Goal: Task Accomplishment & Management: Use online tool/utility

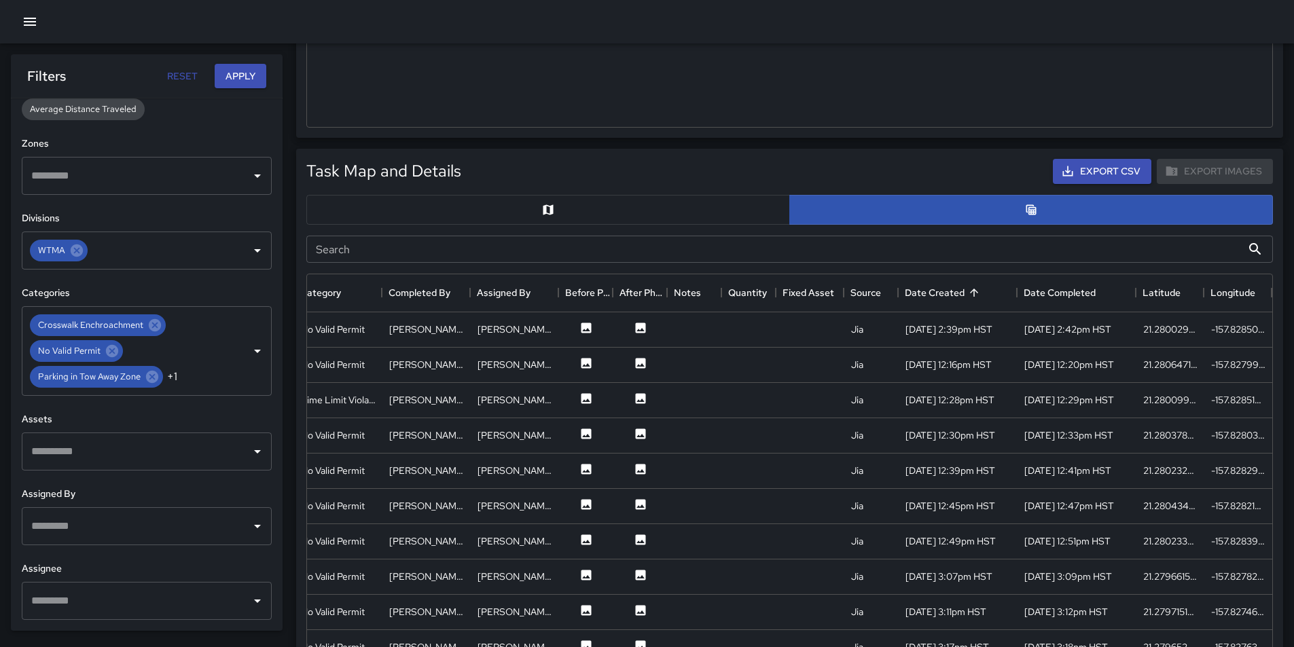
scroll to position [344, 0]
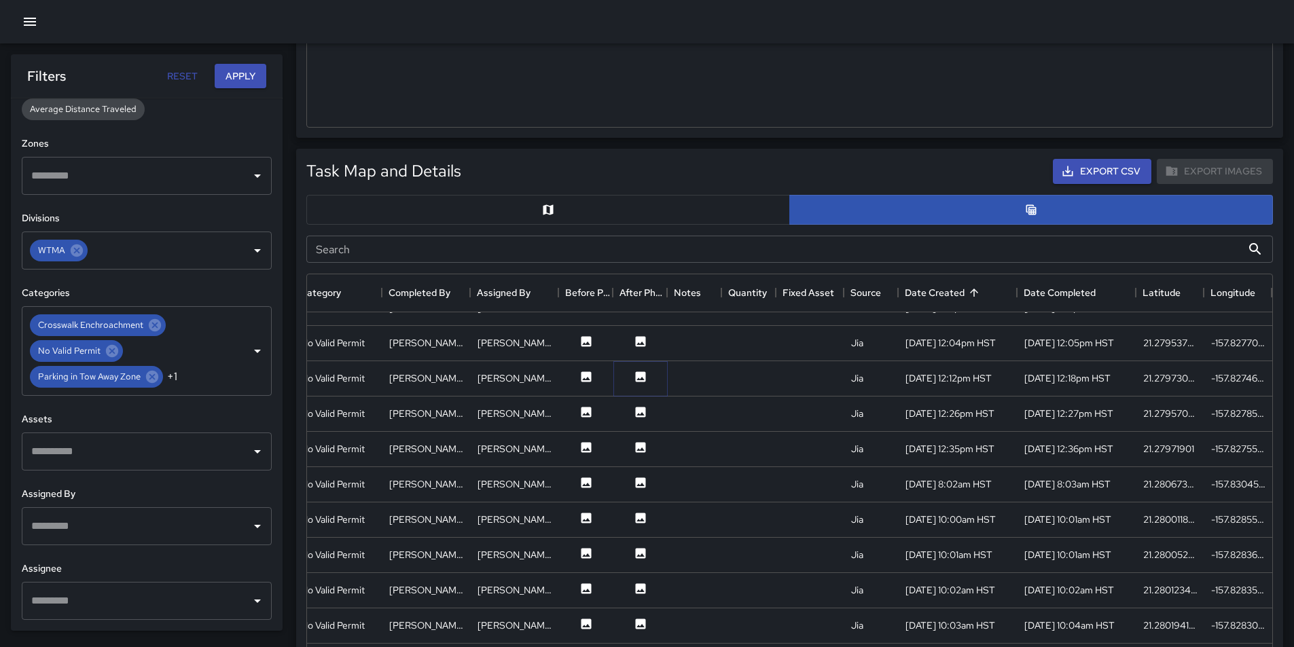
click at [630, 386] on button at bounding box center [640, 378] width 41 height 17
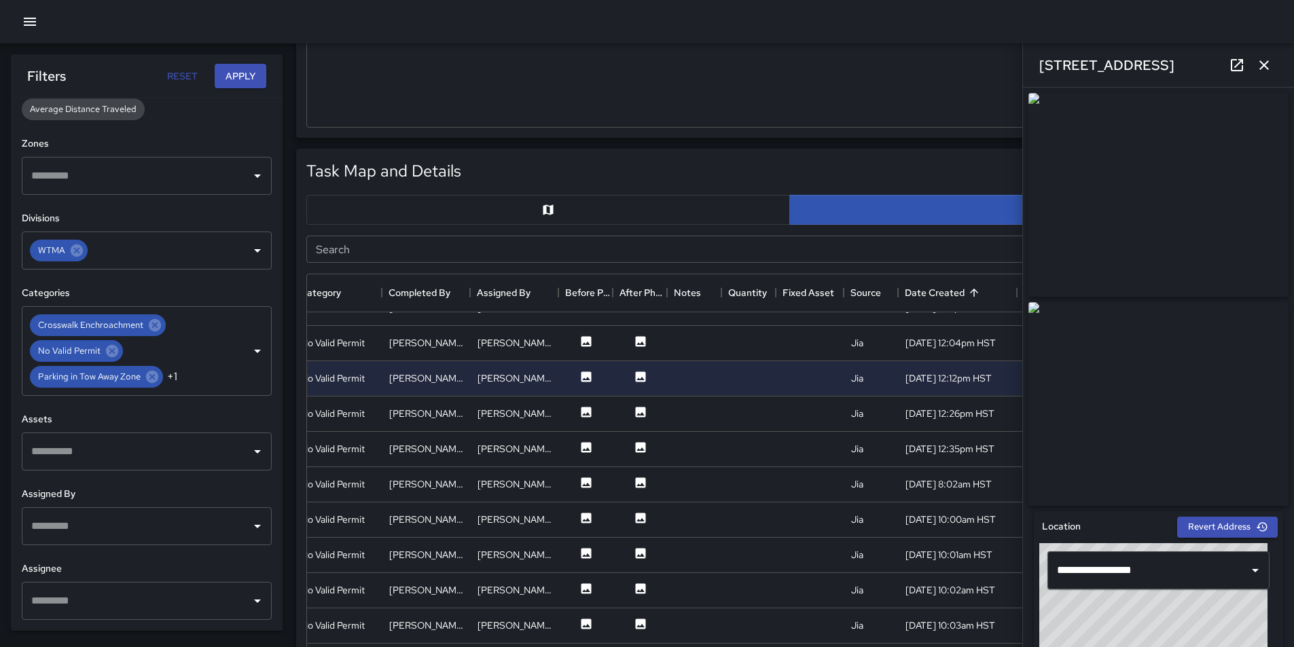
click at [730, 162] on div "Task Map and Details Export CSV Export Images" at bounding box center [789, 171] width 983 height 41
click at [1270, 61] on icon "button" at bounding box center [1264, 65] width 16 height 16
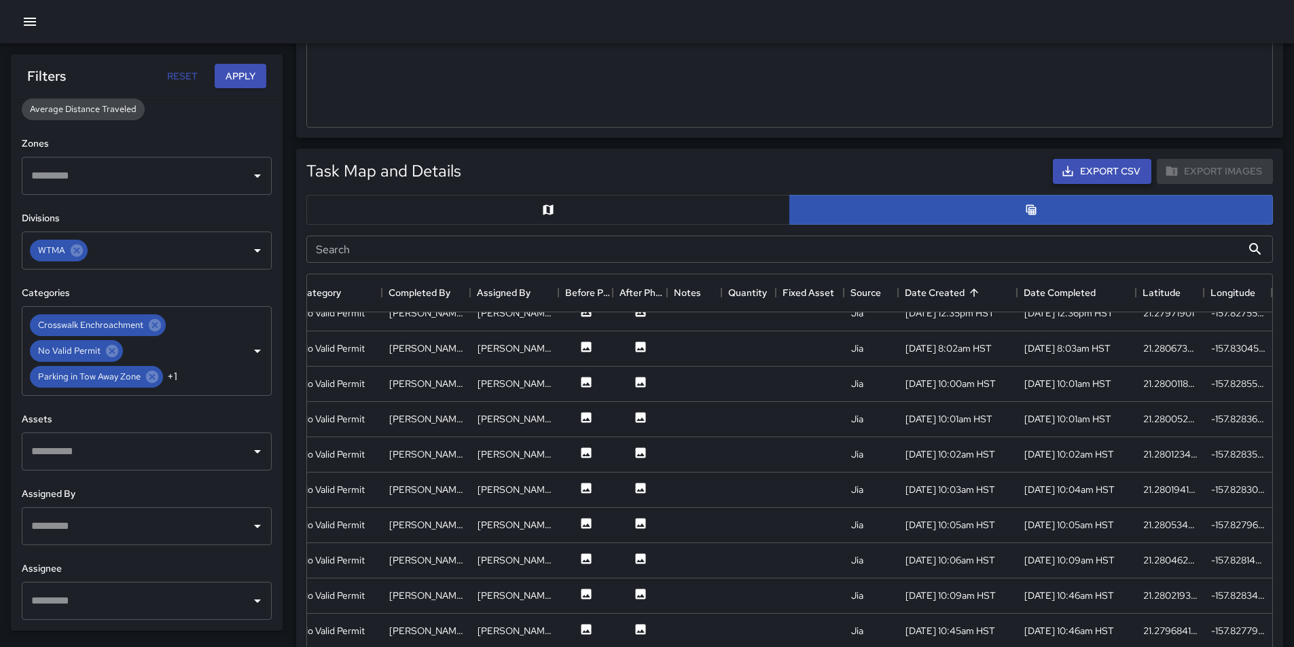
click at [1109, 168] on button "Export CSV" at bounding box center [1102, 171] width 99 height 25
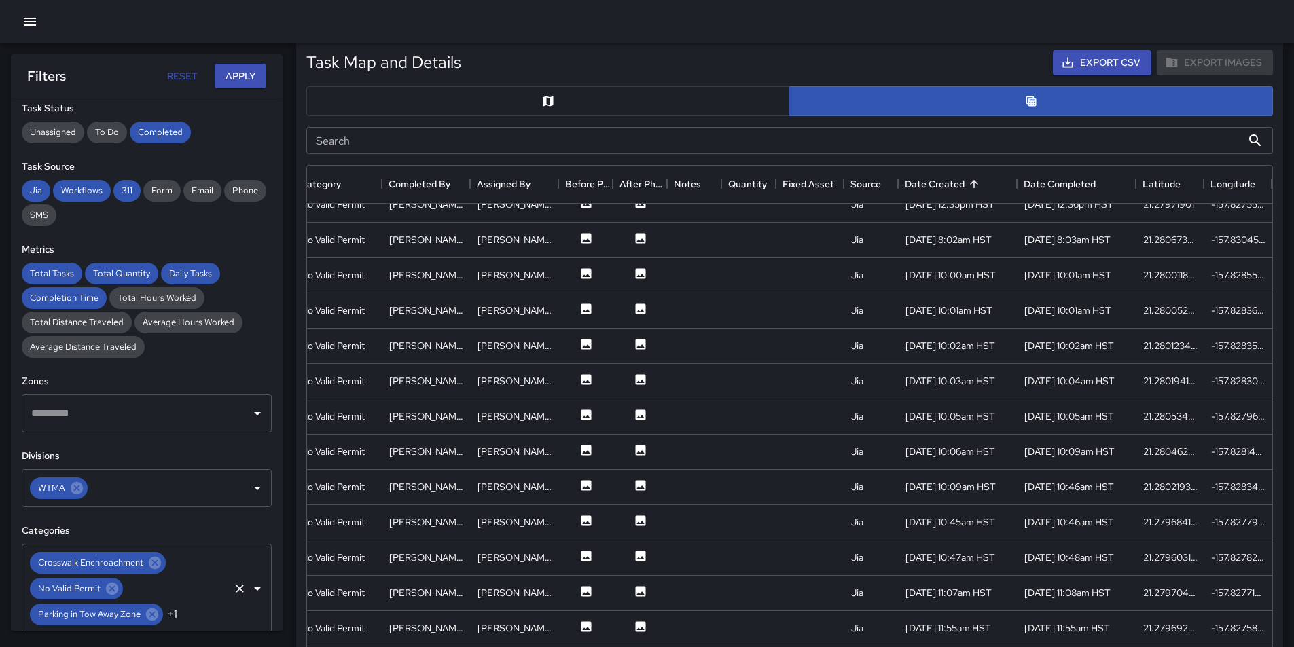
scroll to position [226, 0]
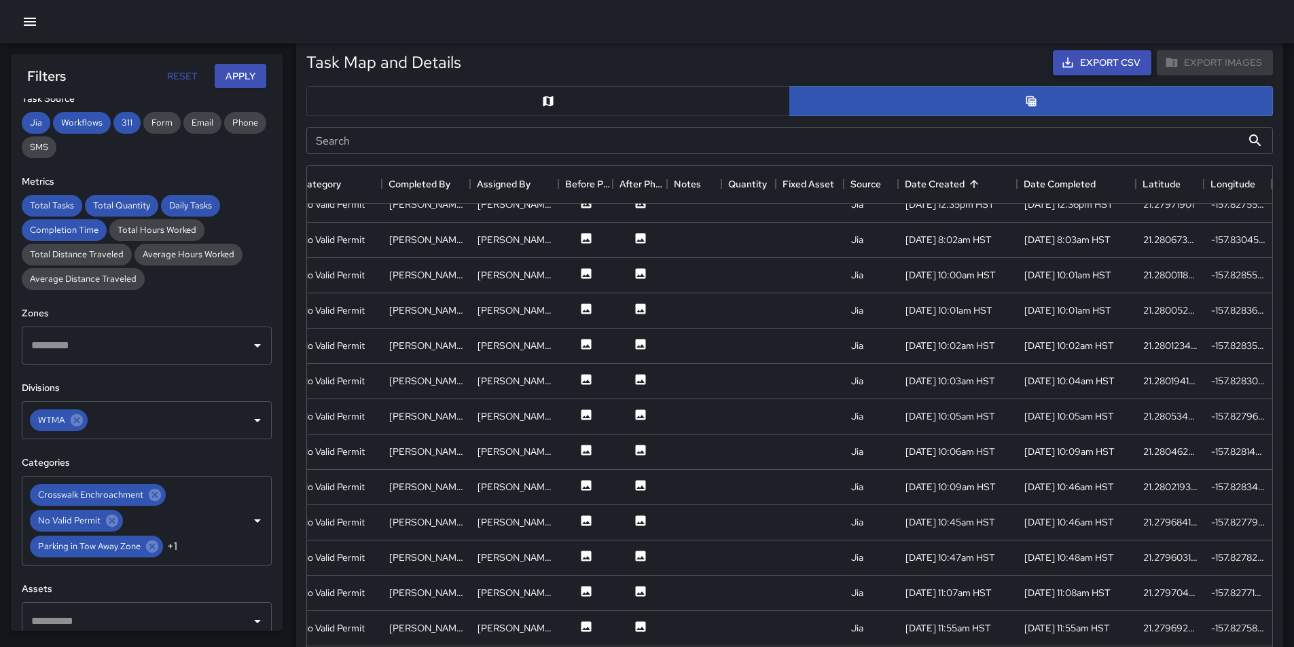
click at [1108, 68] on button "Export CSV" at bounding box center [1102, 62] width 99 height 25
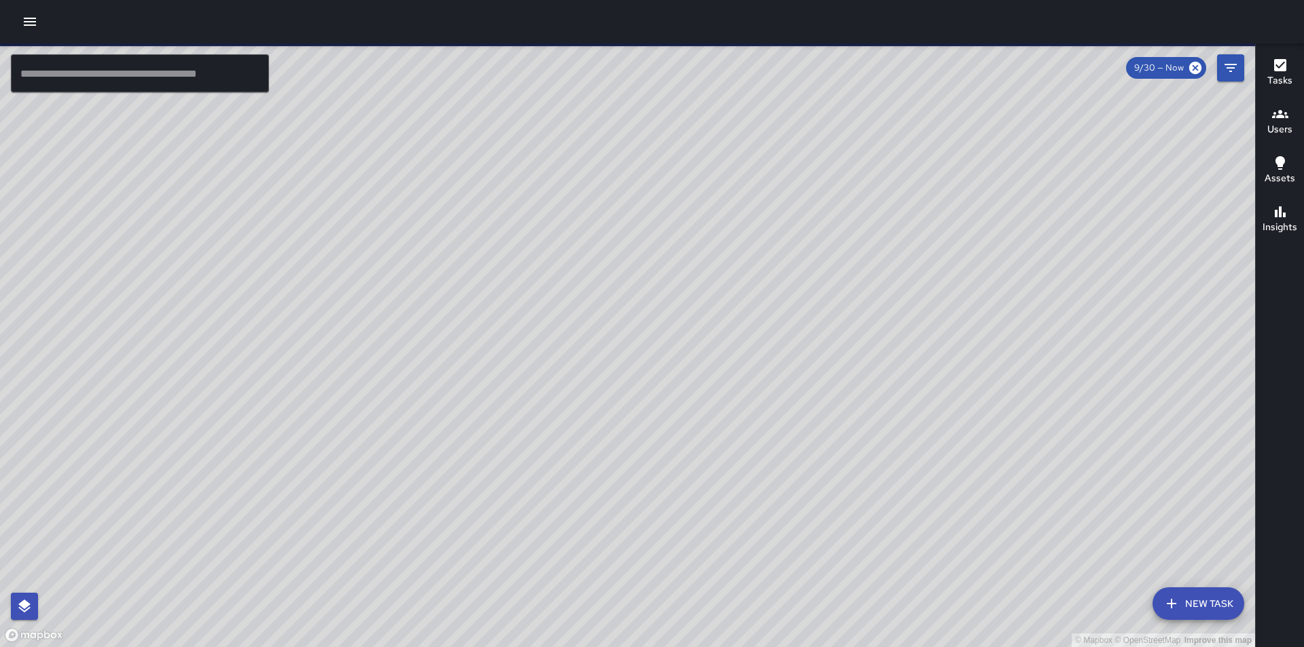
click at [30, 18] on icon "button" at bounding box center [30, 22] width 12 height 8
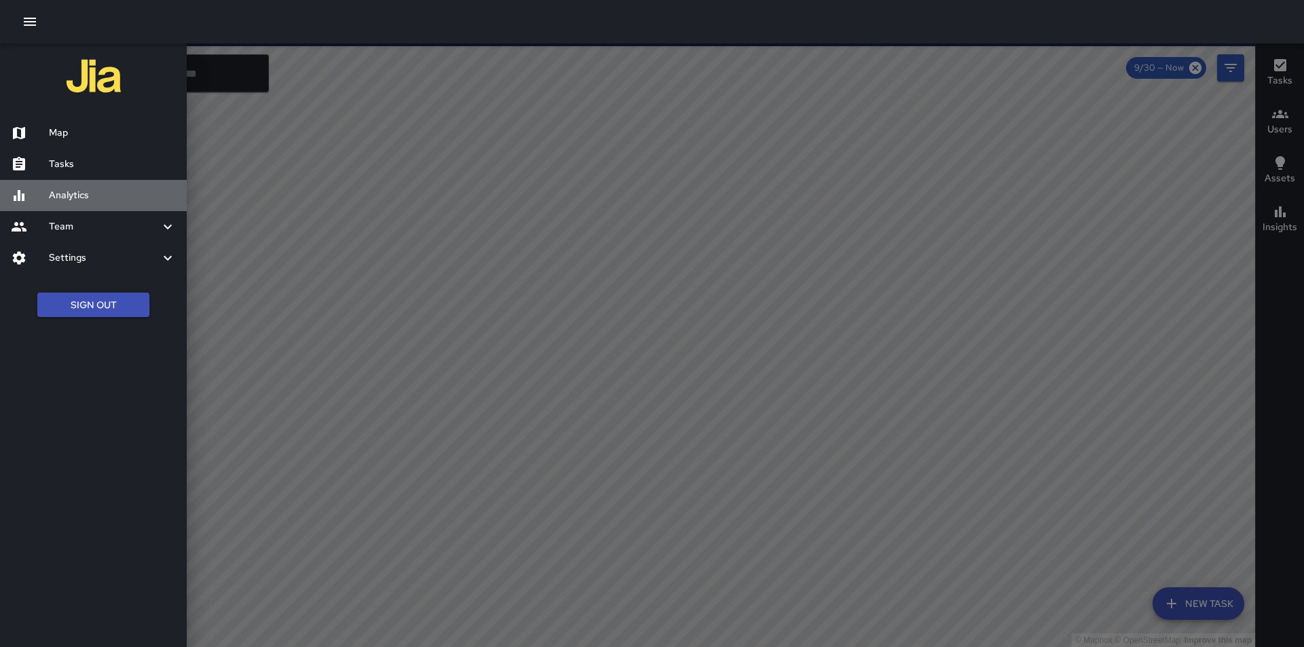
click at [40, 189] on div at bounding box center [30, 196] width 38 height 16
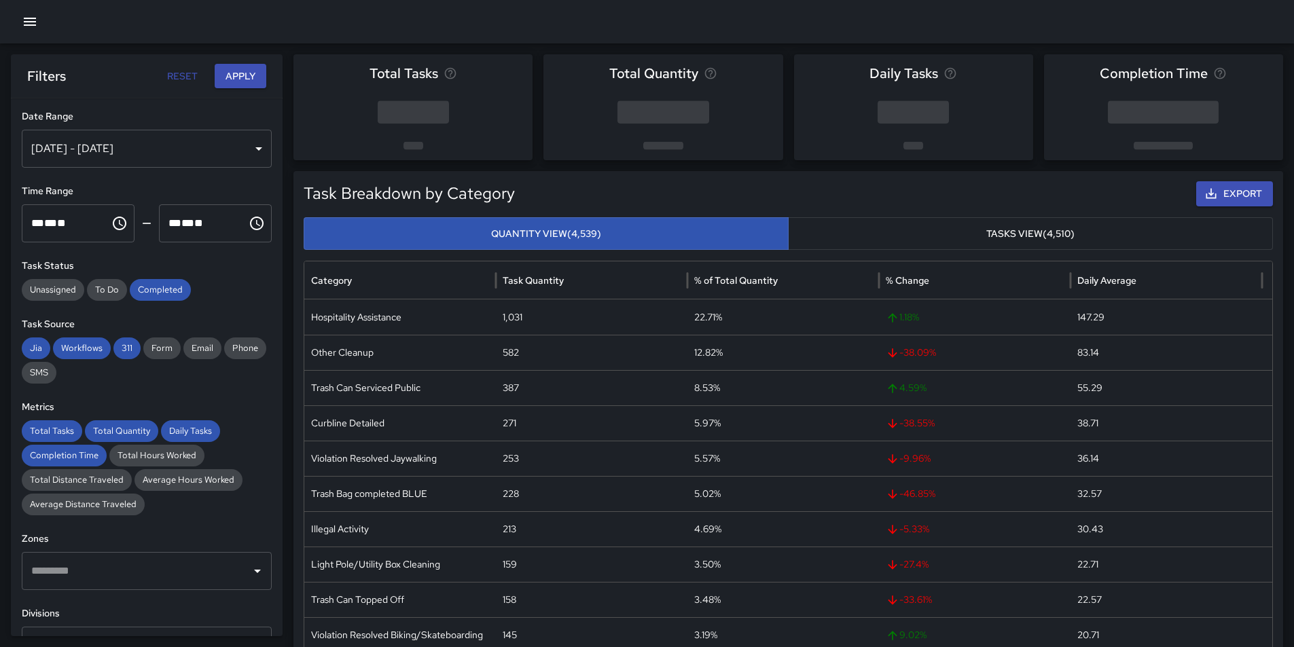
click at [131, 151] on div "[DATE] - [DATE]" at bounding box center [147, 149] width 250 height 38
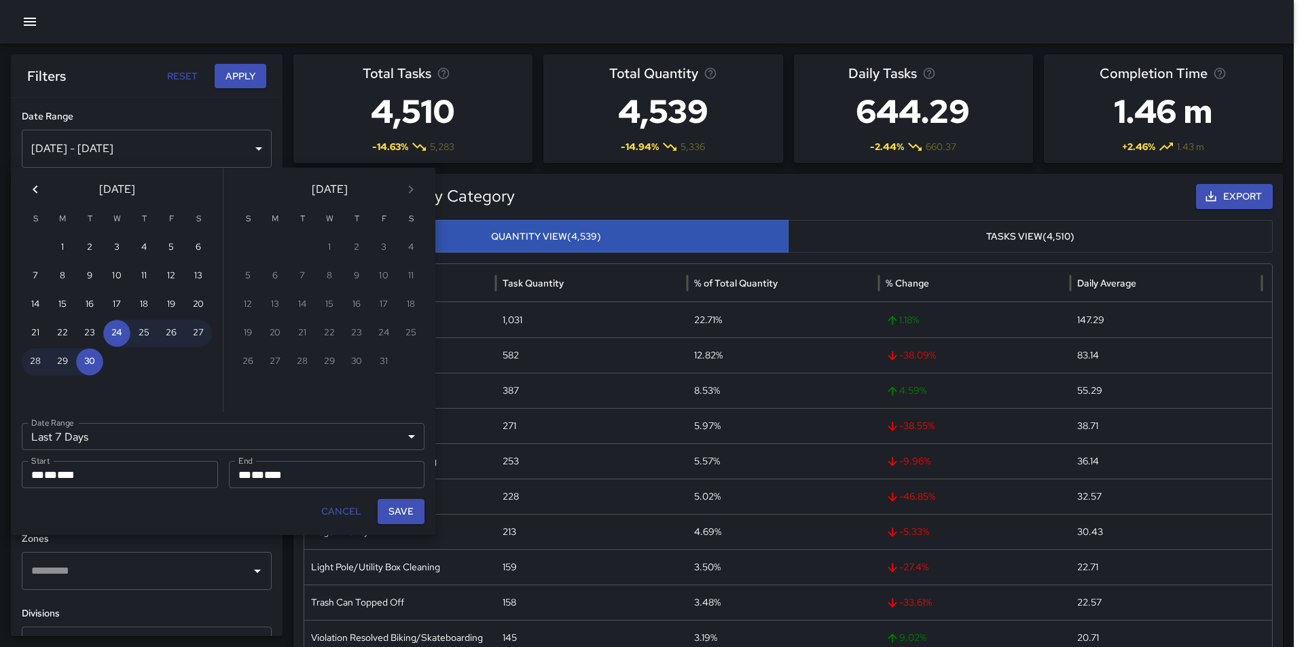
click at [200, 476] on div "** * ** * ****" at bounding box center [119, 474] width 177 height 27
click at [37, 192] on icon "Previous month" at bounding box center [35, 189] width 16 height 16
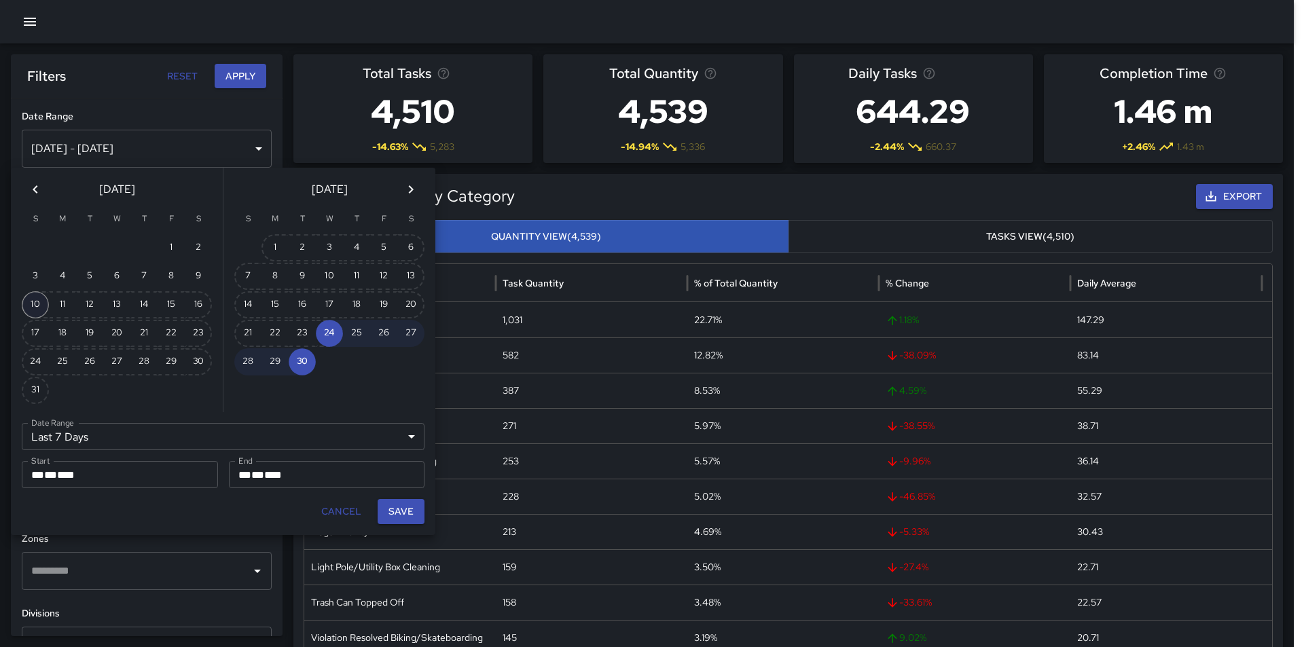
click at [41, 304] on button "10" at bounding box center [35, 304] width 27 height 27
type input "******"
type input "**********"
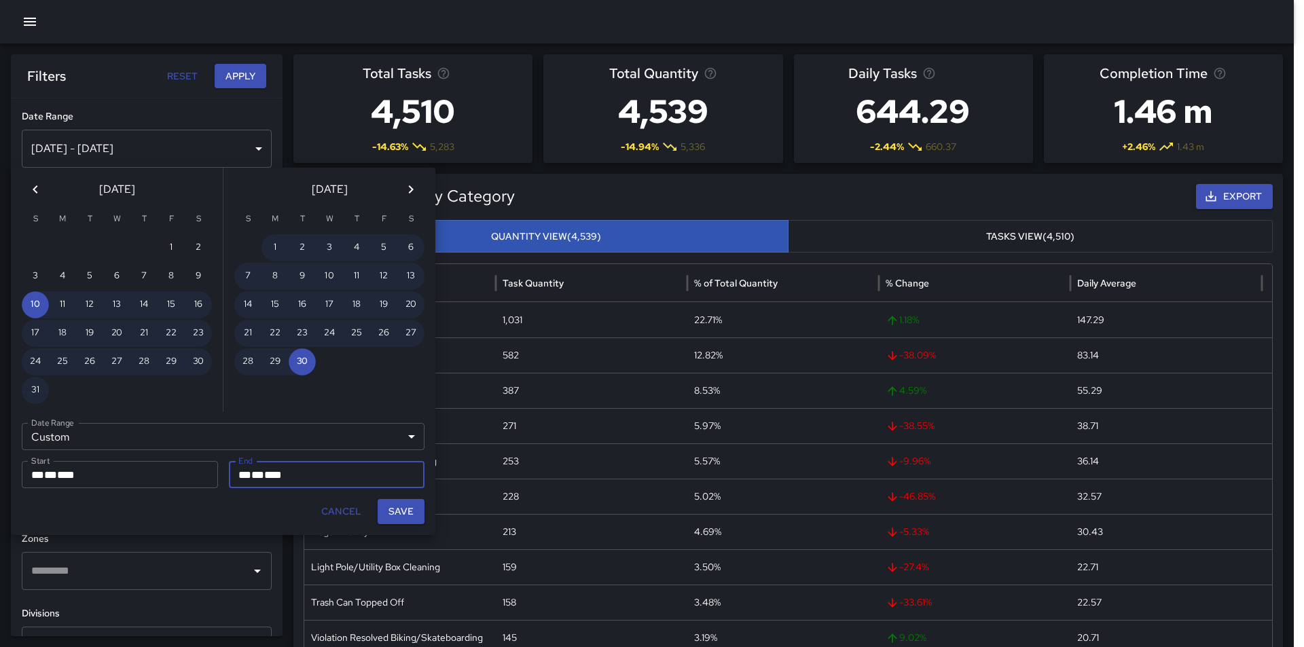
click at [406, 510] on button "Save" at bounding box center [401, 511] width 47 height 25
type input "**********"
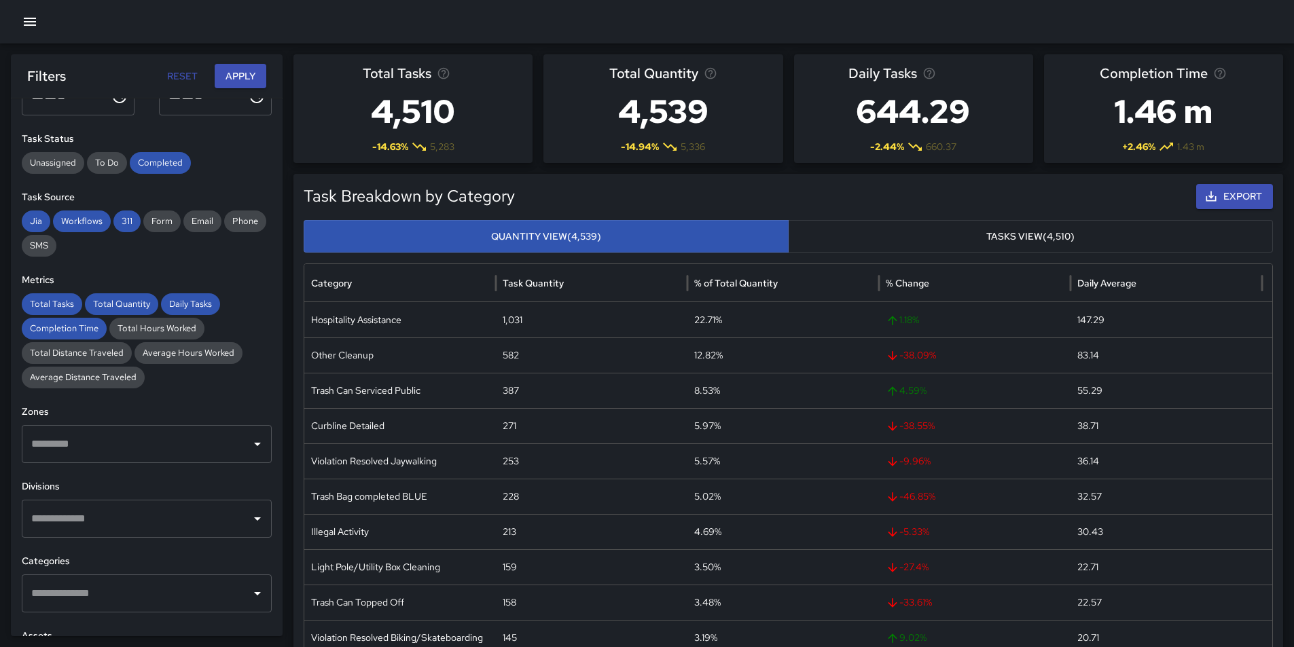
scroll to position [136, 0]
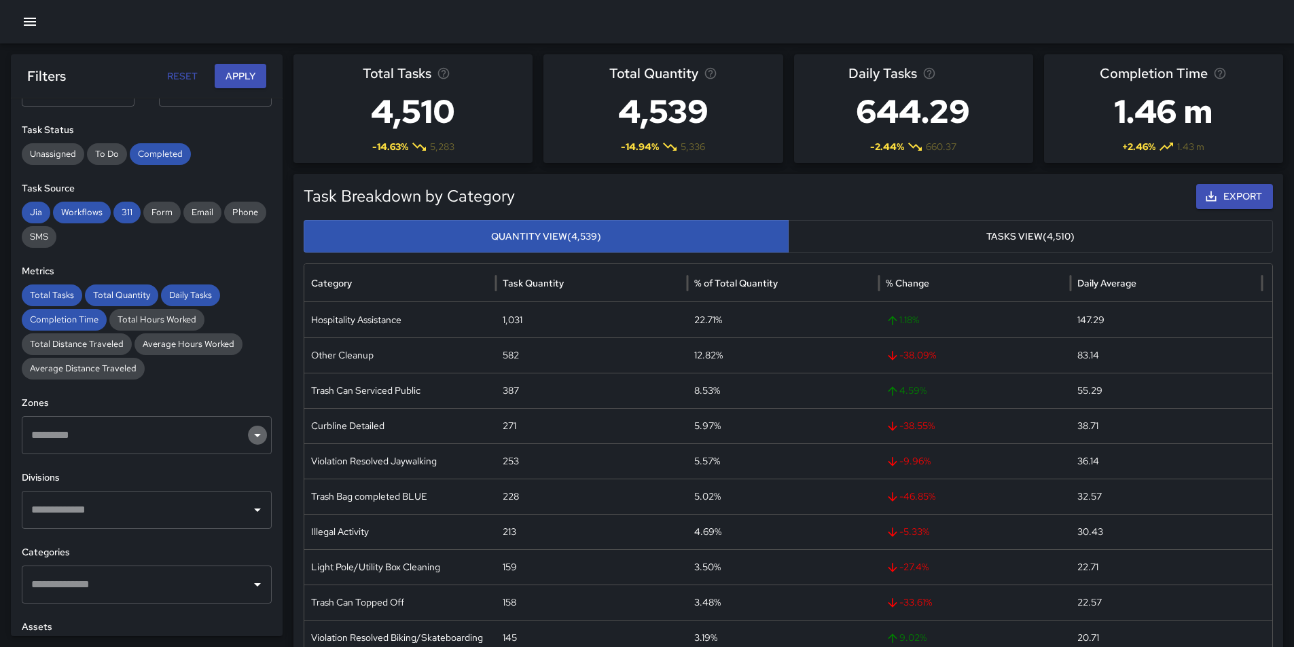
click at [249, 437] on icon "Open" at bounding box center [257, 435] width 16 height 16
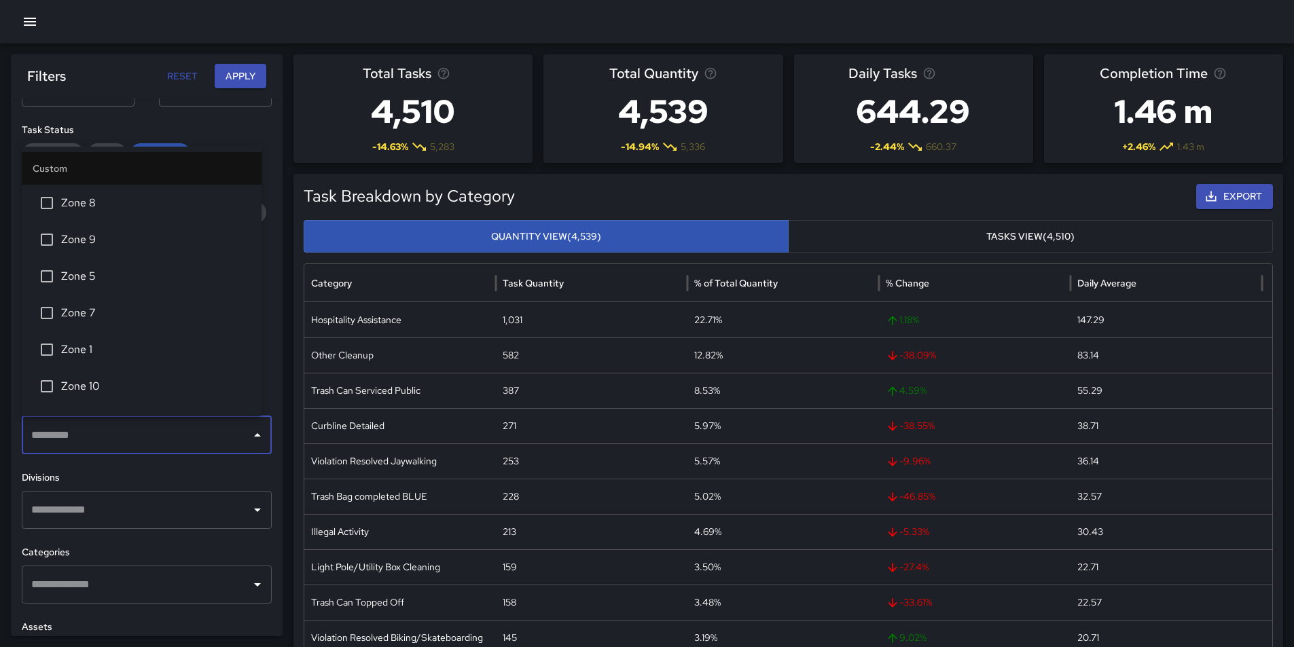
click at [251, 510] on icon "Open" at bounding box center [257, 510] width 16 height 16
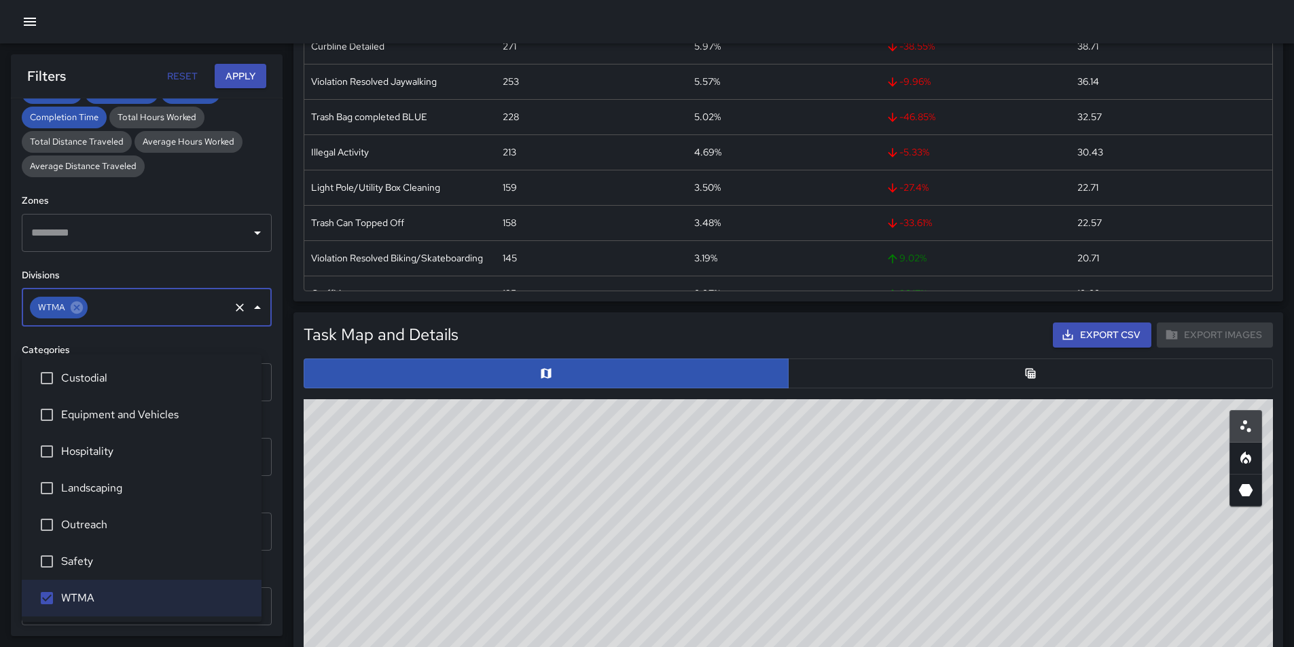
scroll to position [408, 0]
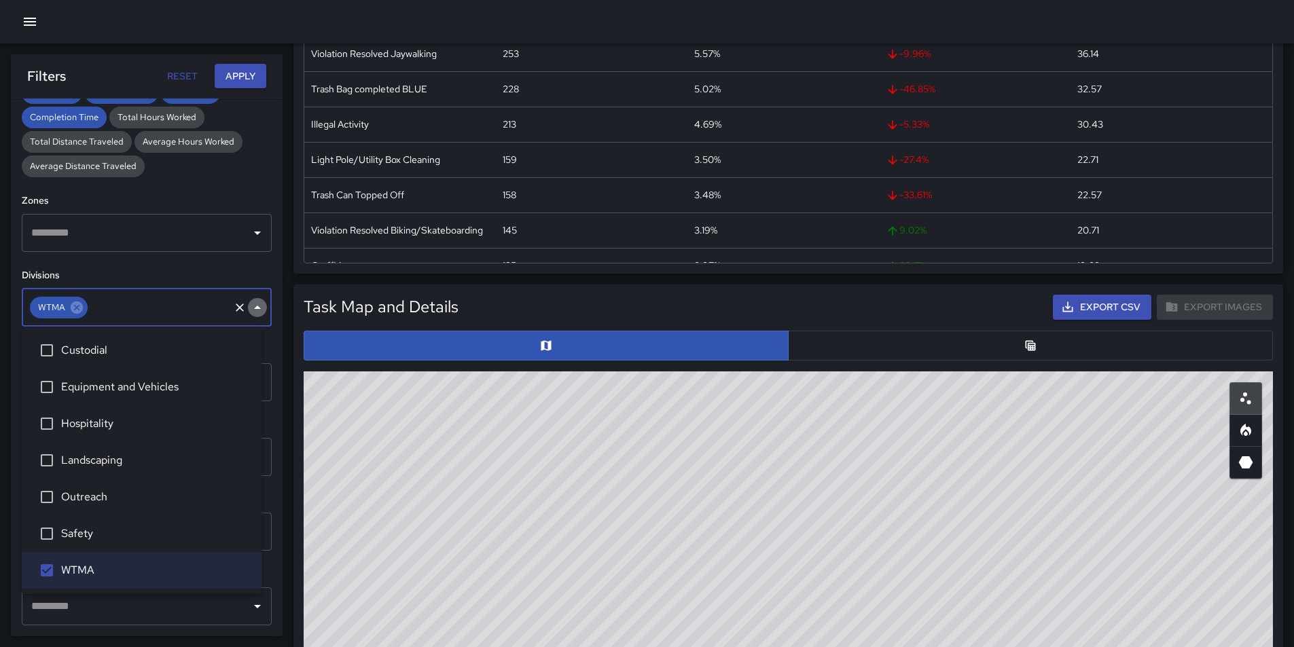
click at [249, 306] on icon "Close" at bounding box center [257, 308] width 16 height 16
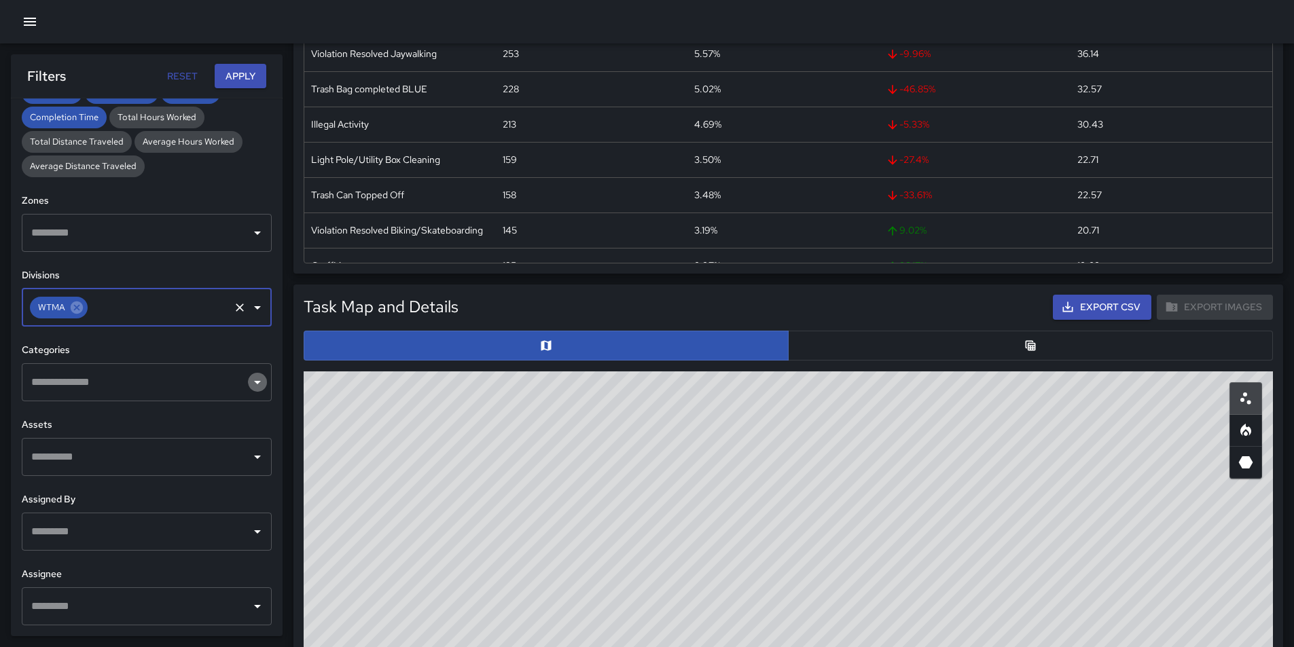
click at [254, 383] on icon "Open" at bounding box center [257, 382] width 7 height 3
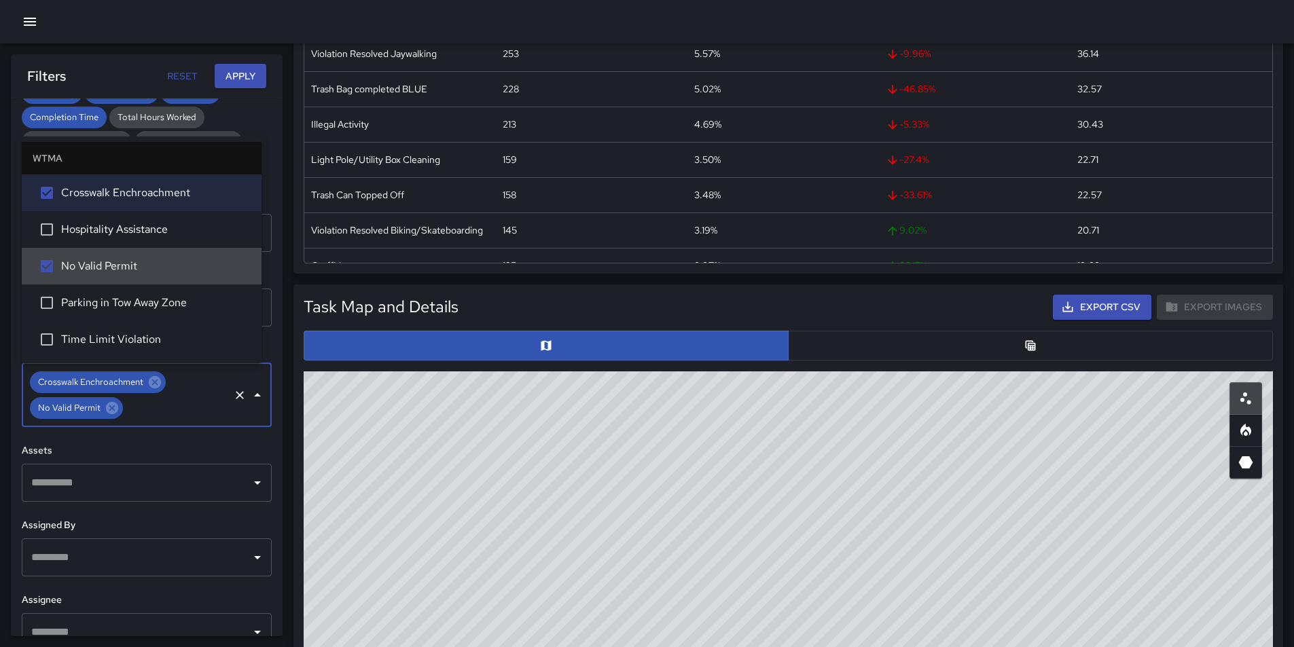
click at [249, 400] on icon "Close" at bounding box center [257, 395] width 16 height 16
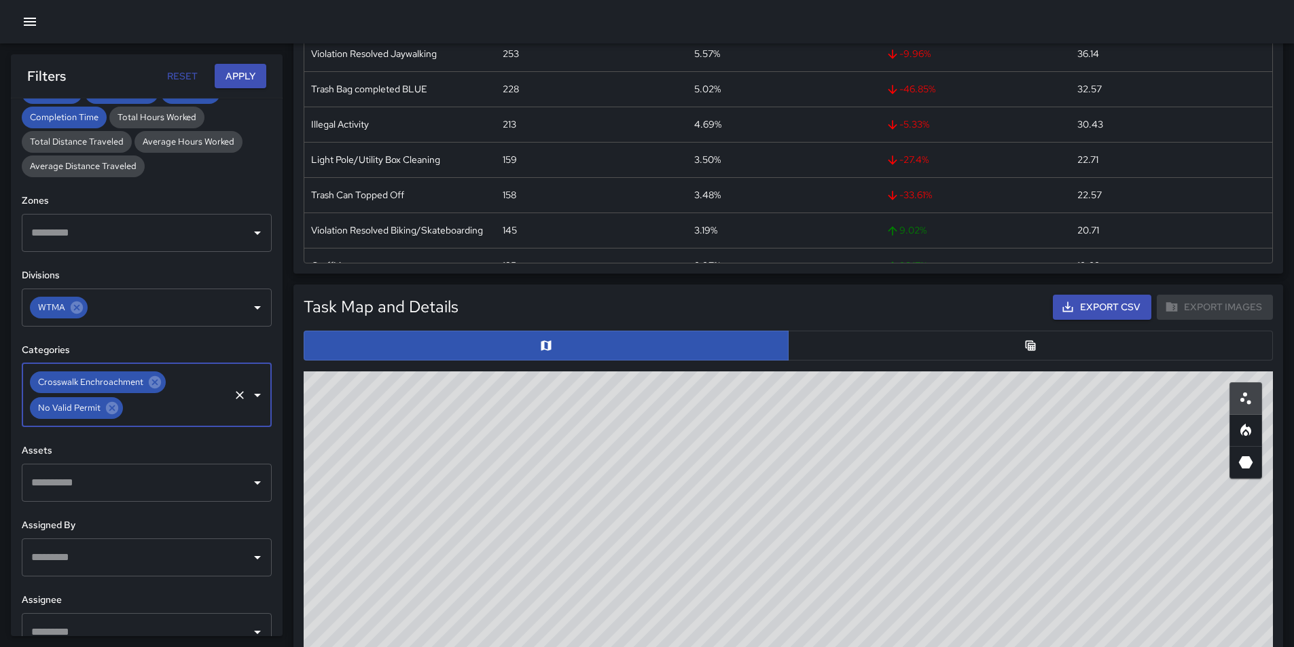
click at [249, 400] on icon "Open" at bounding box center [257, 395] width 16 height 16
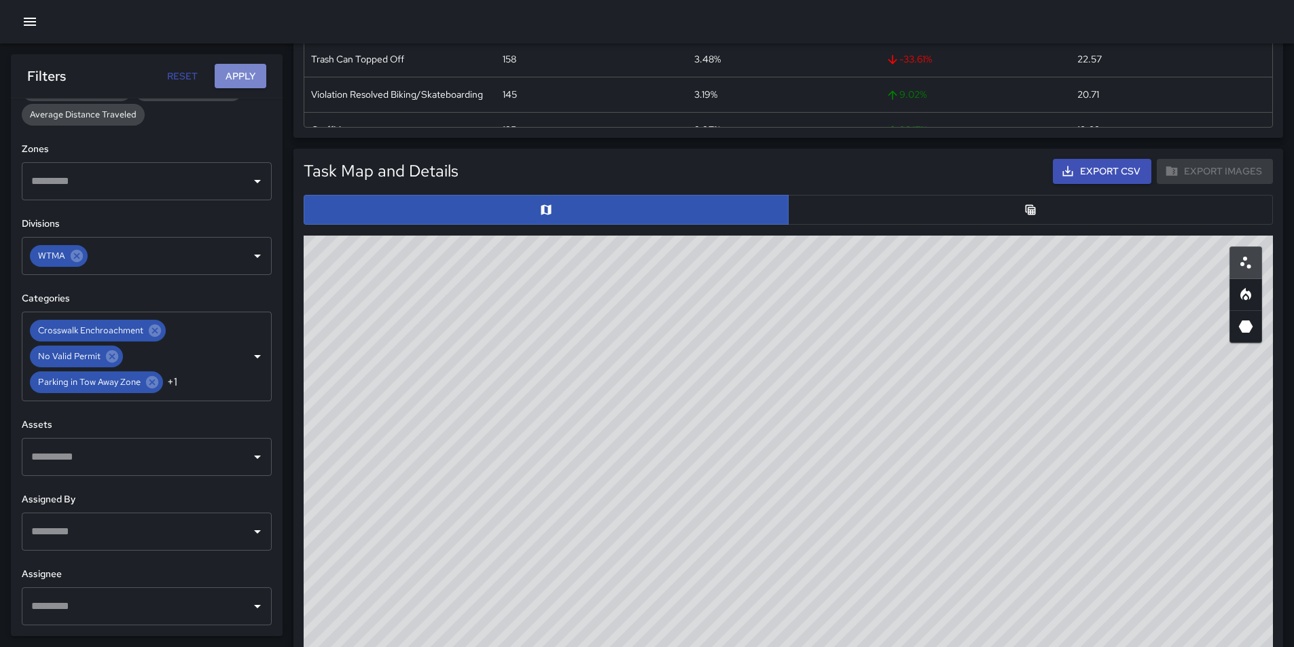
scroll to position [390, 0]
click at [249, 77] on button "Apply" at bounding box center [241, 76] width 52 height 25
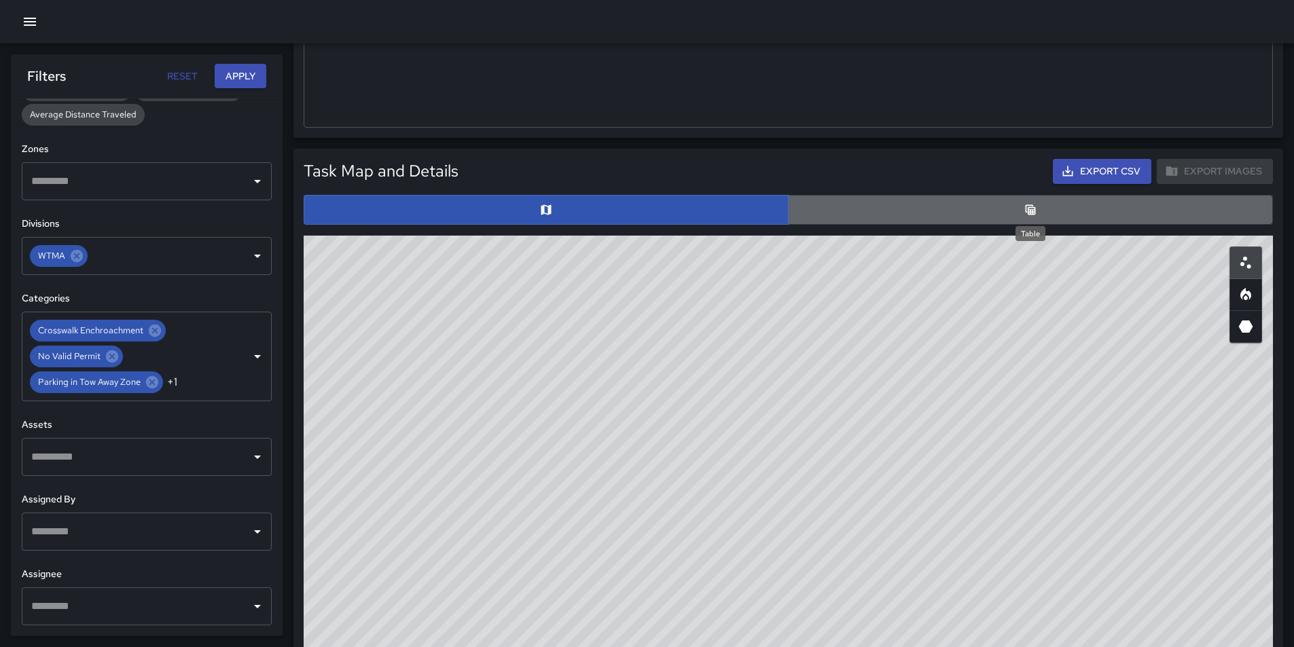
click at [1034, 207] on icon "Table" at bounding box center [1031, 210] width 10 height 10
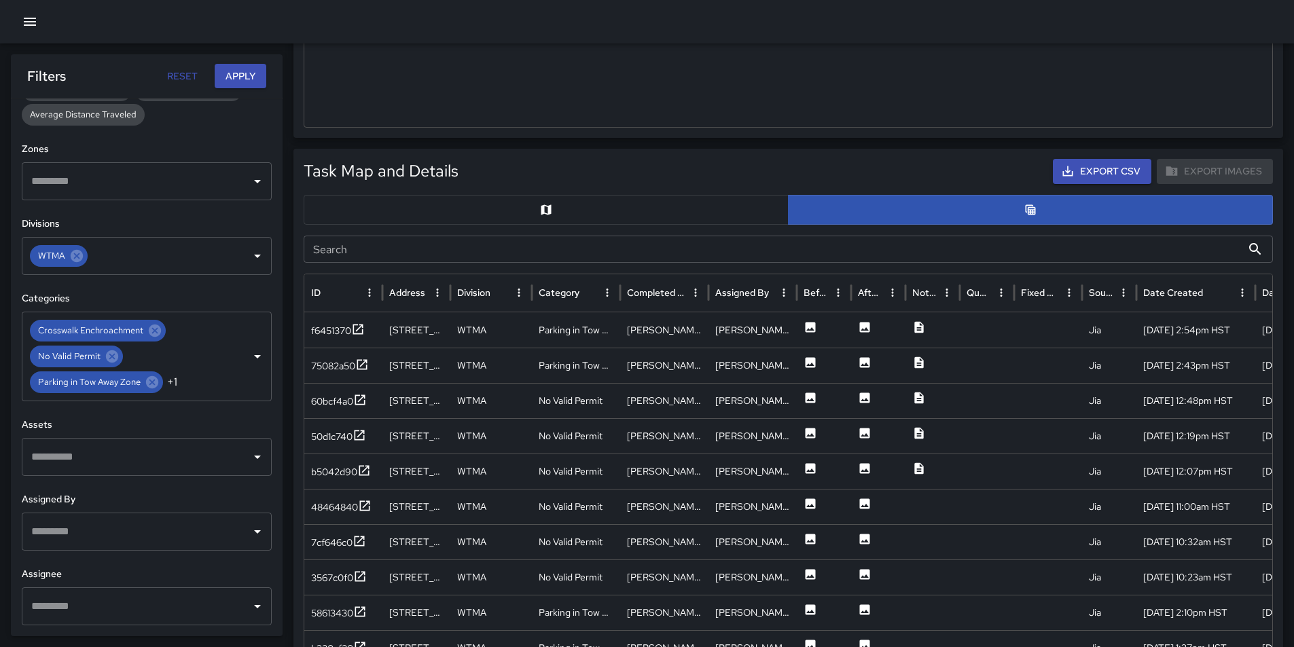
click at [556, 215] on button "button" at bounding box center [546, 210] width 485 height 30
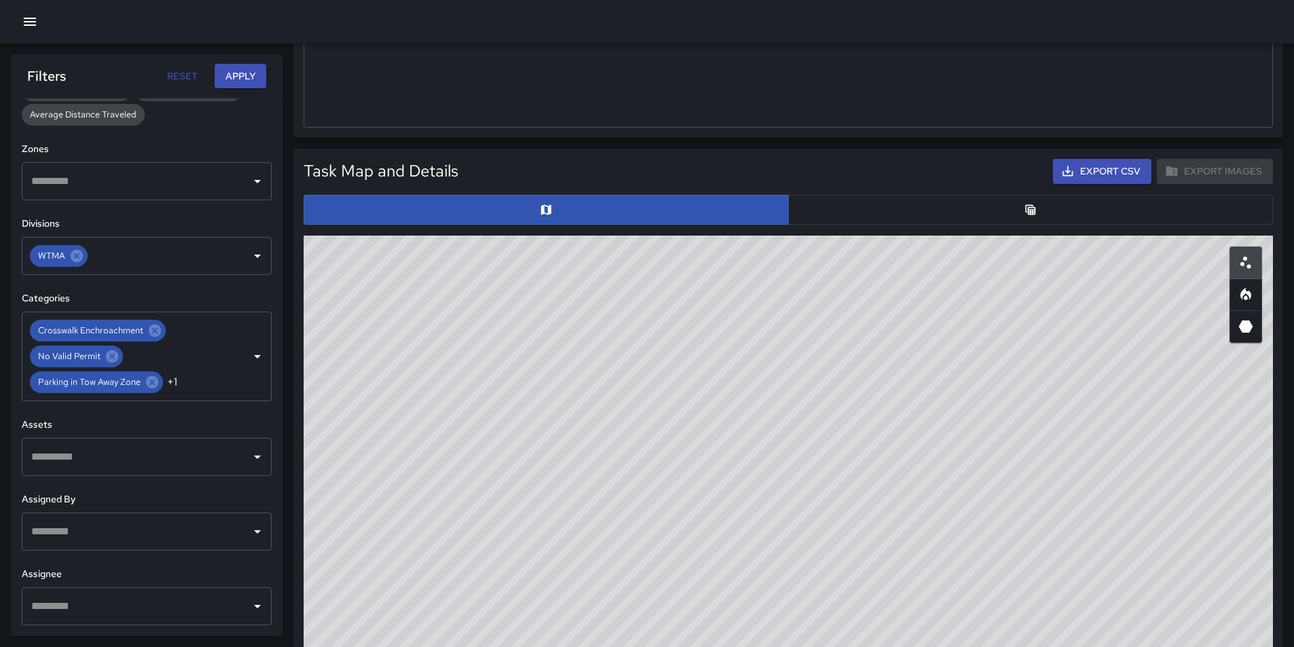
click at [1010, 209] on button "button" at bounding box center [1030, 210] width 485 height 30
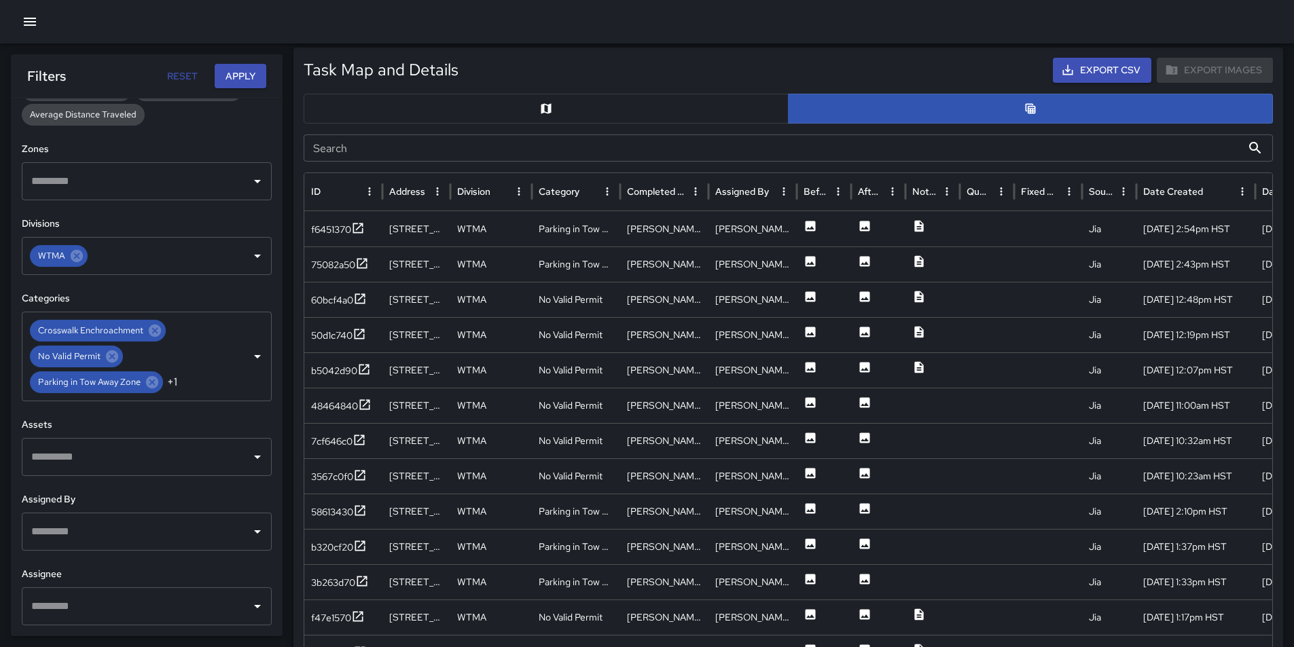
scroll to position [649, 0]
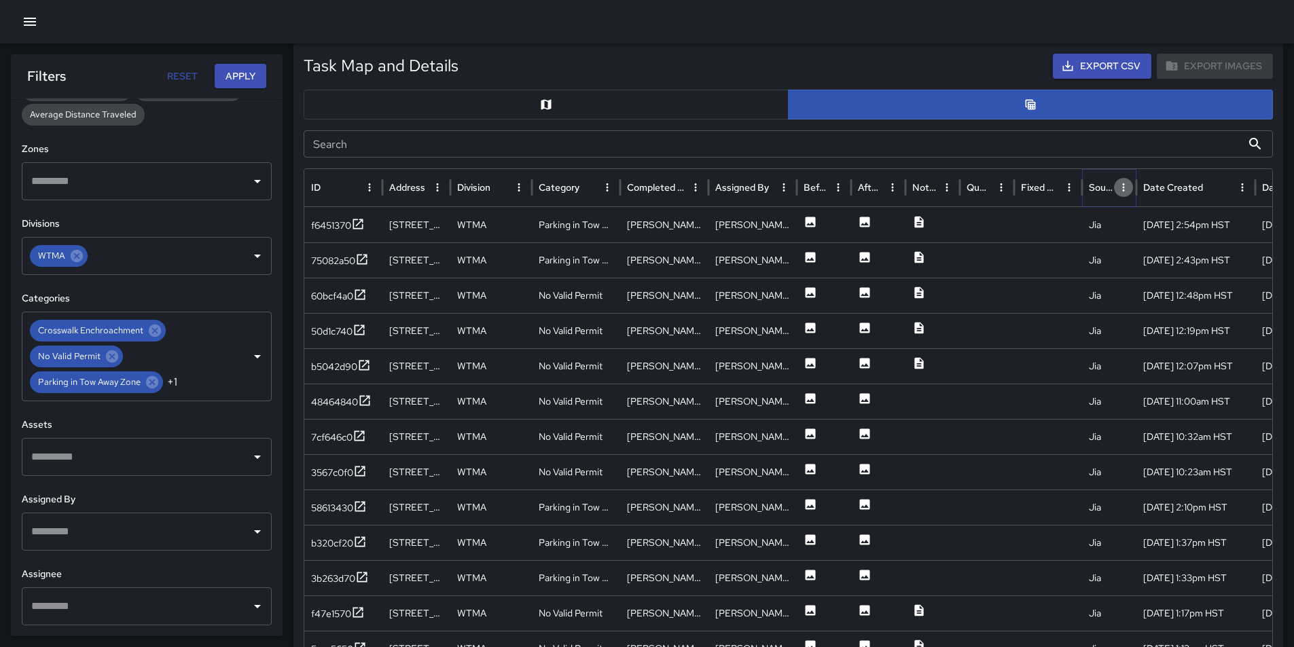
click at [1128, 189] on icon "Source column menu" at bounding box center [1124, 187] width 12 height 12
click at [1017, 401] on span "Manage columns" at bounding box center [1061, 396] width 122 height 16
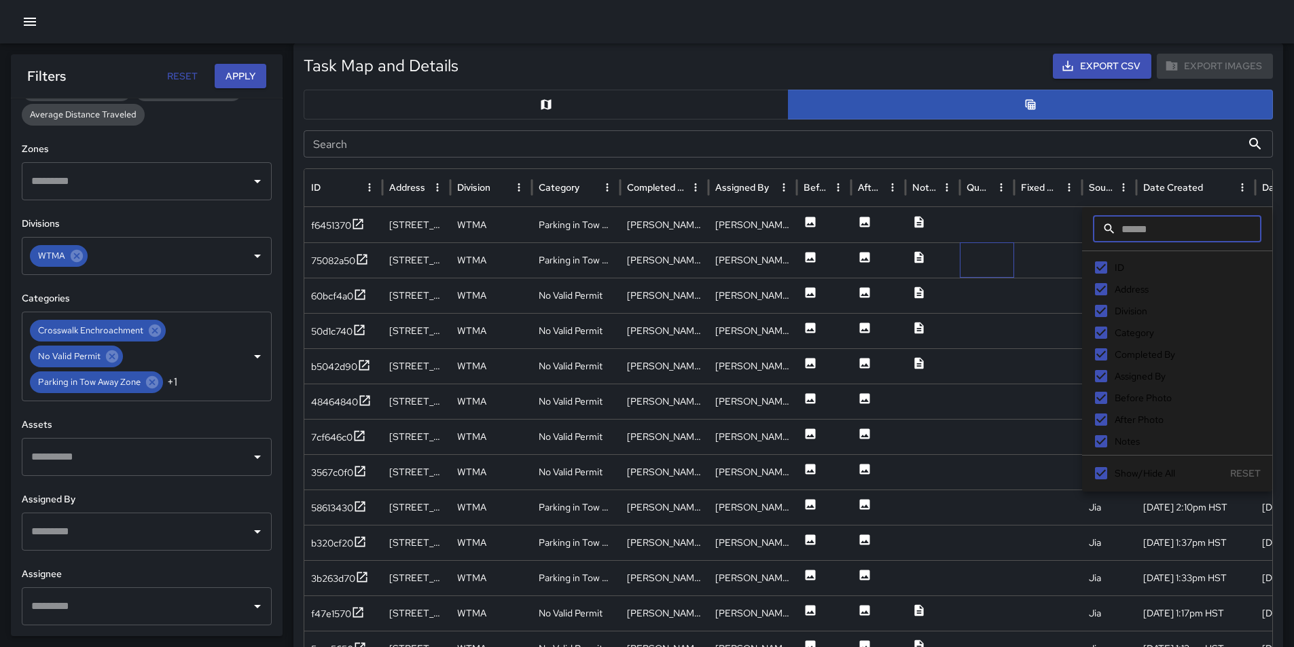
click at [1013, 253] on div at bounding box center [987, 260] width 54 height 35
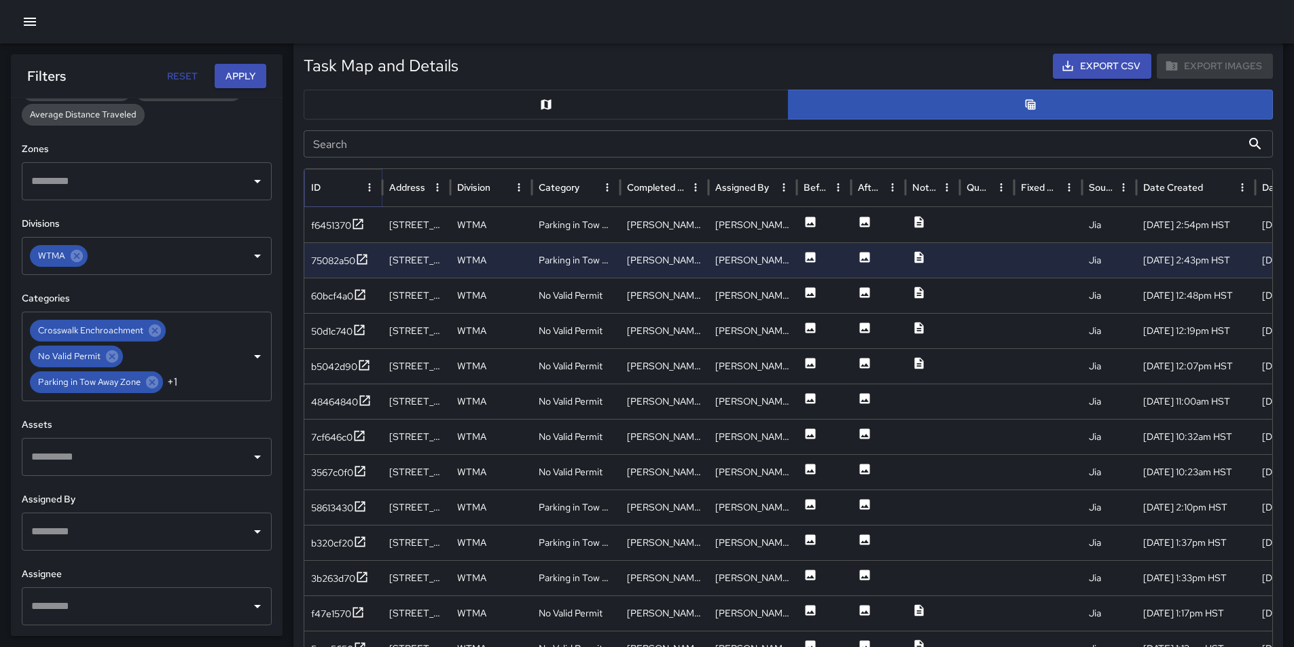
click at [368, 187] on icon "ID column menu" at bounding box center [369, 187] width 12 height 12
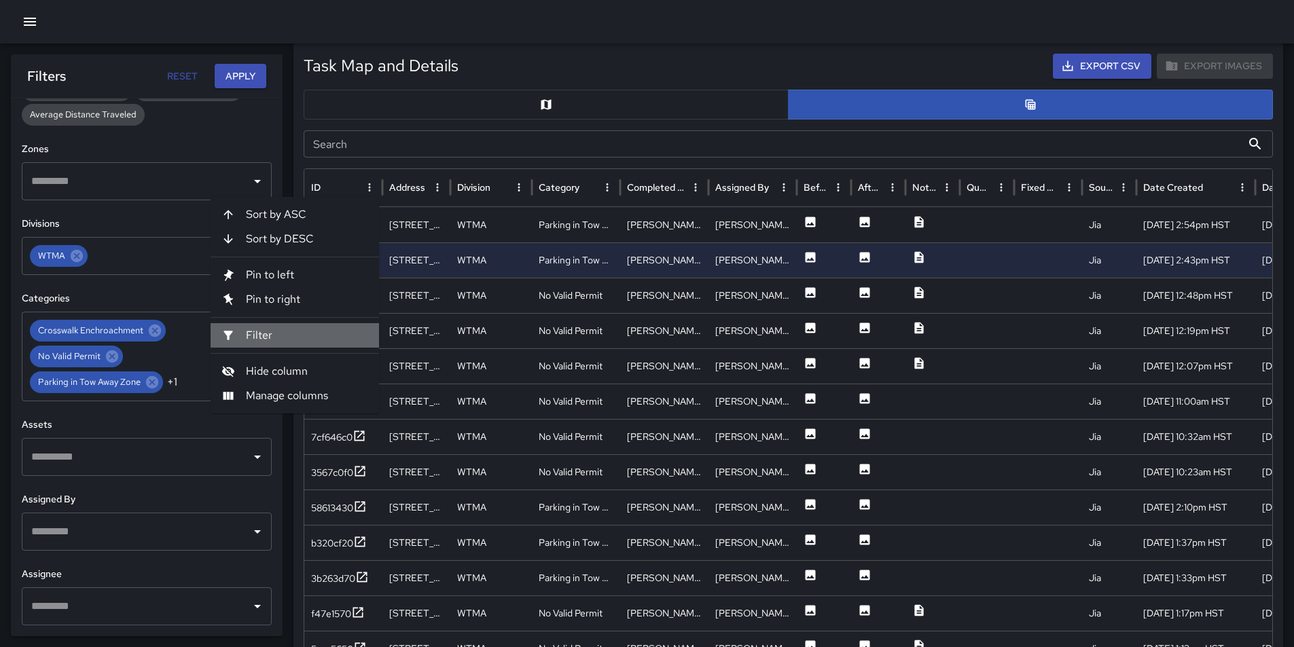
click at [279, 335] on span "Filter" at bounding box center [307, 335] width 122 height 16
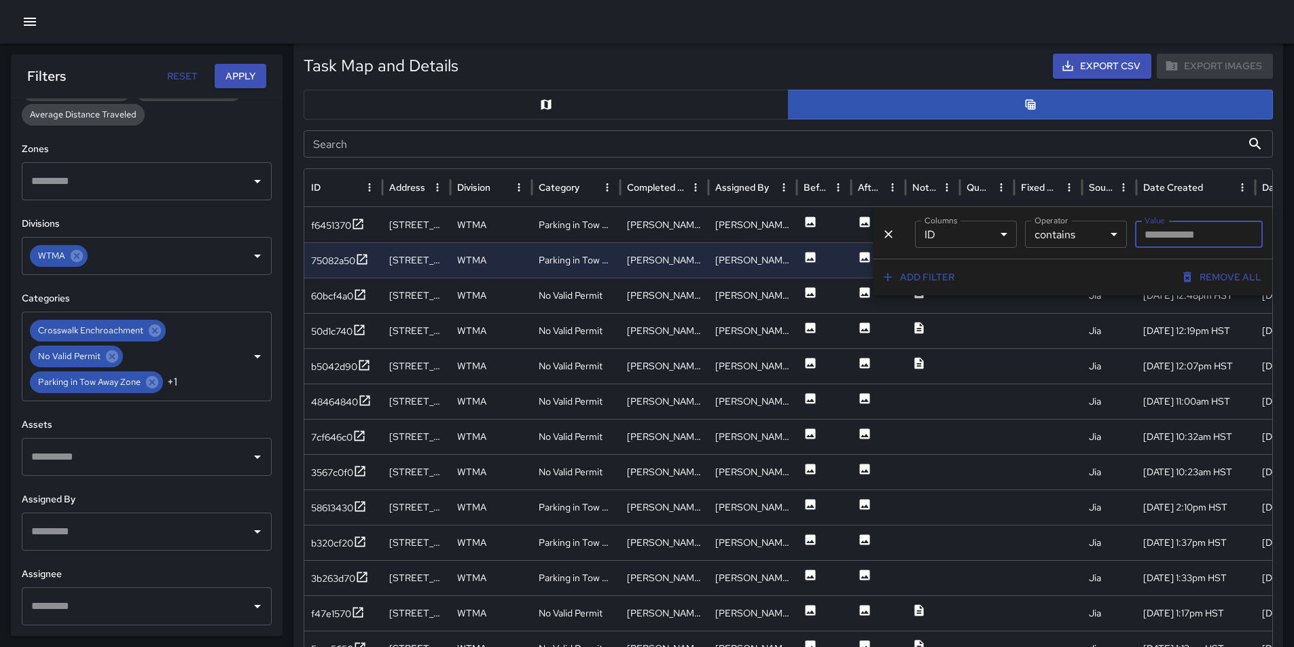
click at [1252, 232] on input "Value" at bounding box center [1199, 234] width 128 height 27
click at [1164, 233] on input "Value" at bounding box center [1199, 234] width 128 height 27
type input "*"
click at [440, 183] on icon "Address column menu" at bounding box center [437, 187] width 12 height 12
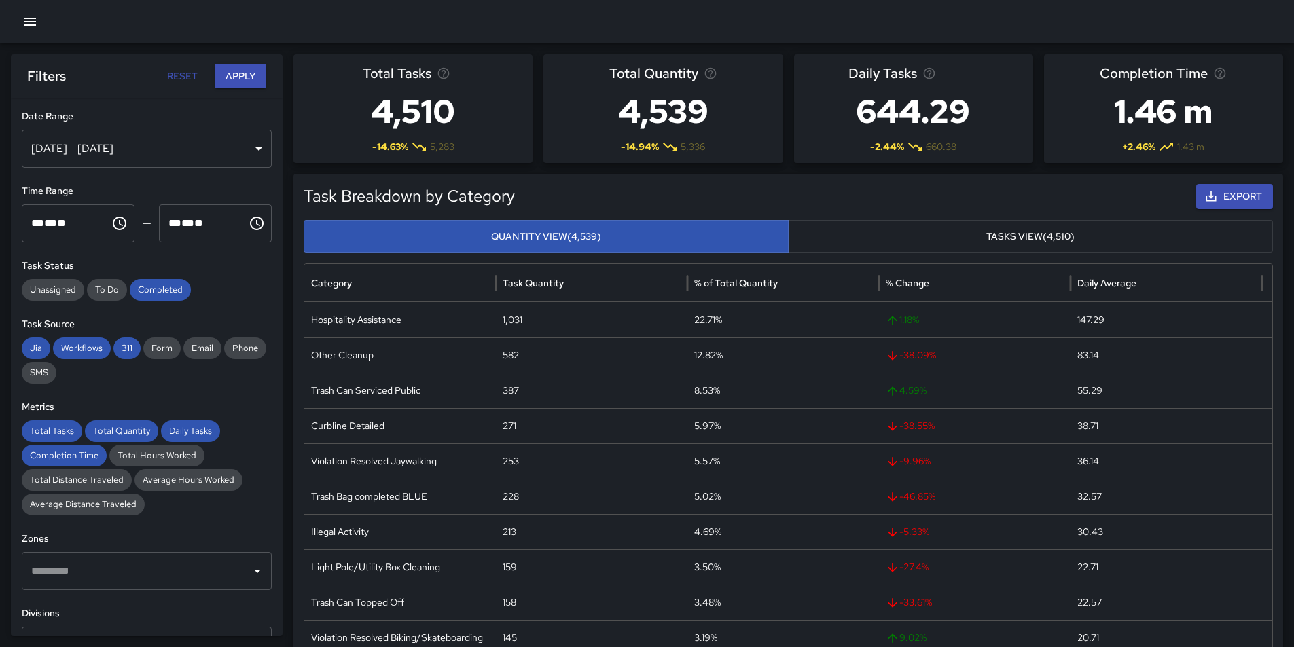
click at [1097, 238] on button "Tasks View (4,510)" at bounding box center [1030, 236] width 485 height 33
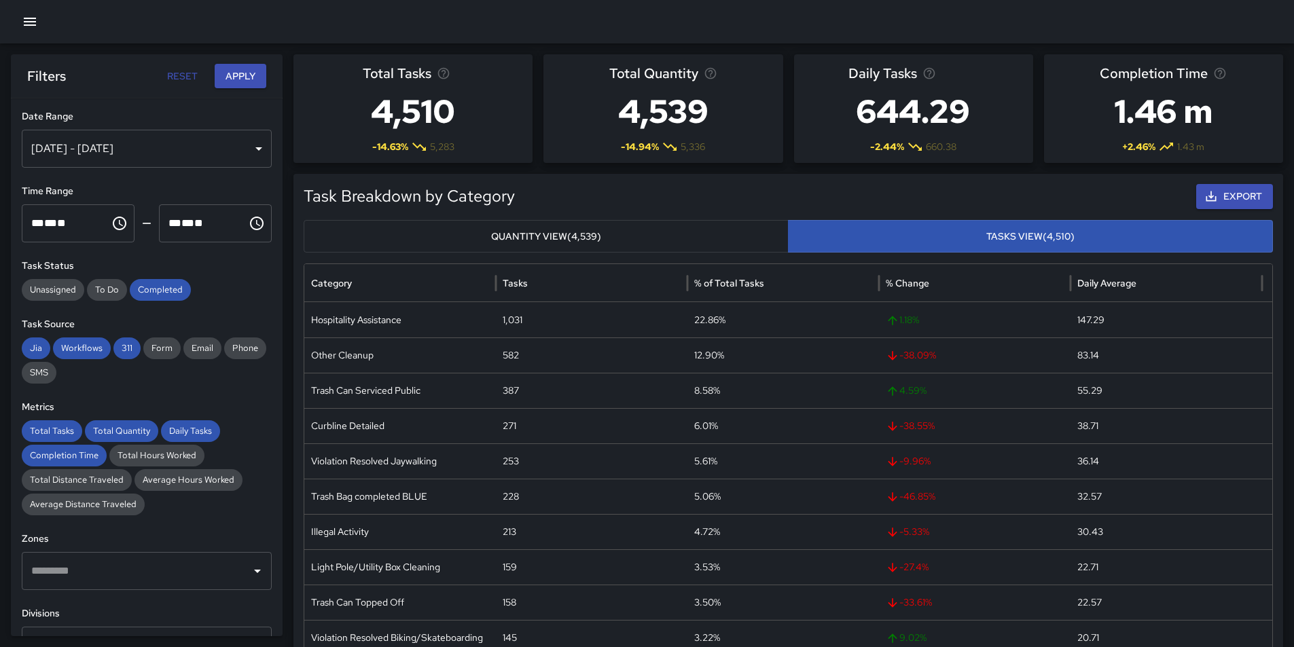
click at [141, 147] on div "[DATE] - [DATE]" at bounding box center [147, 149] width 250 height 38
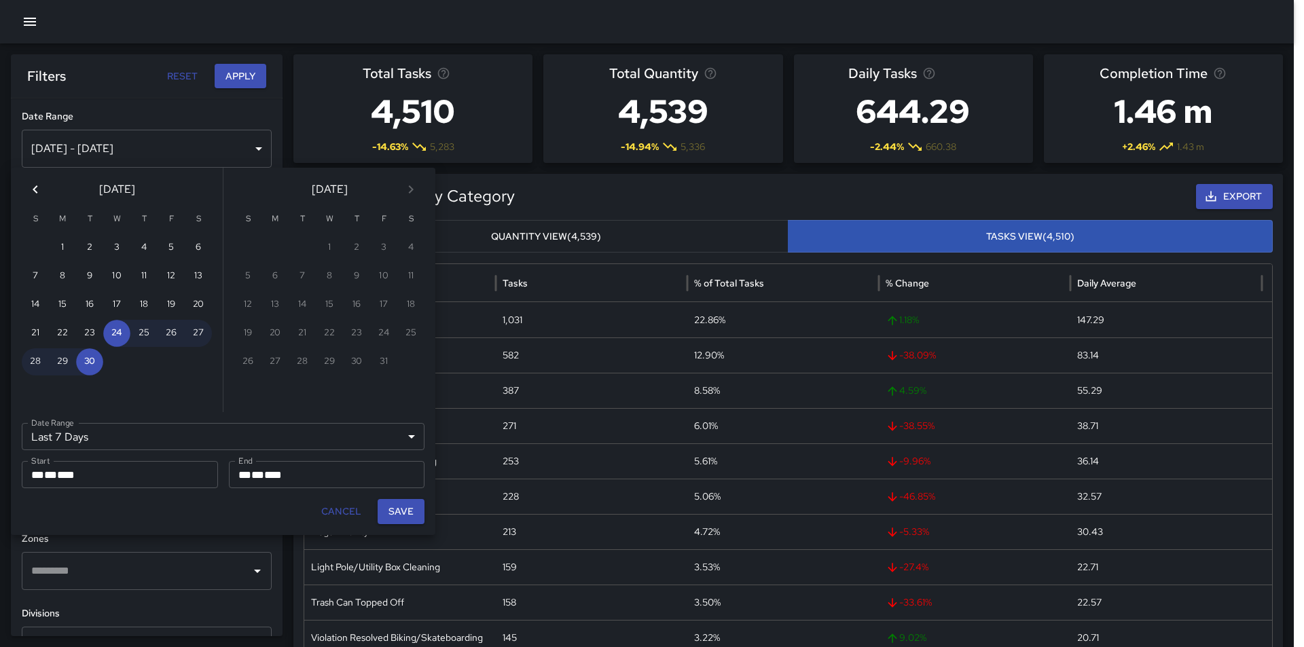
click at [70, 476] on span "****" at bounding box center [66, 475] width 18 height 10
click at [36, 188] on icon "Previous month" at bounding box center [35, 189] width 5 height 8
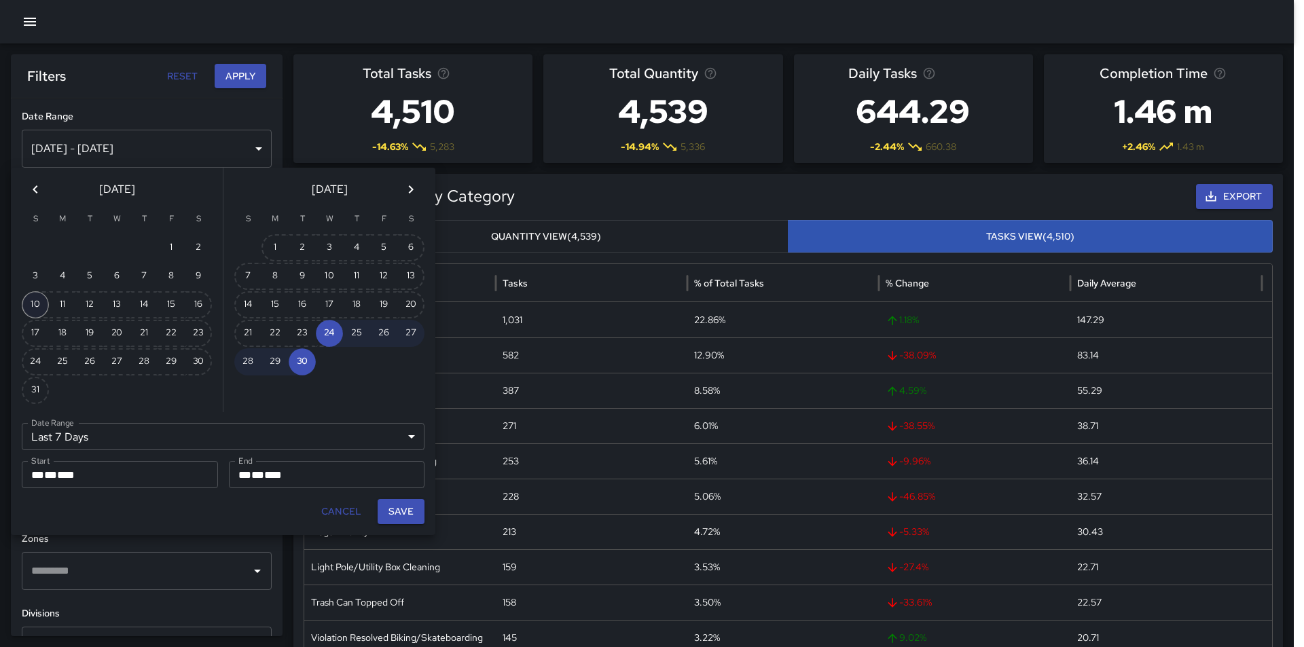
click at [38, 307] on button "10" at bounding box center [35, 304] width 27 height 27
type input "******"
type input "**********"
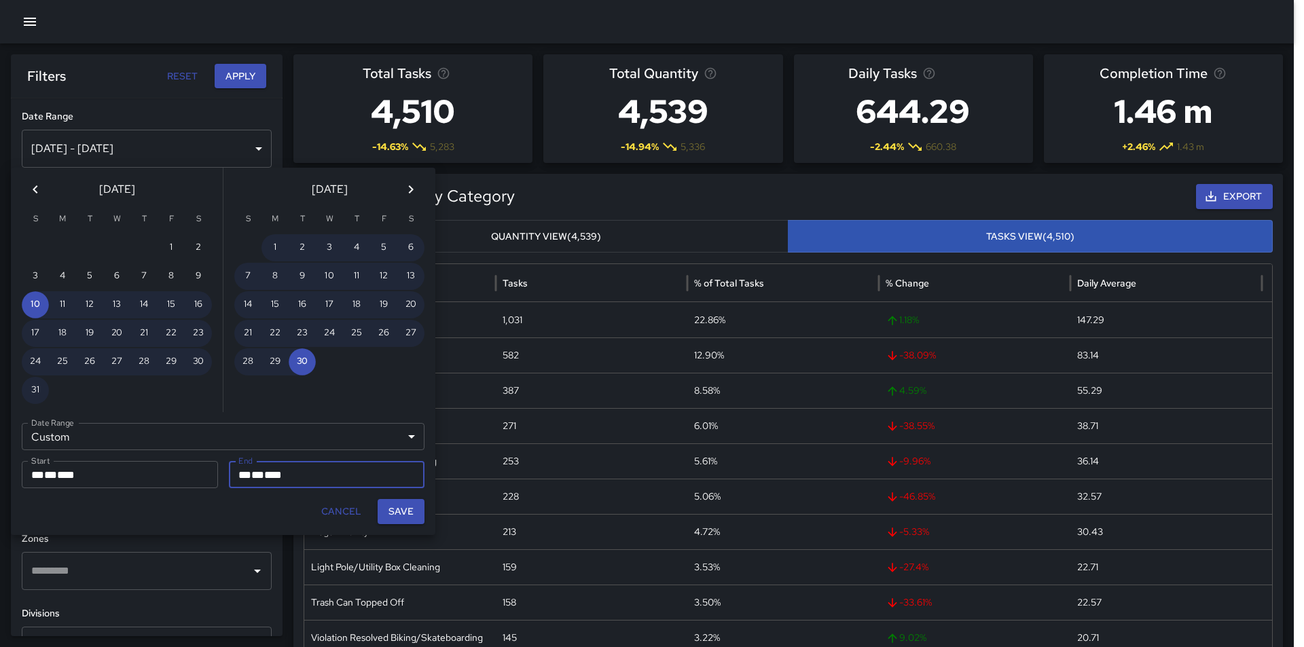
click at [264, 478] on span "*" at bounding box center [264, 475] width 0 height 10
click at [303, 361] on button "30" at bounding box center [302, 362] width 27 height 27
click at [399, 513] on button "Save" at bounding box center [401, 511] width 47 height 25
type input "**********"
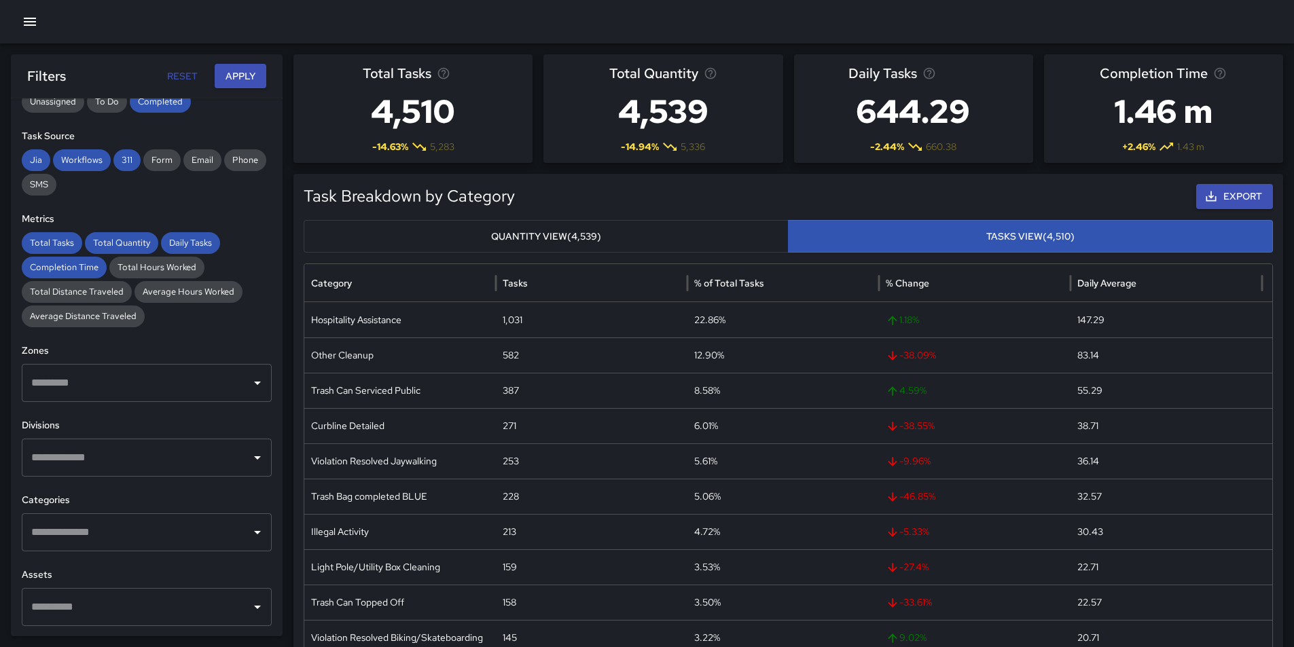
scroll to position [204, 0]
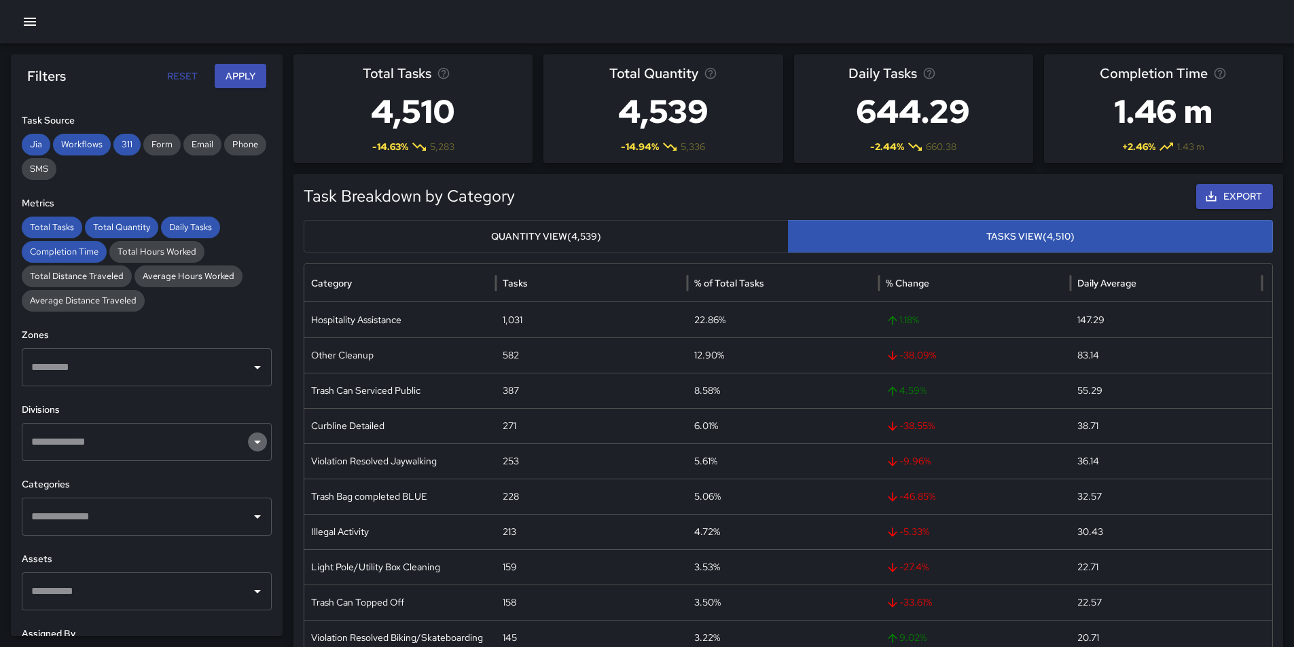
click at [254, 443] on icon "Open" at bounding box center [257, 442] width 7 height 3
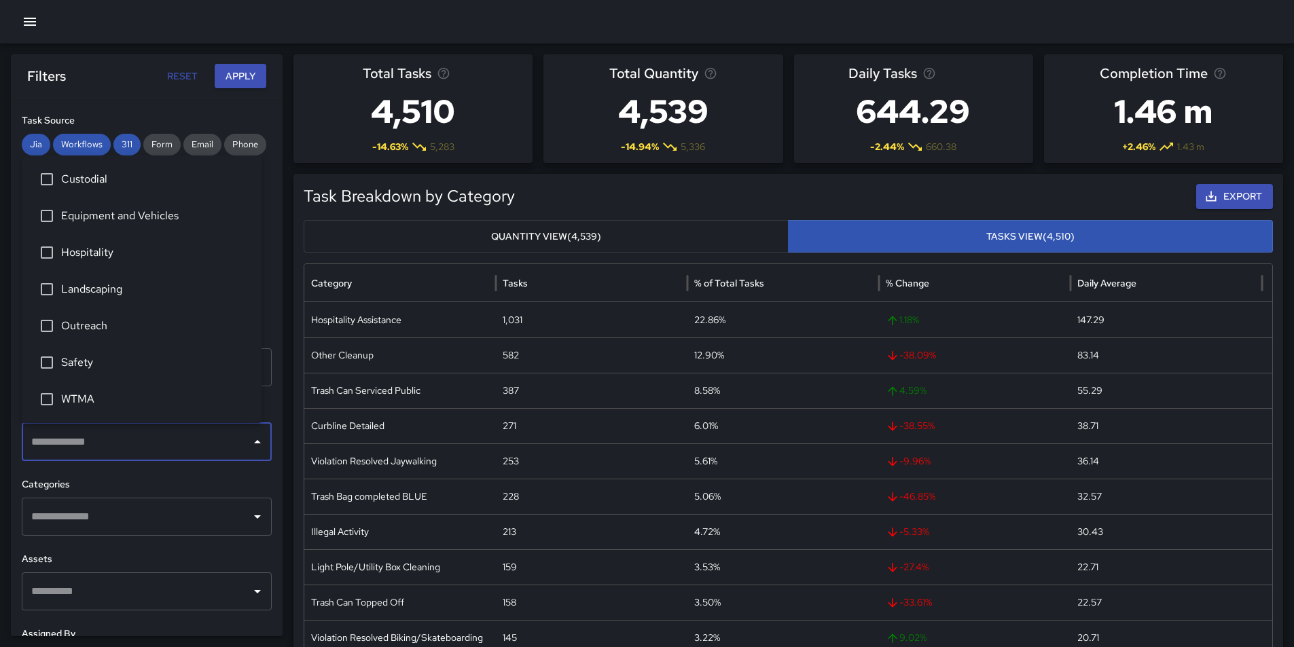
click at [228, 410] on li "WTMA" at bounding box center [142, 399] width 240 height 37
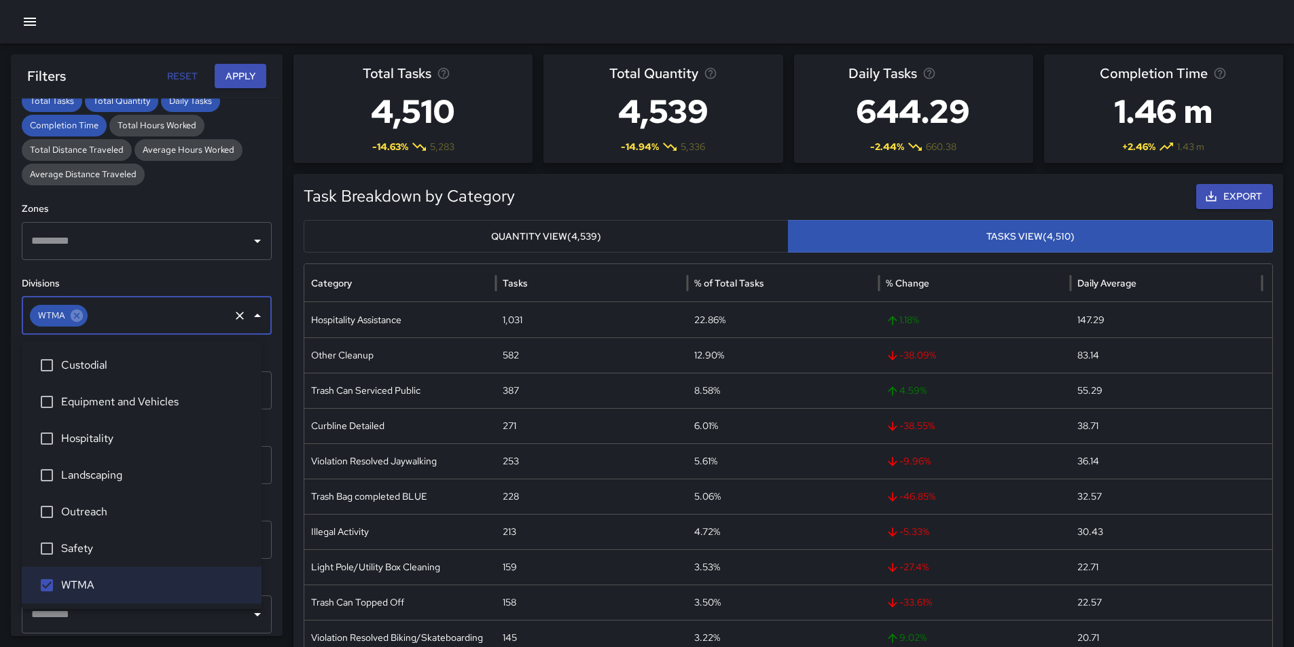
scroll to position [338, 0]
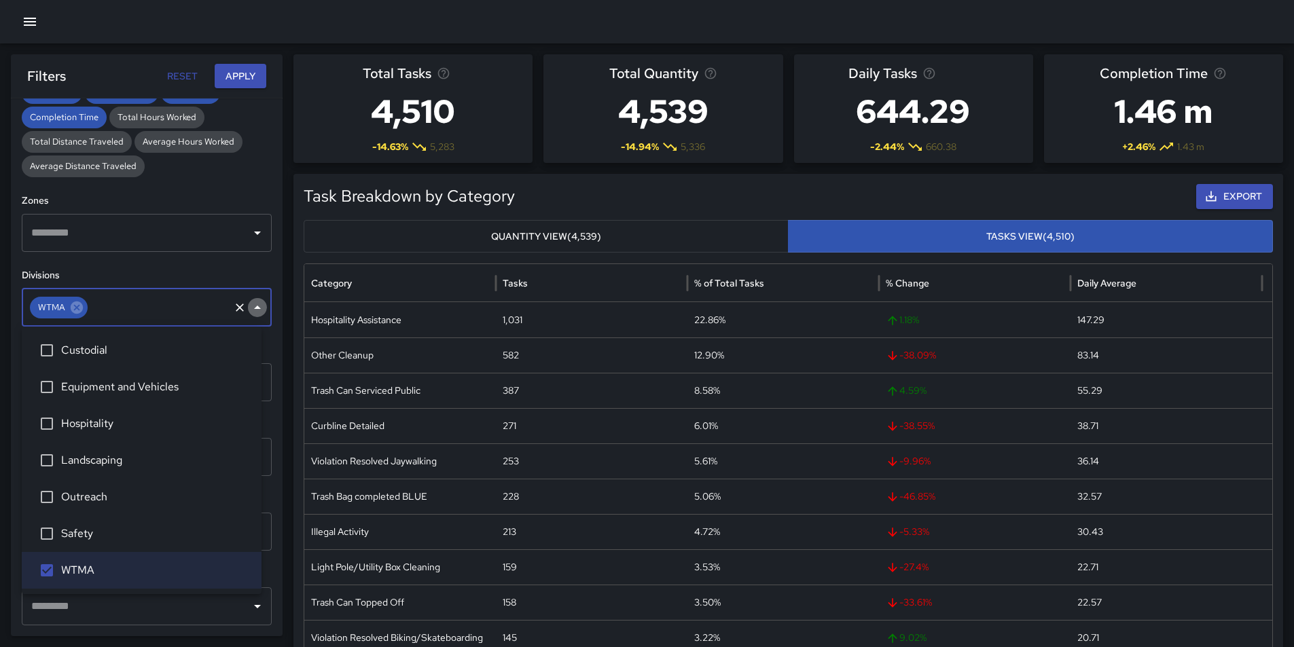
click at [249, 311] on icon "Close" at bounding box center [257, 308] width 16 height 16
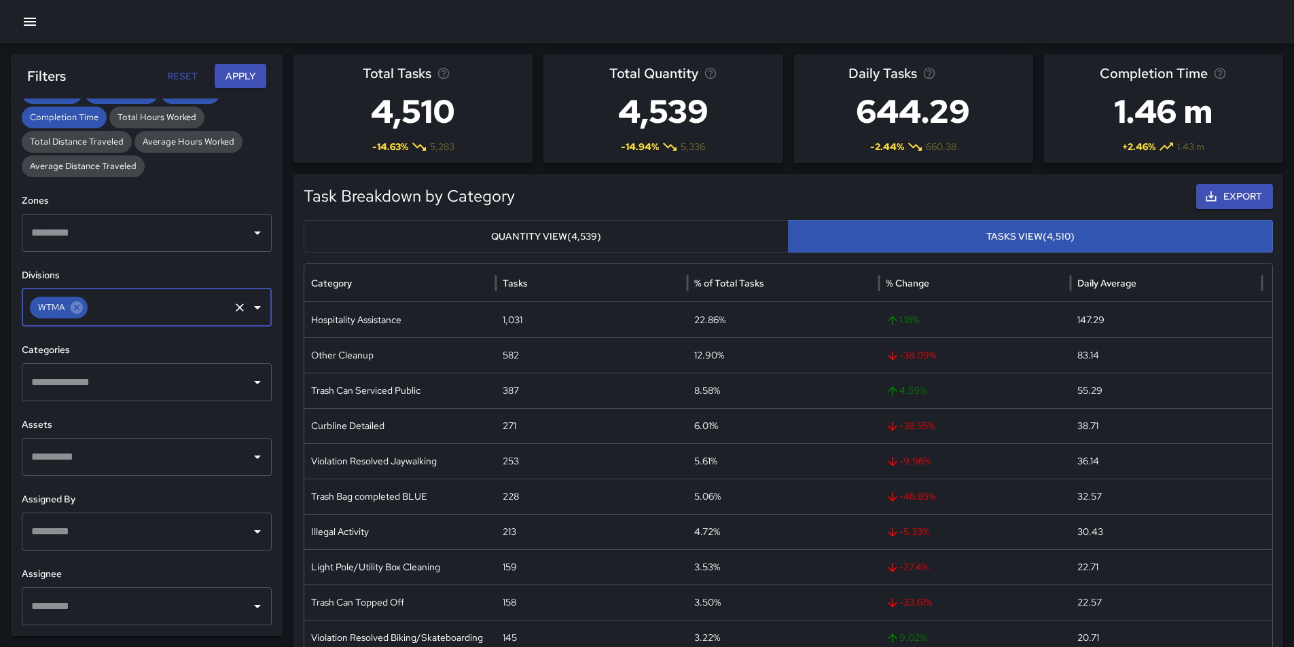
click at [249, 379] on icon "Open" at bounding box center [257, 382] width 16 height 16
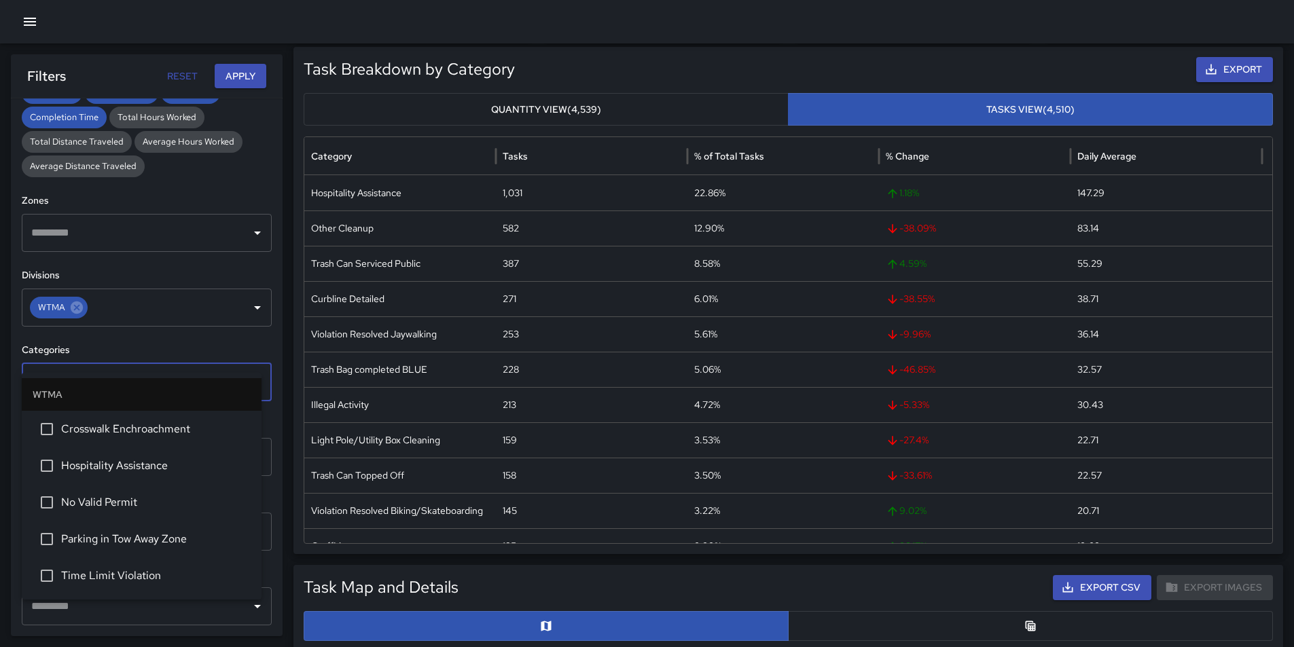
scroll to position [136, 0]
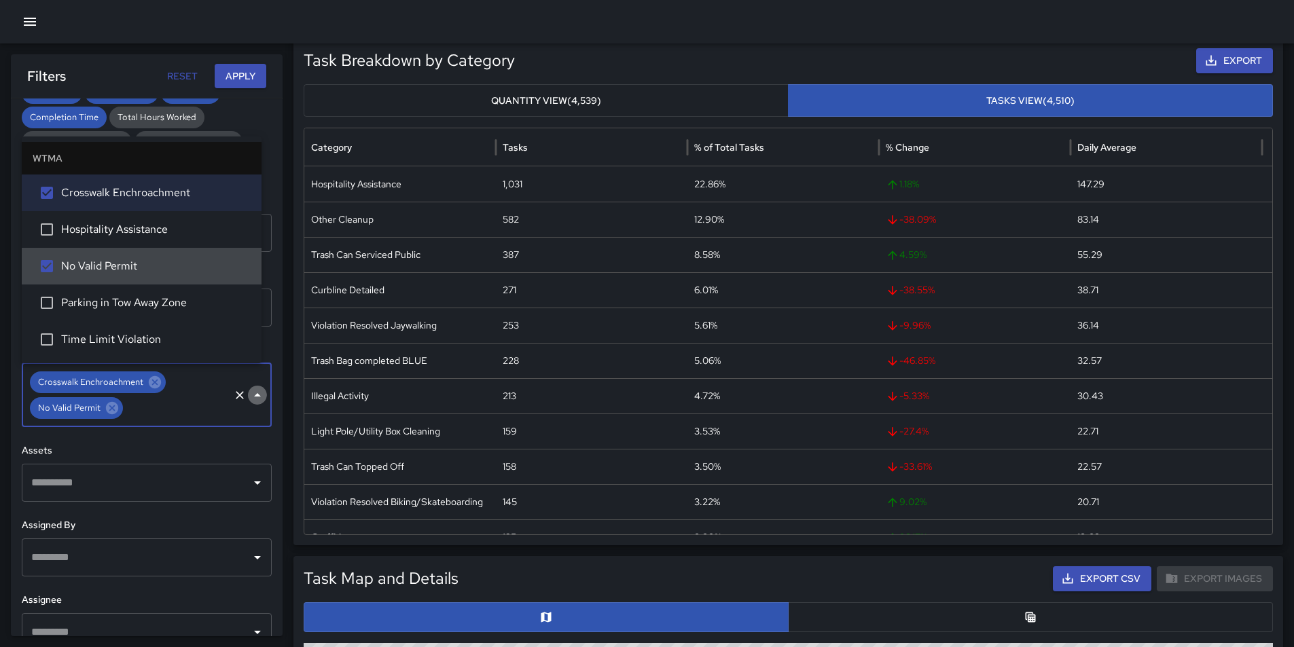
click at [249, 400] on icon "Close" at bounding box center [257, 395] width 16 height 16
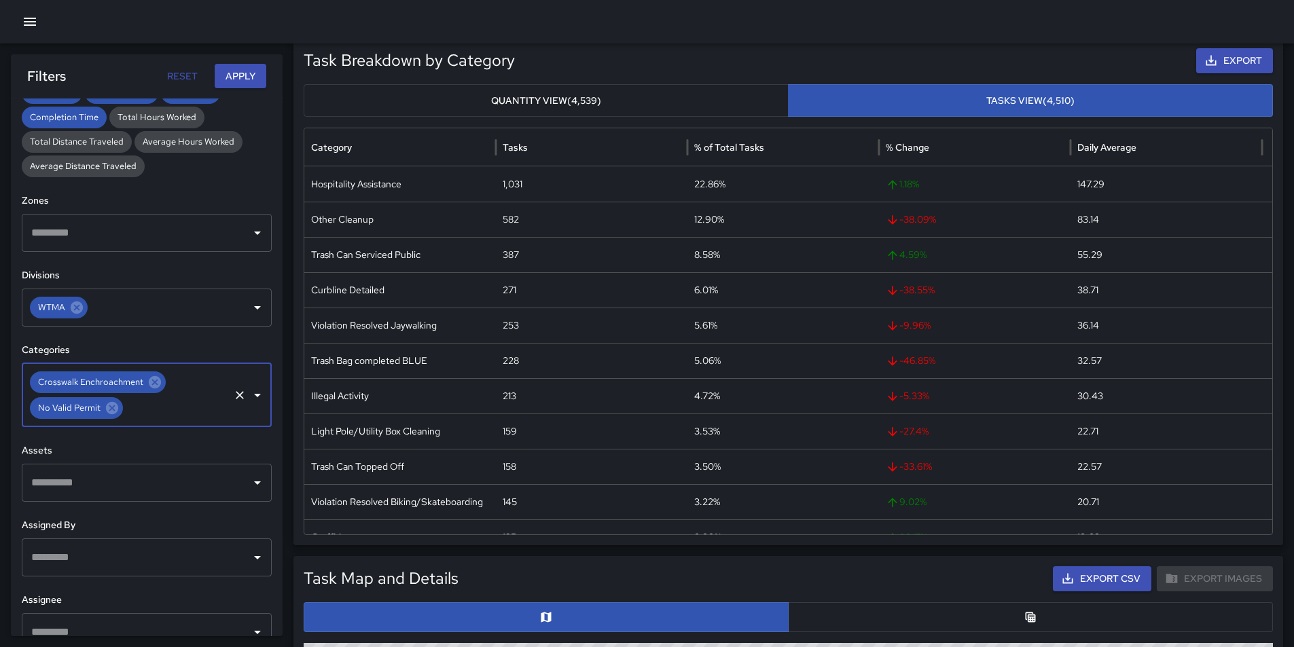
click at [249, 400] on icon "Open" at bounding box center [257, 395] width 16 height 16
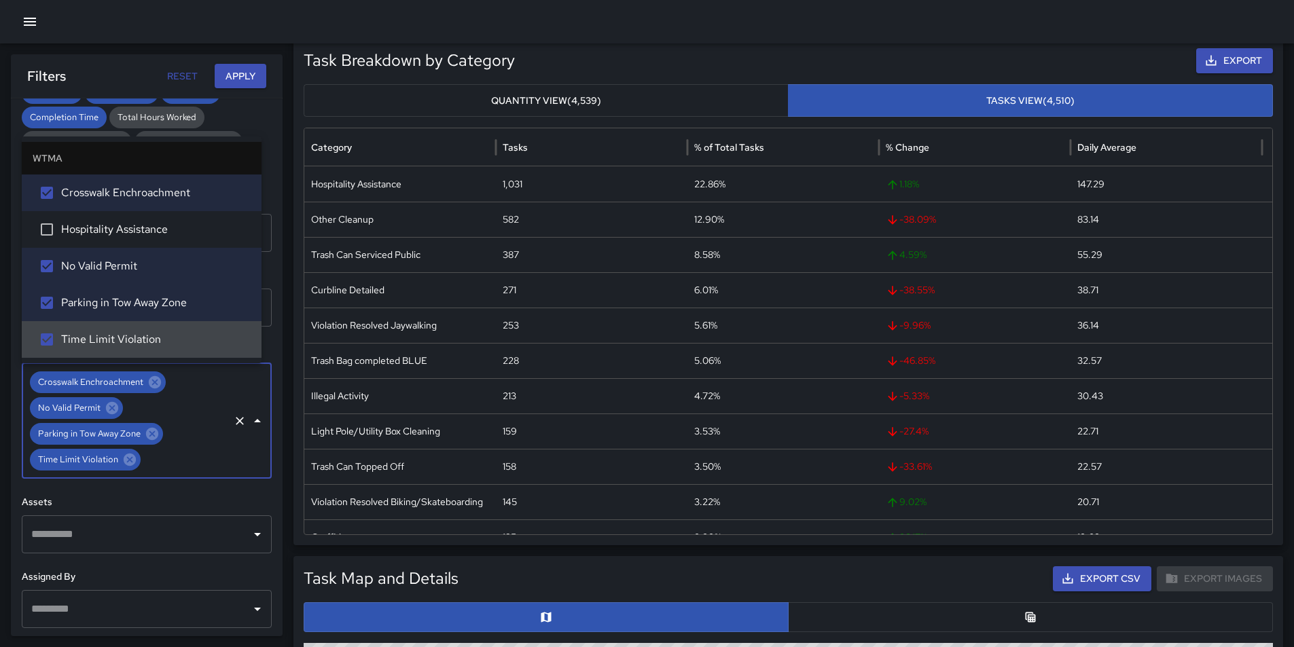
click at [248, 498] on div "Assets ​" at bounding box center [147, 524] width 250 height 58
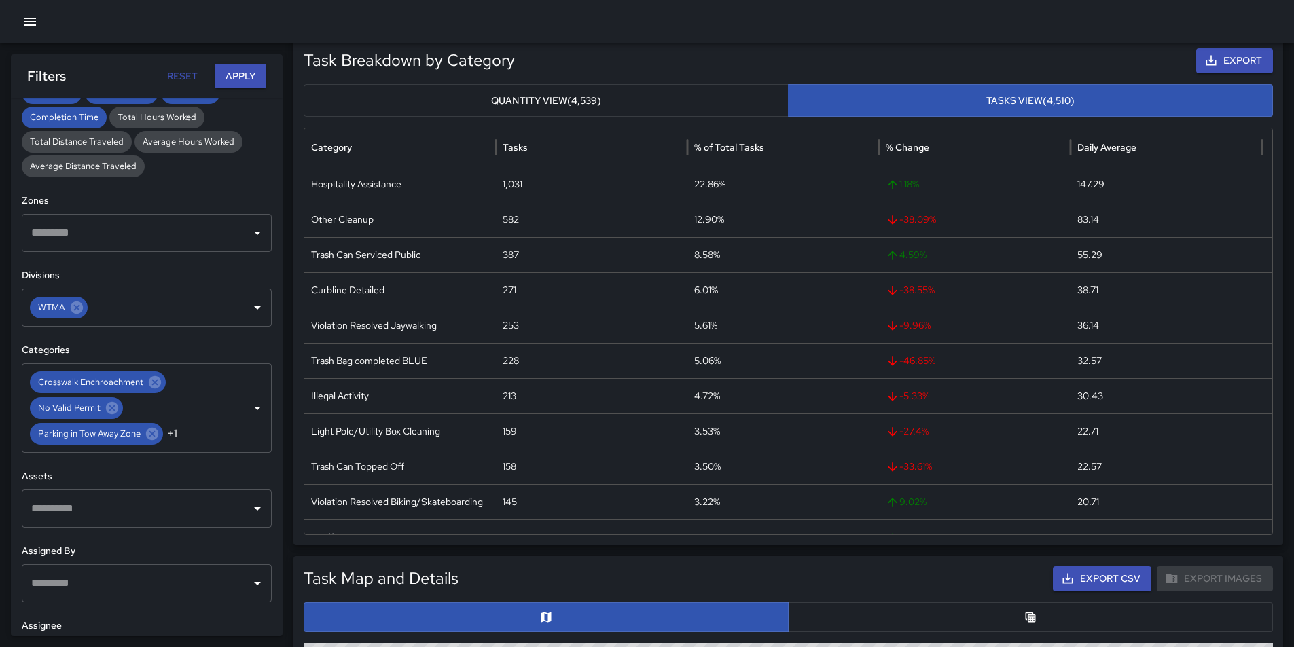
click at [251, 82] on button "Apply" at bounding box center [241, 76] width 52 height 25
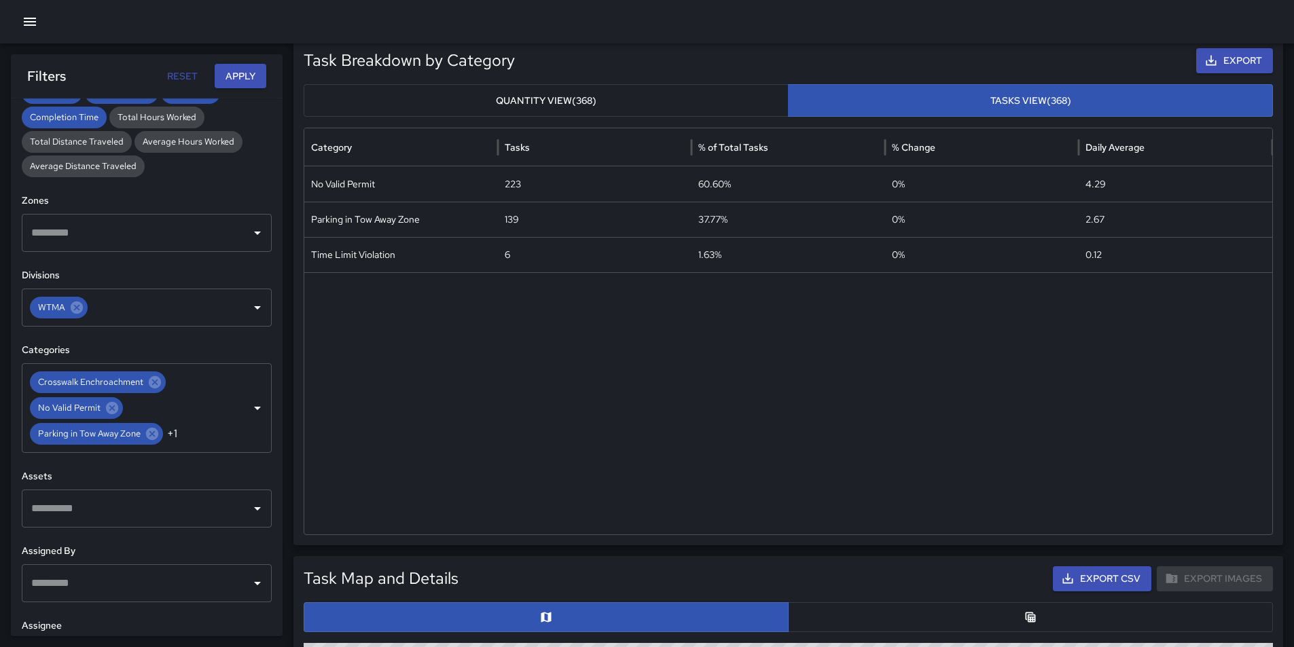
click at [1041, 623] on button "button" at bounding box center [1030, 618] width 485 height 30
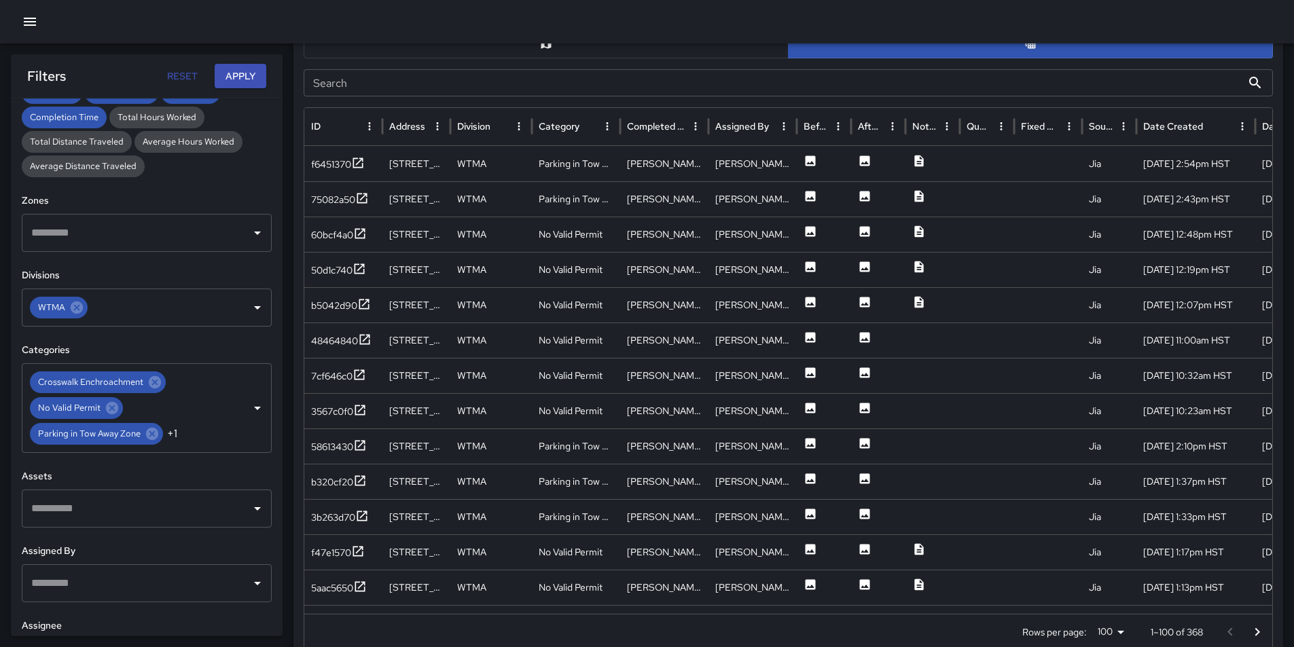
scroll to position [642, 0]
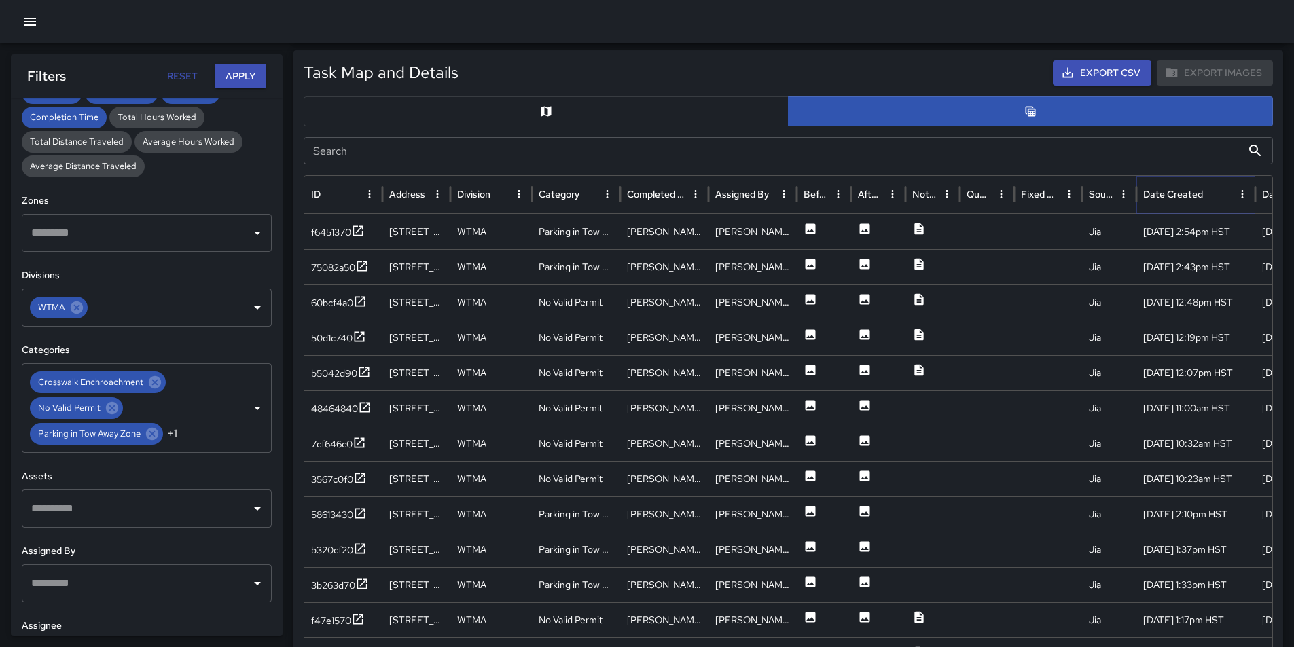
click at [1218, 193] on icon "Sort" at bounding box center [1214, 194] width 12 height 12
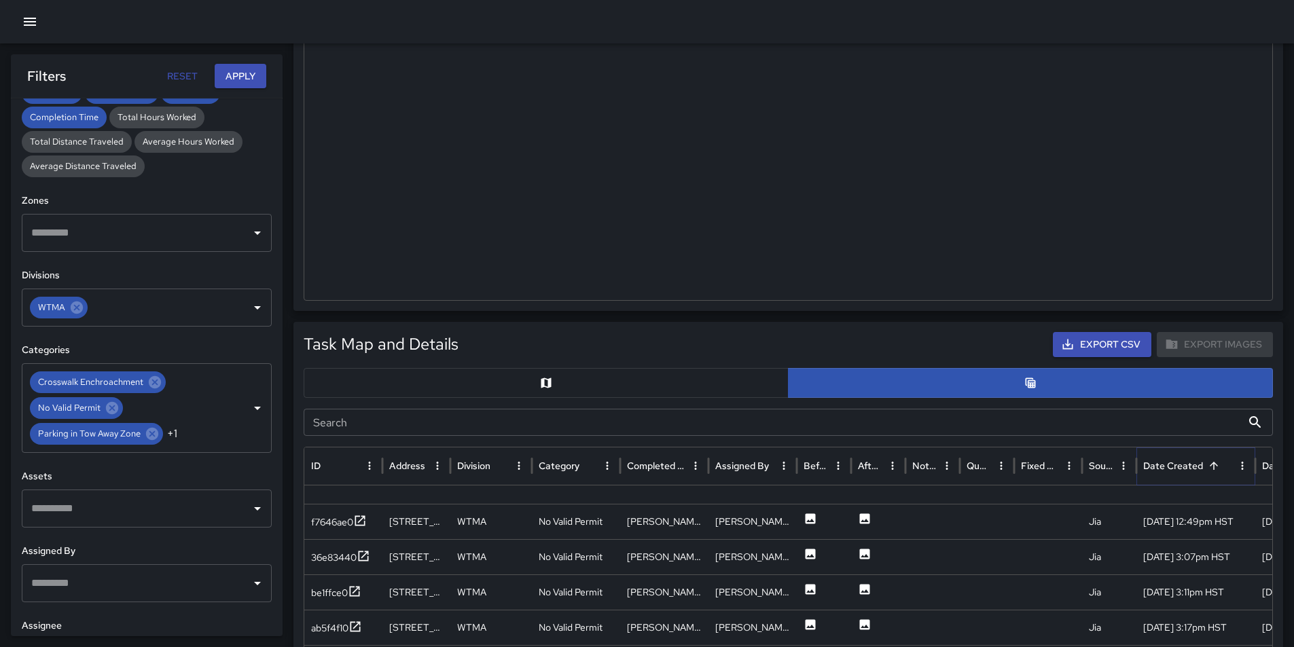
scroll to position [272, 0]
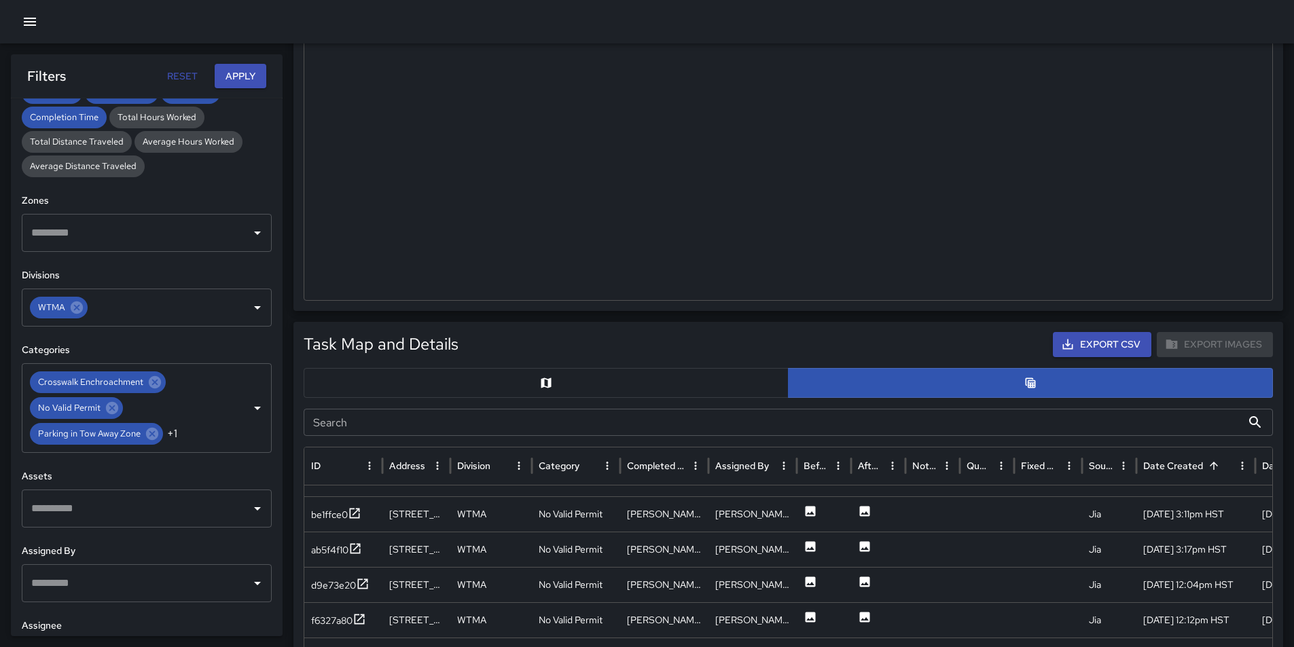
click at [1101, 342] on button "Export CSV" at bounding box center [1102, 344] width 99 height 25
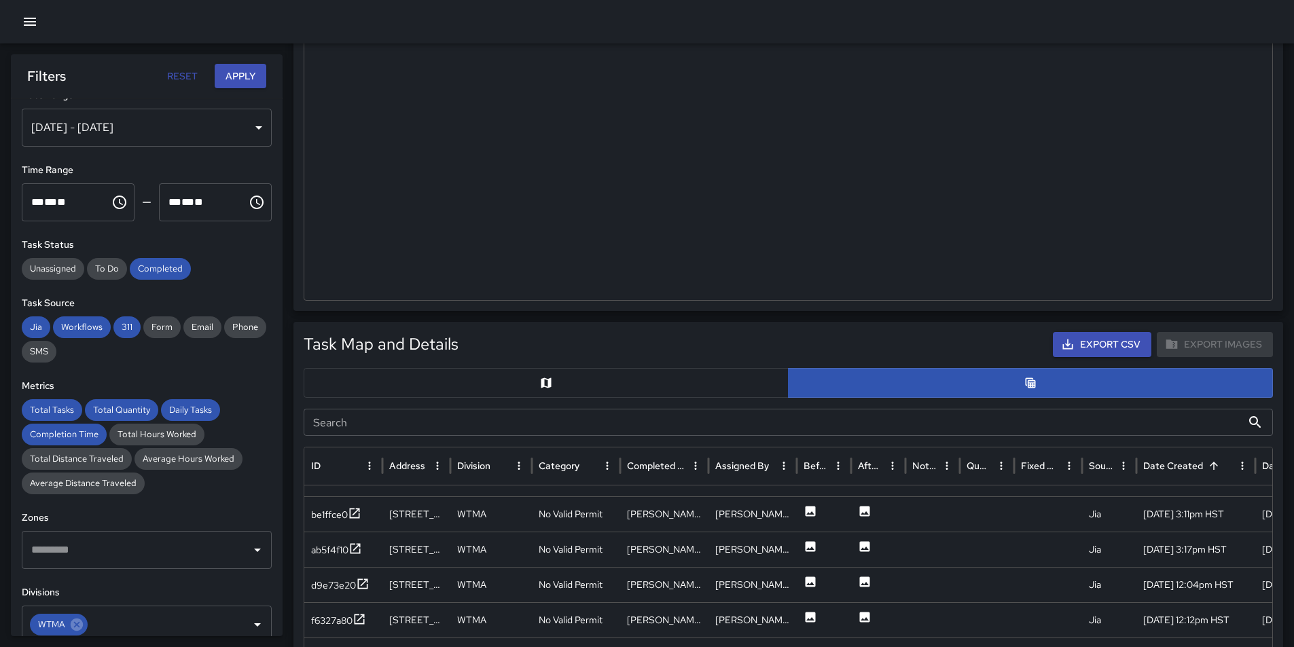
scroll to position [0, 0]
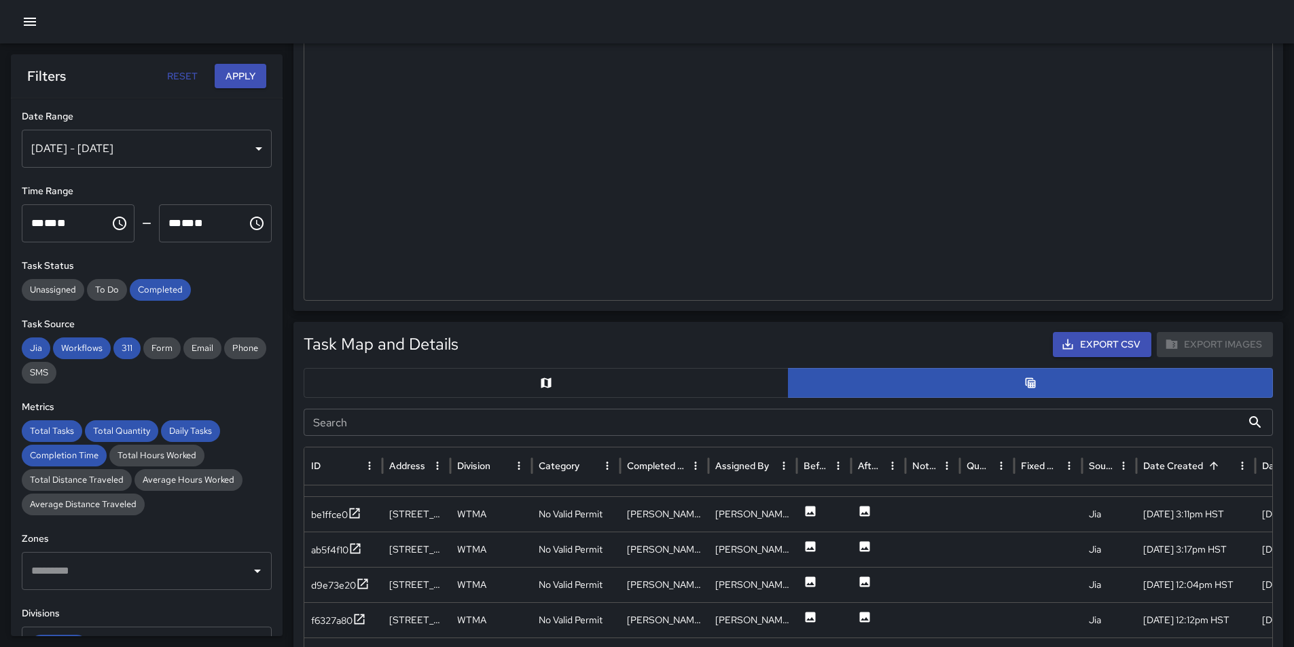
click at [193, 151] on div "[DATE] - [DATE]" at bounding box center [147, 149] width 250 height 38
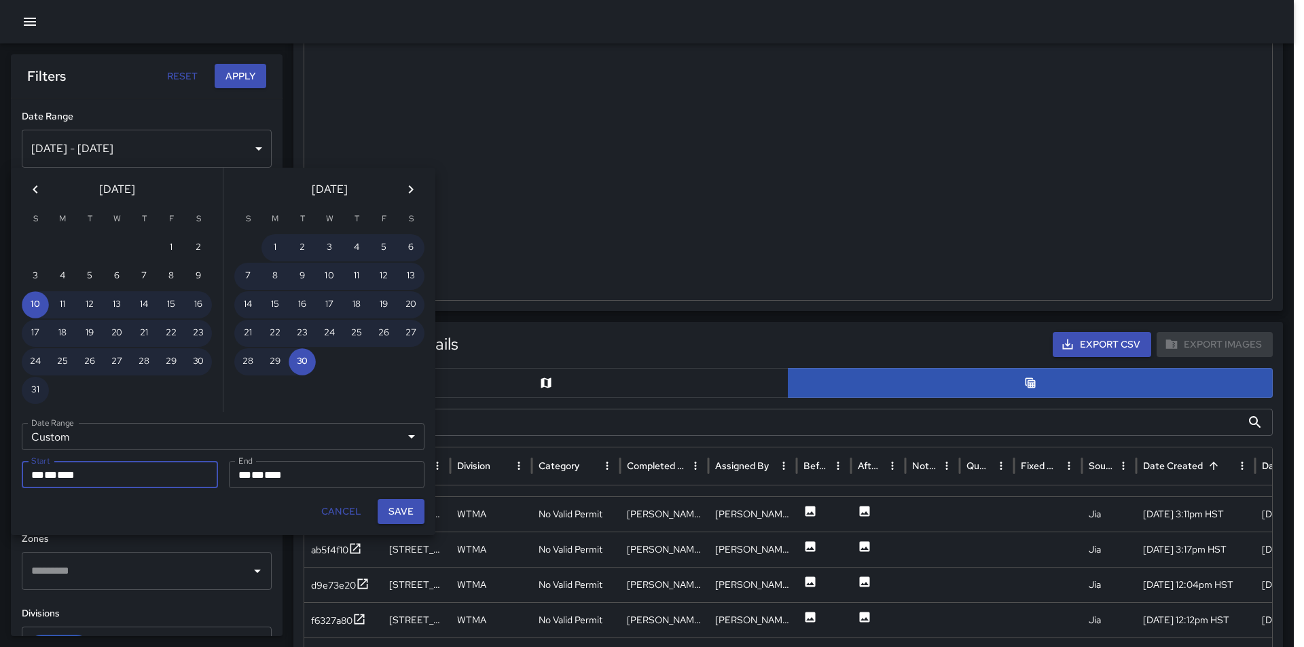
click at [158, 477] on div "** * ** * ****" at bounding box center [119, 474] width 177 height 27
click at [278, 243] on button "1" at bounding box center [275, 247] width 27 height 27
type input "**********"
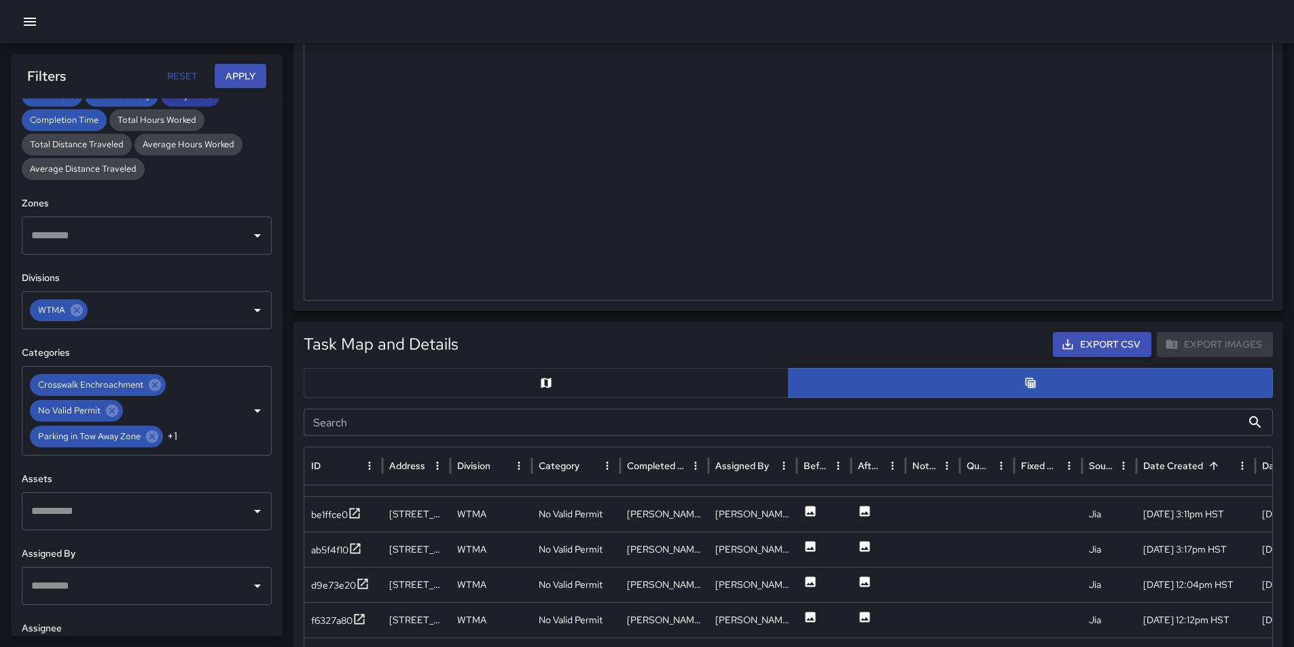
scroll to position [340, 0]
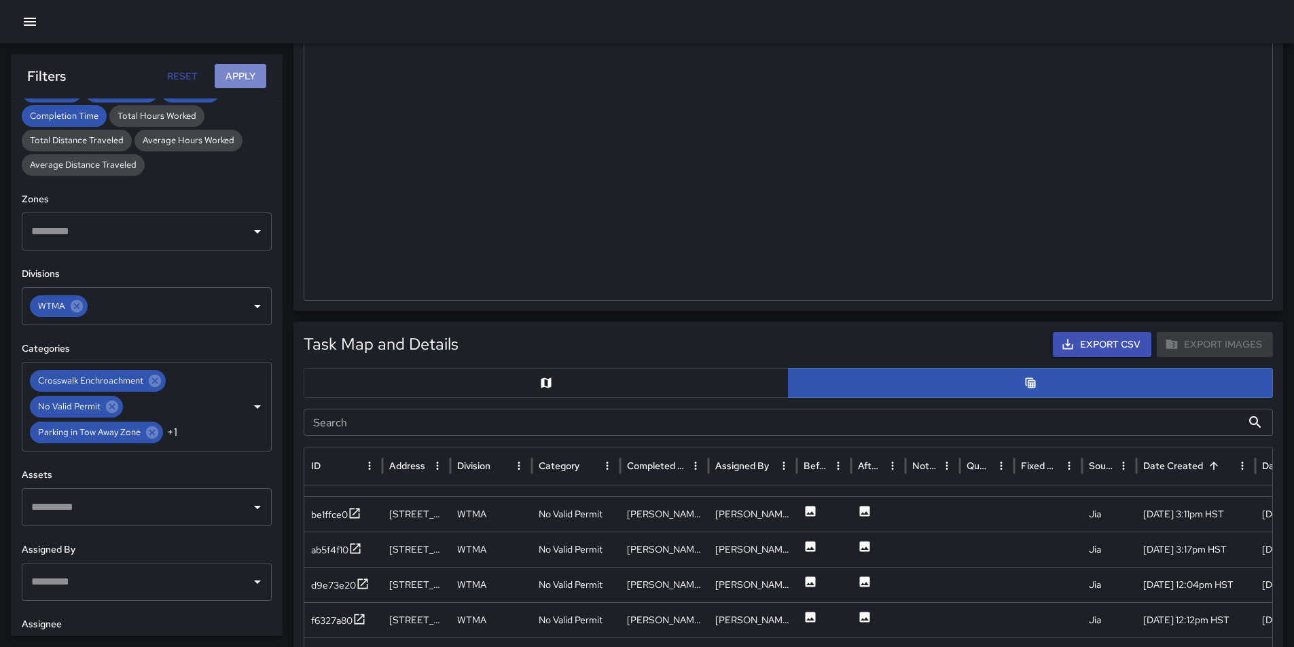
click at [238, 88] on button "Apply" at bounding box center [241, 76] width 52 height 25
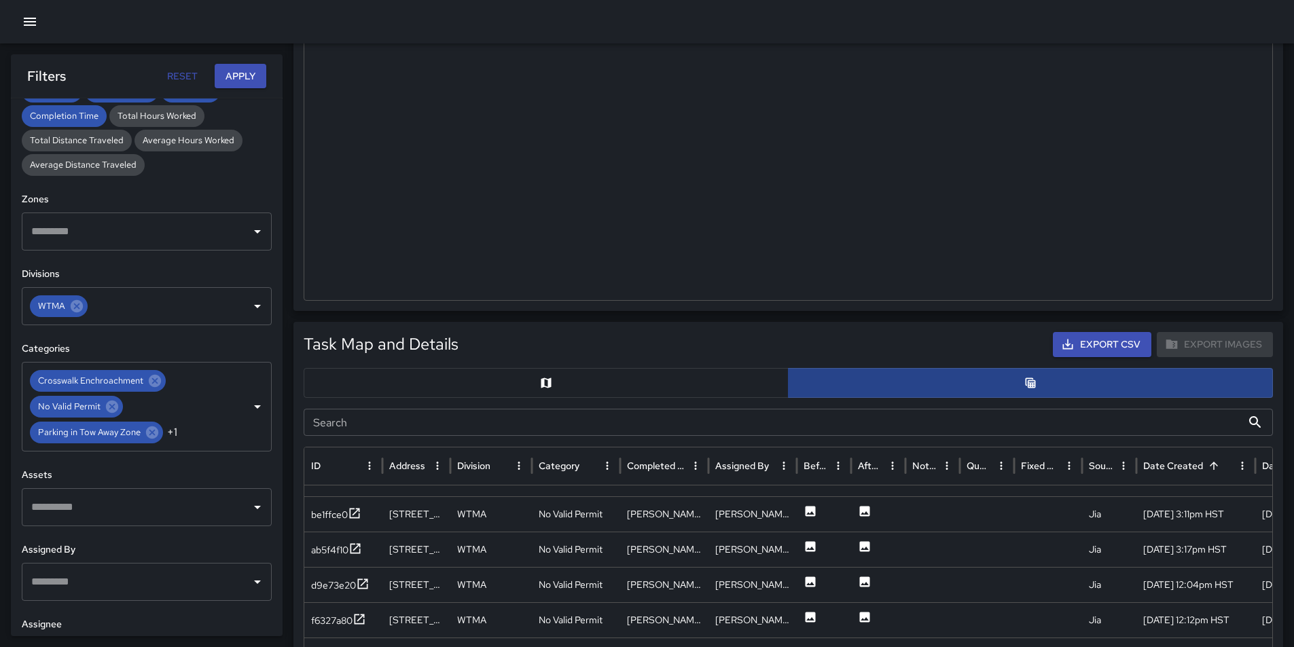
click at [1061, 388] on button "button" at bounding box center [1030, 383] width 485 height 30
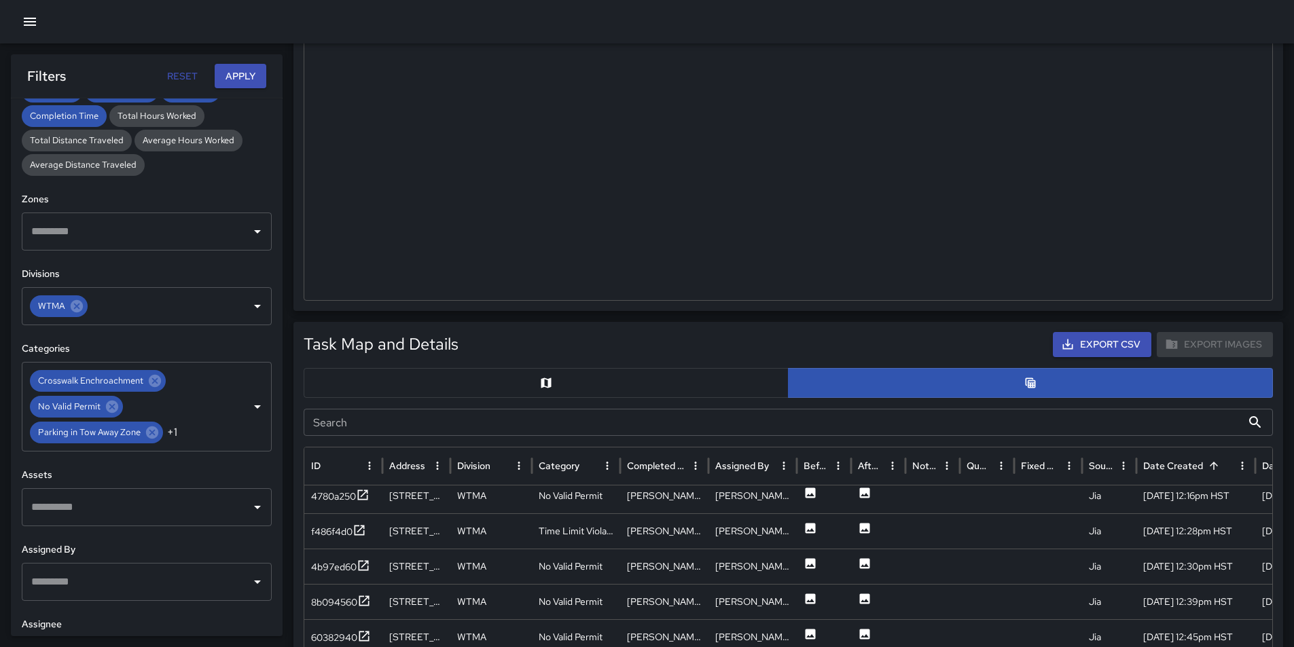
scroll to position [0, 0]
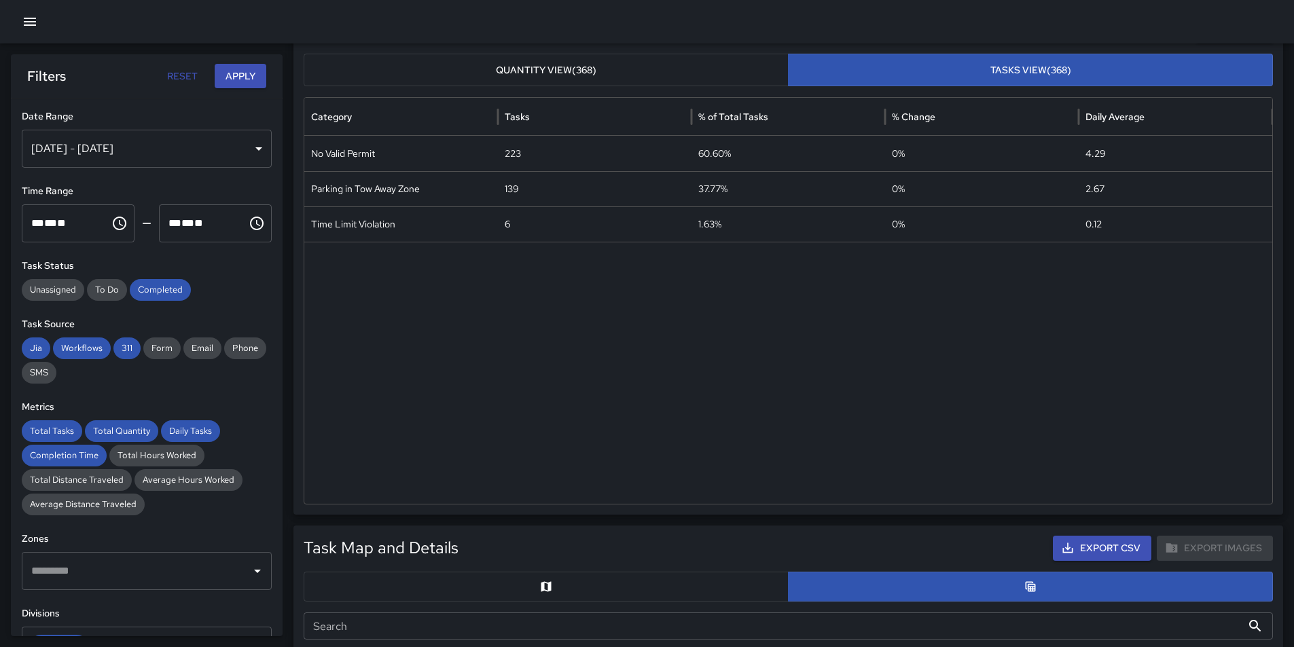
click at [130, 147] on div "[DATE] - [DATE]" at bounding box center [147, 149] width 250 height 38
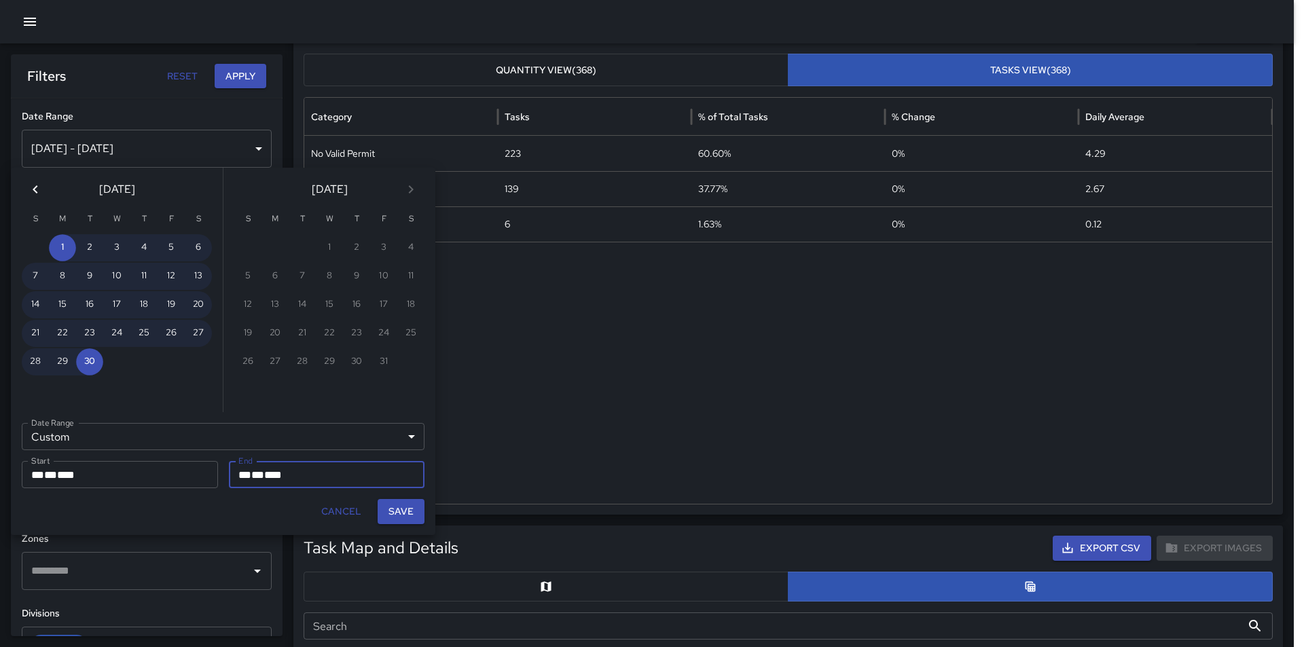
click at [402, 512] on button "Save" at bounding box center [401, 511] width 47 height 25
type input "**********"
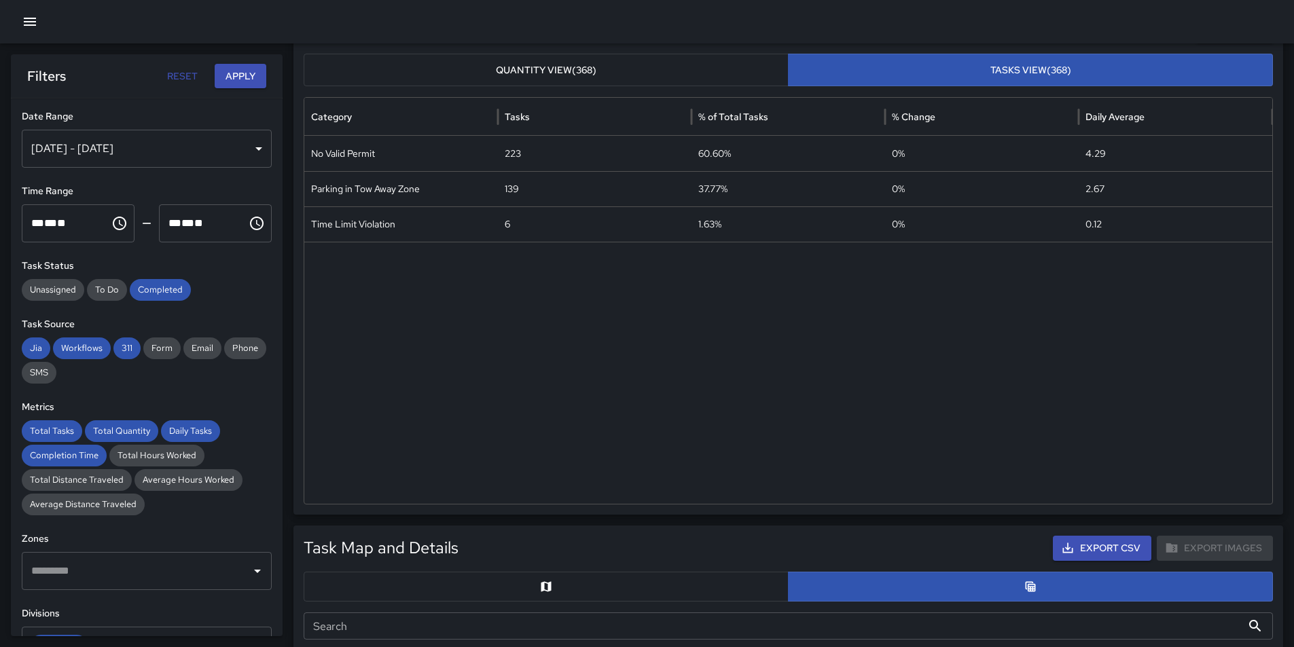
click at [234, 80] on button "Apply" at bounding box center [241, 76] width 52 height 25
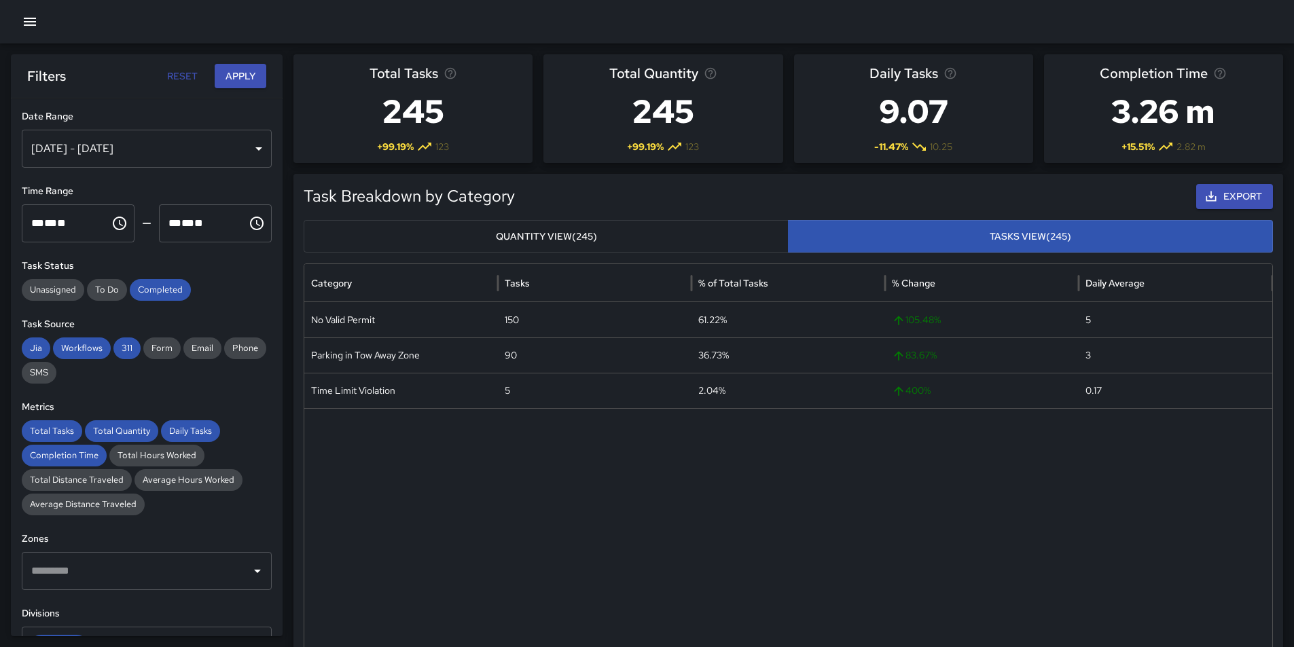
click at [26, 22] on icon "button" at bounding box center [30, 22] width 12 height 8
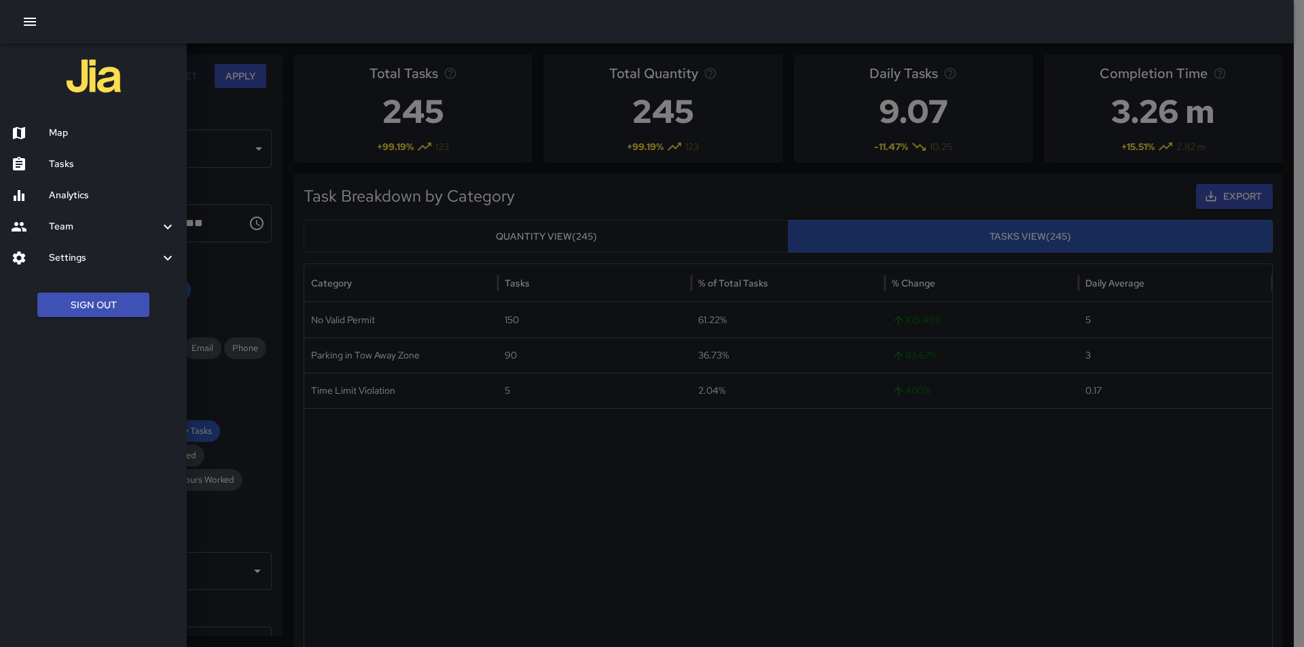
click at [18, 135] on icon at bounding box center [19, 133] width 16 height 16
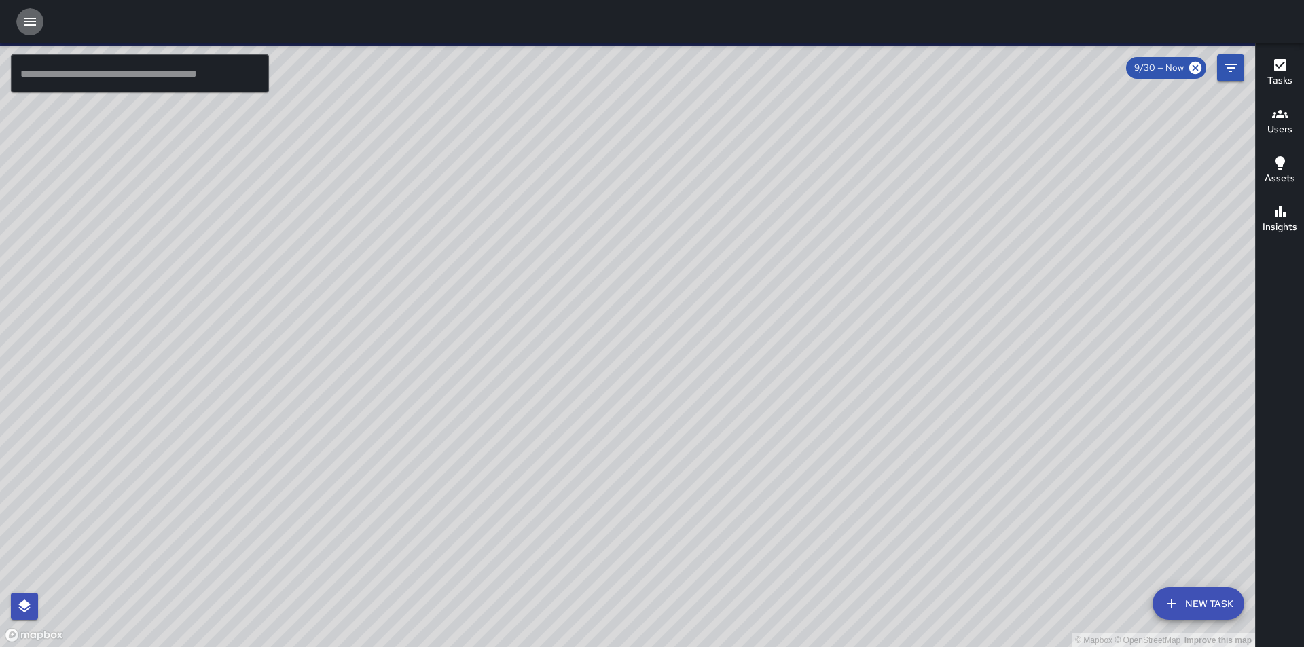
click at [29, 19] on icon "button" at bounding box center [30, 22] width 12 height 8
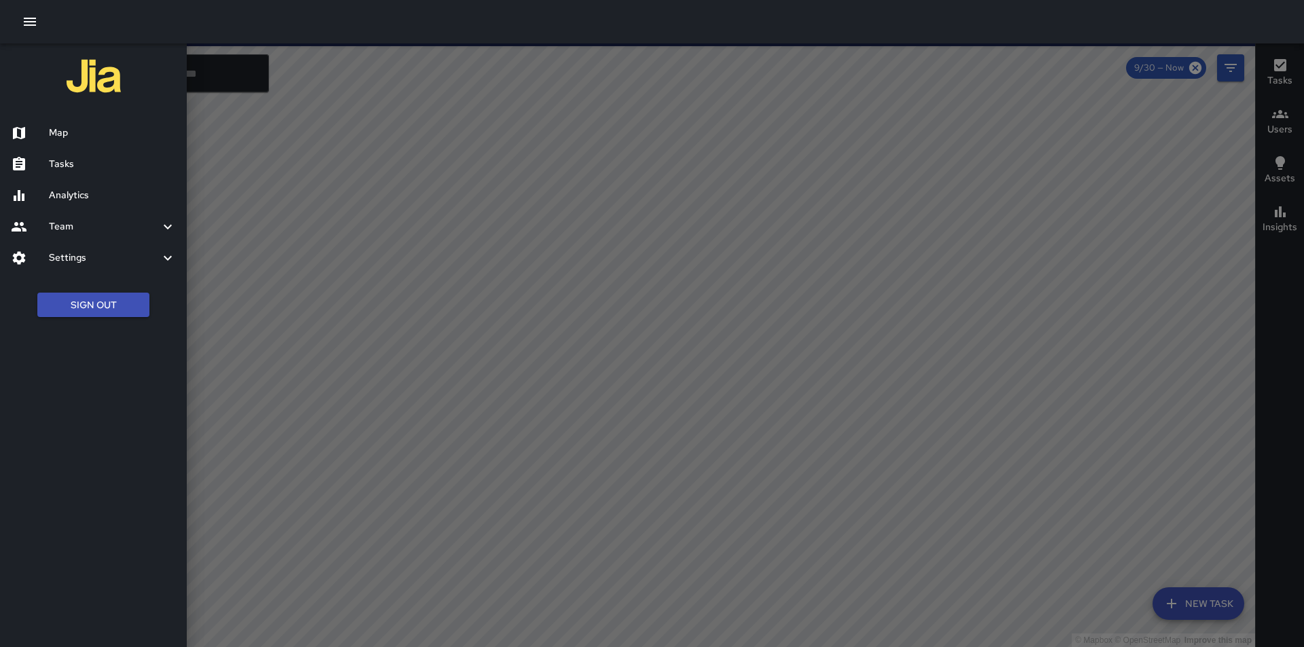
click at [20, 194] on icon at bounding box center [19, 195] width 11 height 11
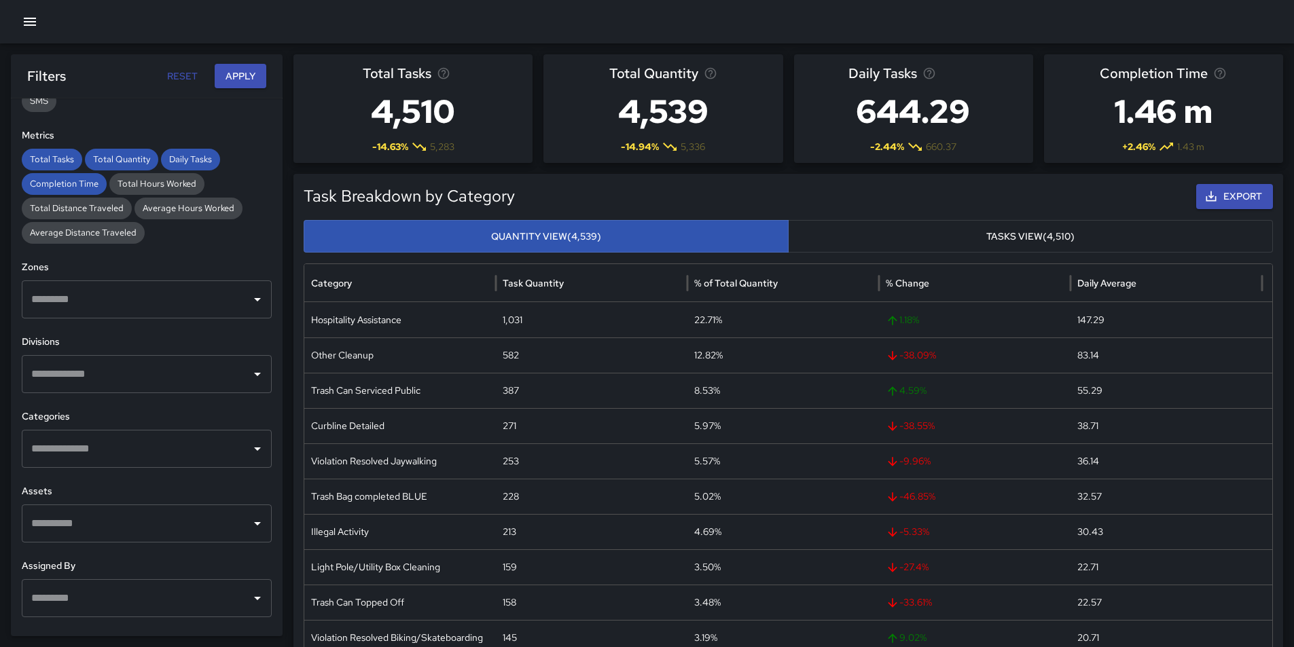
click at [249, 376] on icon "Open" at bounding box center [257, 374] width 16 height 16
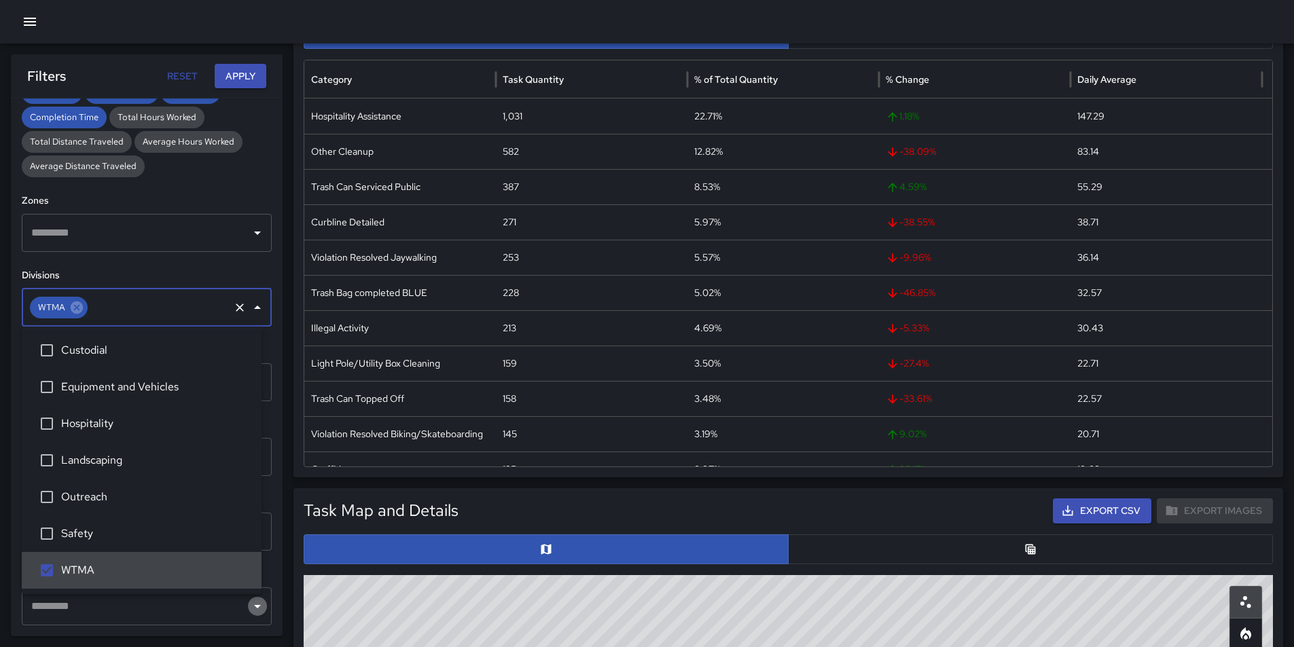
click at [249, 606] on icon "Open" at bounding box center [257, 607] width 16 height 16
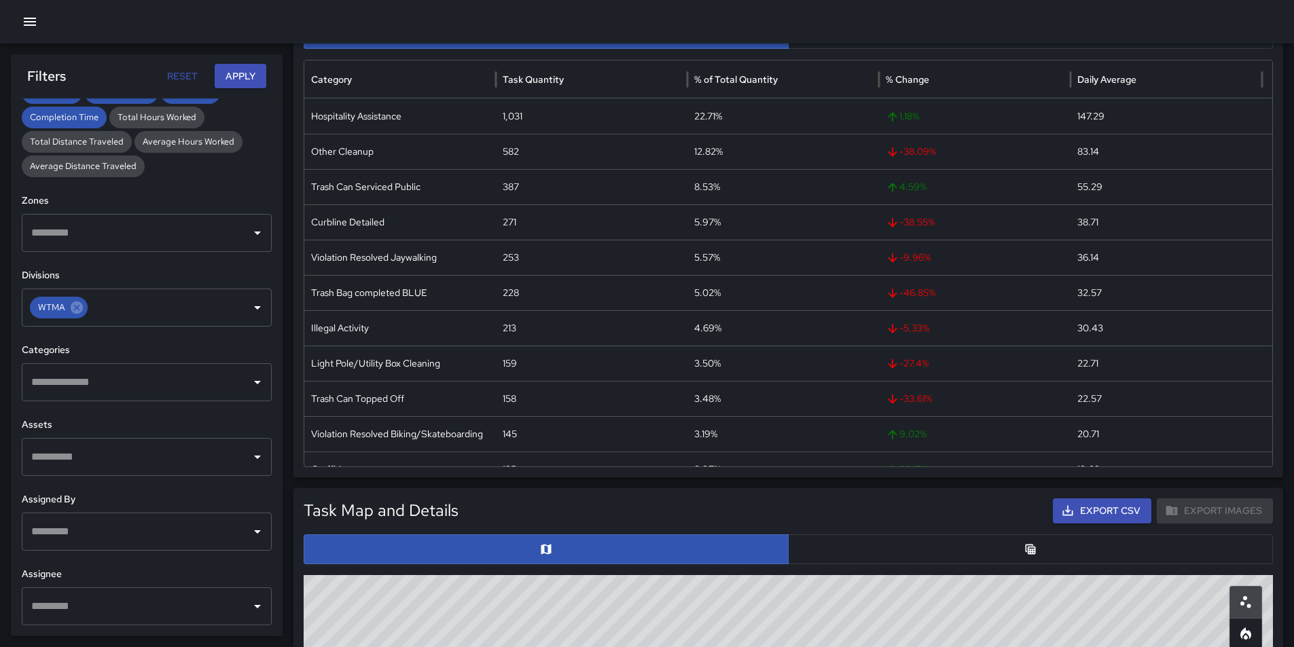
click at [263, 263] on div "**********" at bounding box center [147, 368] width 272 height 538
click at [249, 389] on icon "Open" at bounding box center [257, 382] width 16 height 16
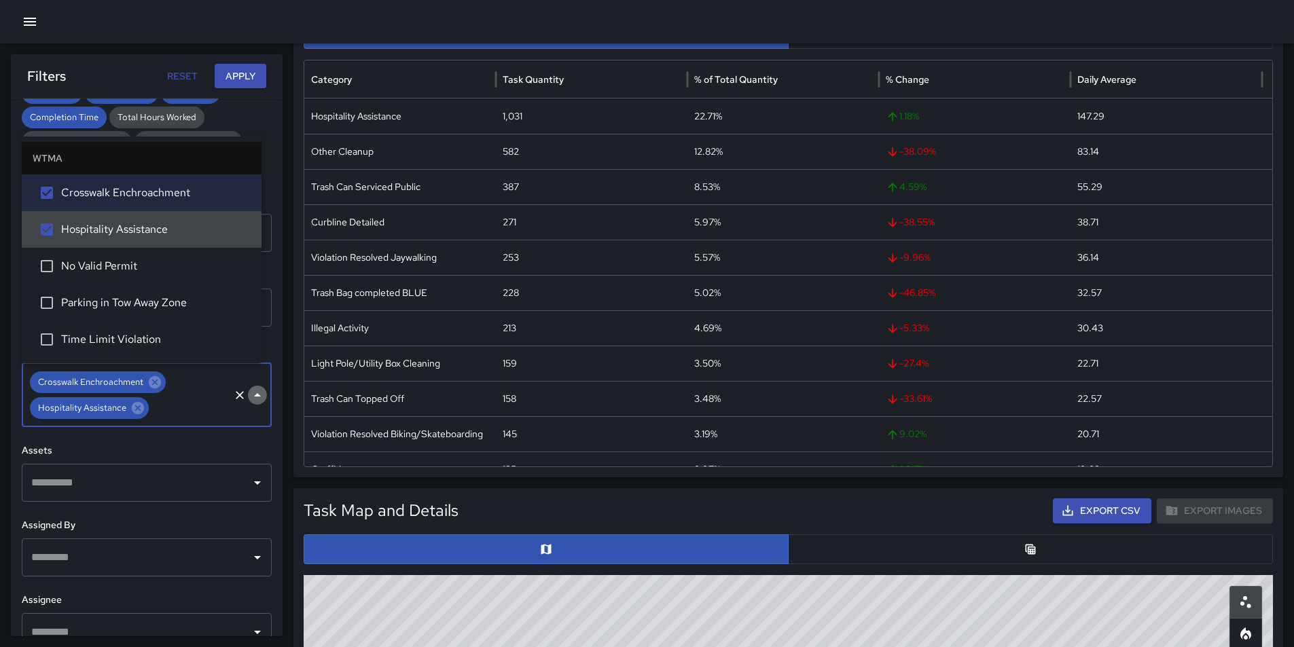
click at [254, 395] on icon "Close" at bounding box center [257, 394] width 7 height 3
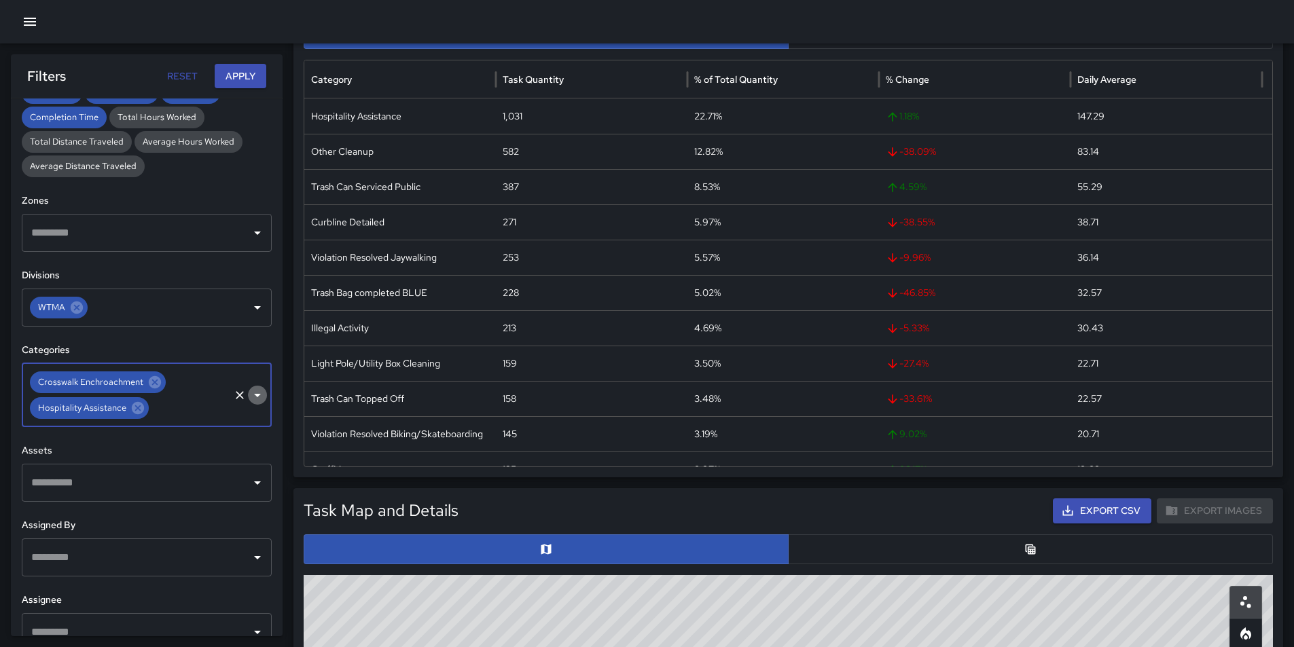
click at [248, 404] on button "Open" at bounding box center [257, 395] width 19 height 19
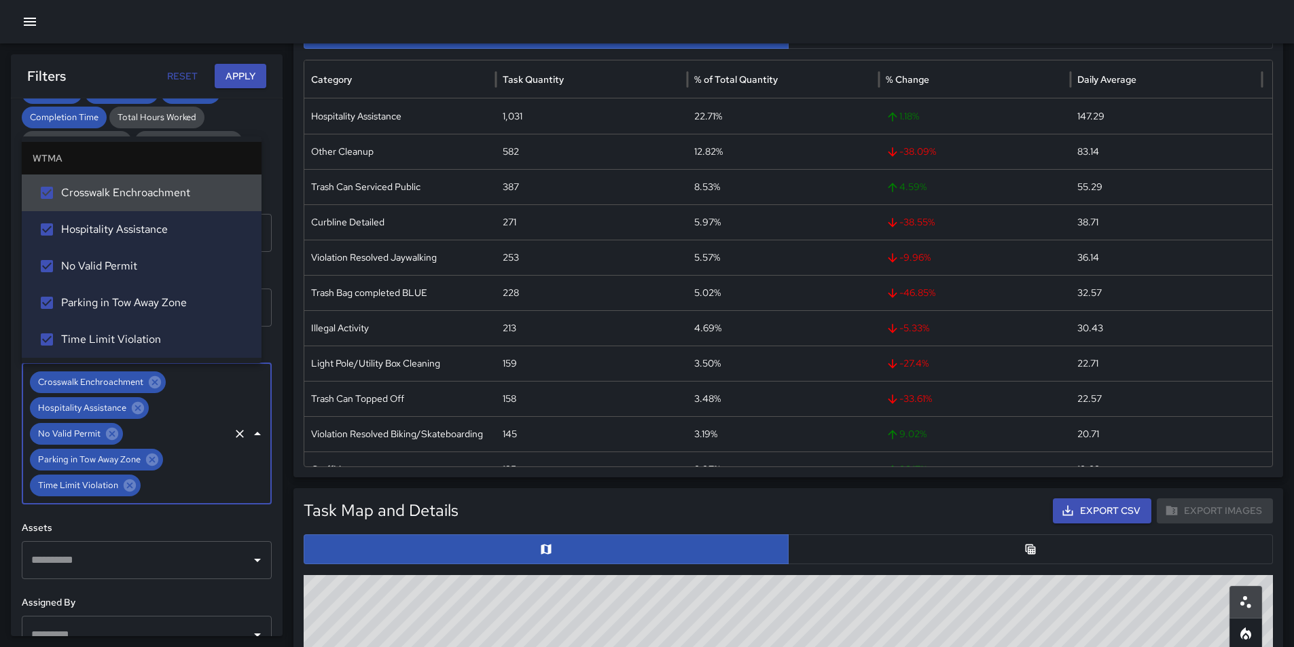
click at [240, 76] on button "Apply" at bounding box center [241, 76] width 52 height 25
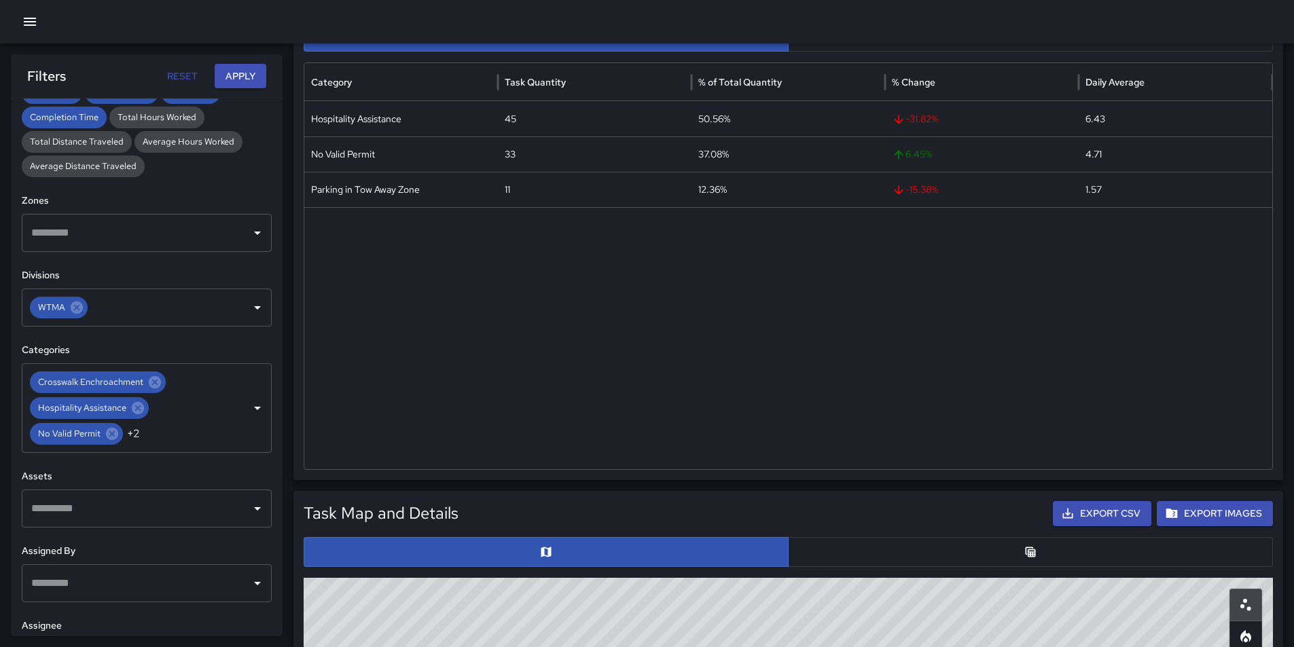
scroll to position [204, 0]
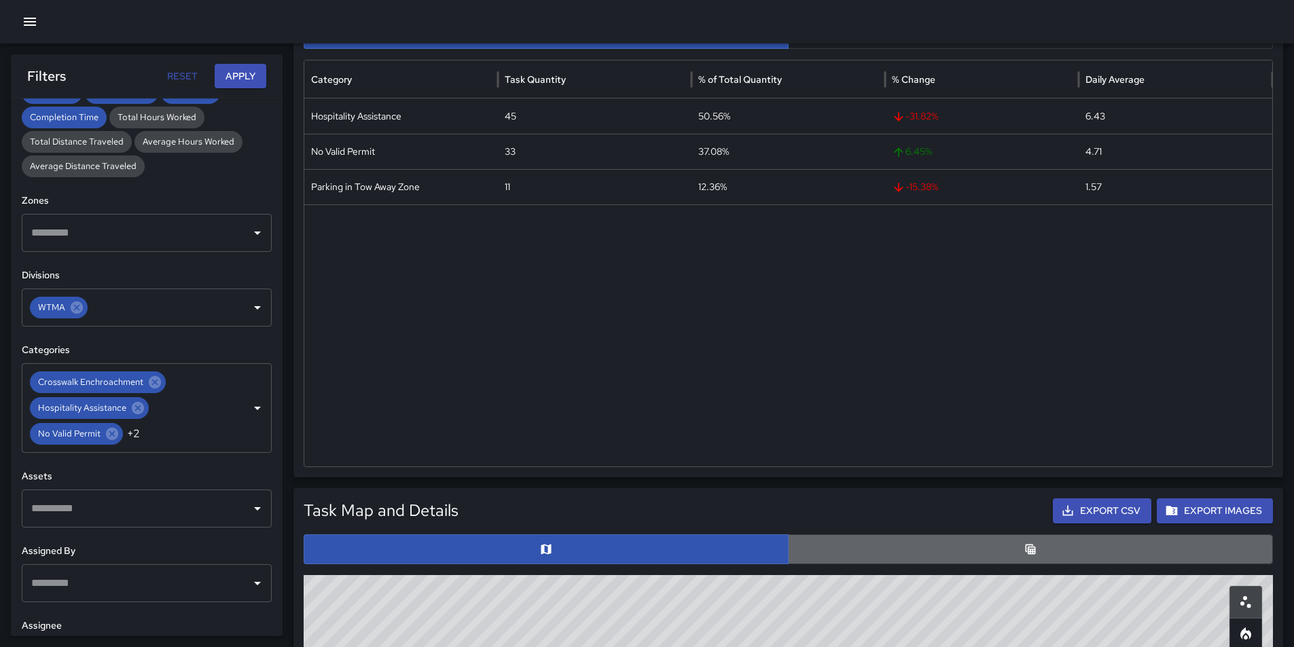
click at [1046, 548] on button "button" at bounding box center [1030, 550] width 485 height 30
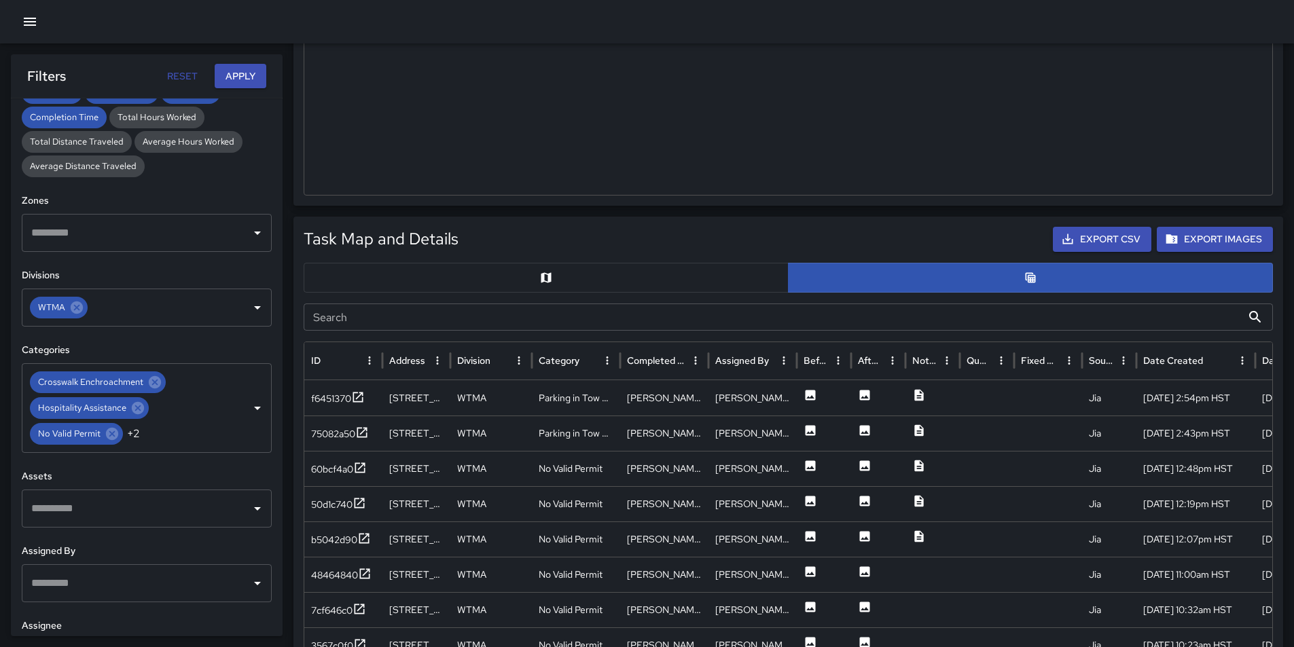
scroll to position [34, 0]
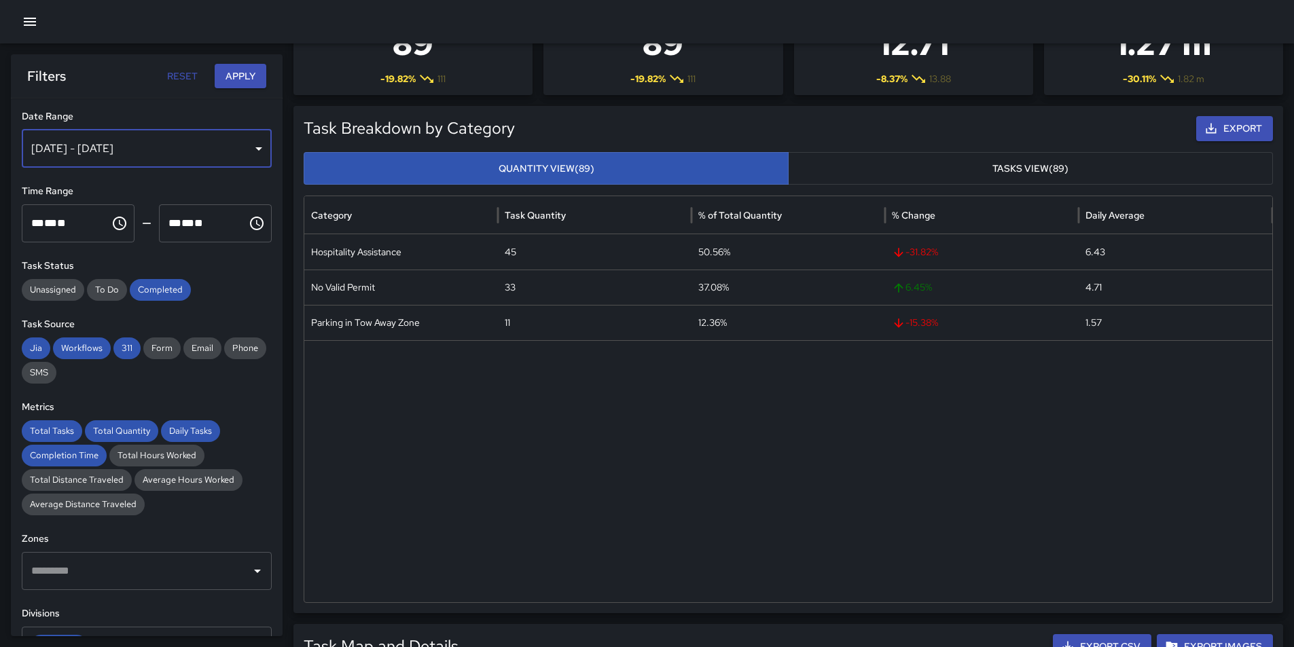
click at [246, 145] on div "[DATE] - [DATE]" at bounding box center [147, 149] width 250 height 38
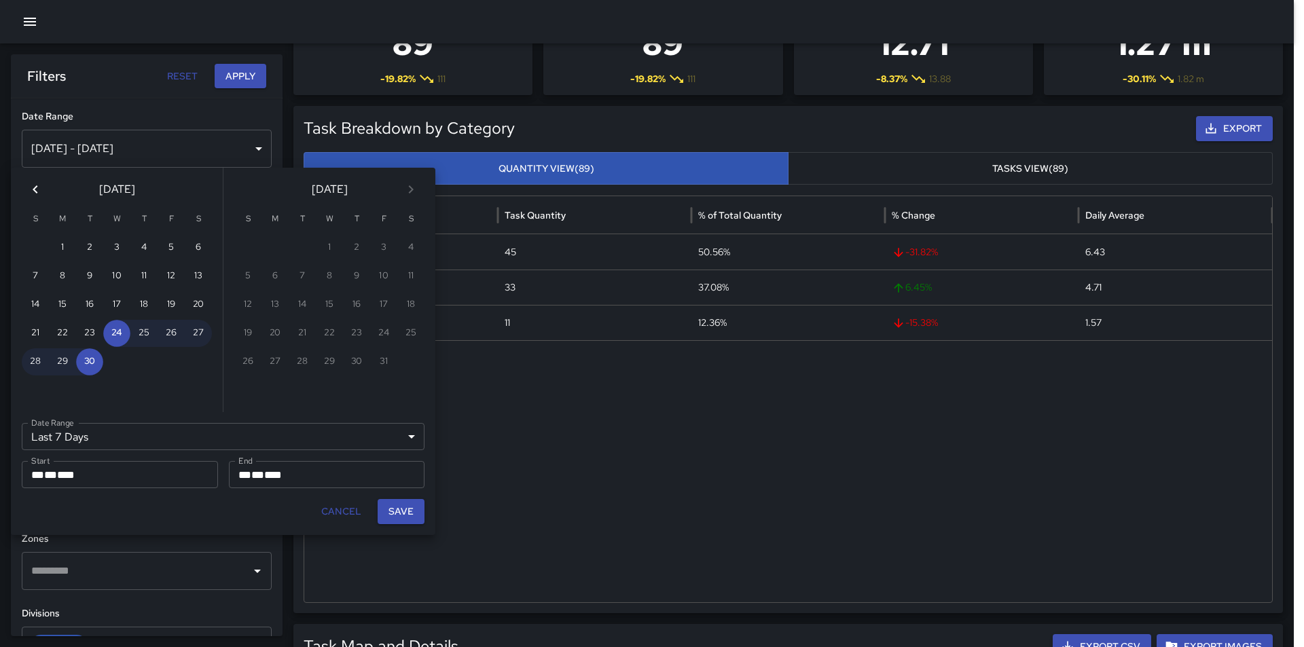
click at [192, 431] on div "Last 7 Days ****** Date Range" at bounding box center [223, 436] width 403 height 27
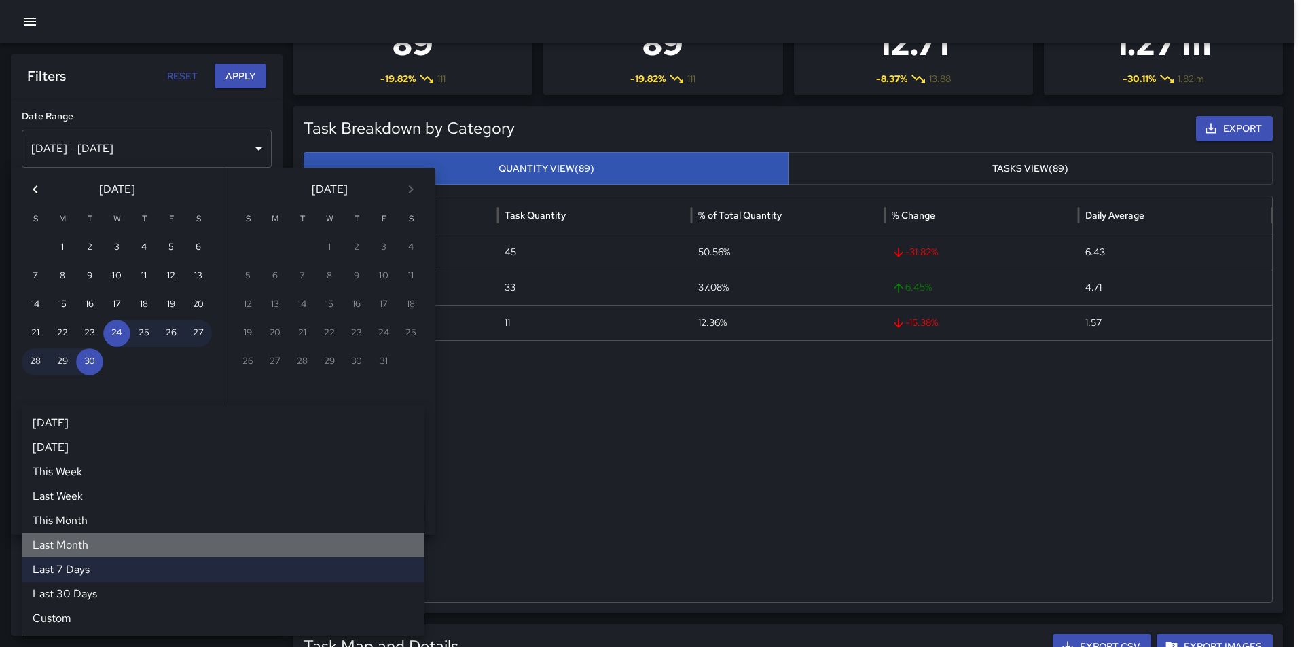
click at [74, 544] on li "Last Month" at bounding box center [223, 545] width 403 height 24
type input "**********"
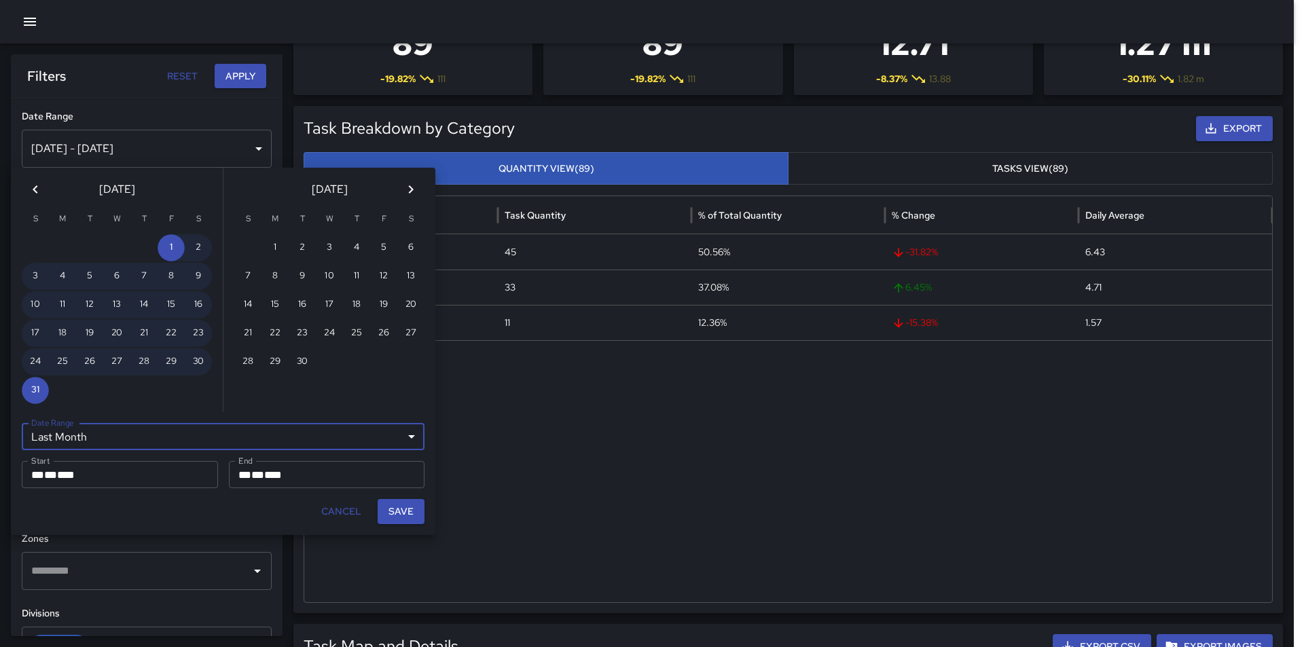
click at [398, 508] on button "Save" at bounding box center [401, 511] width 47 height 25
type input "**********"
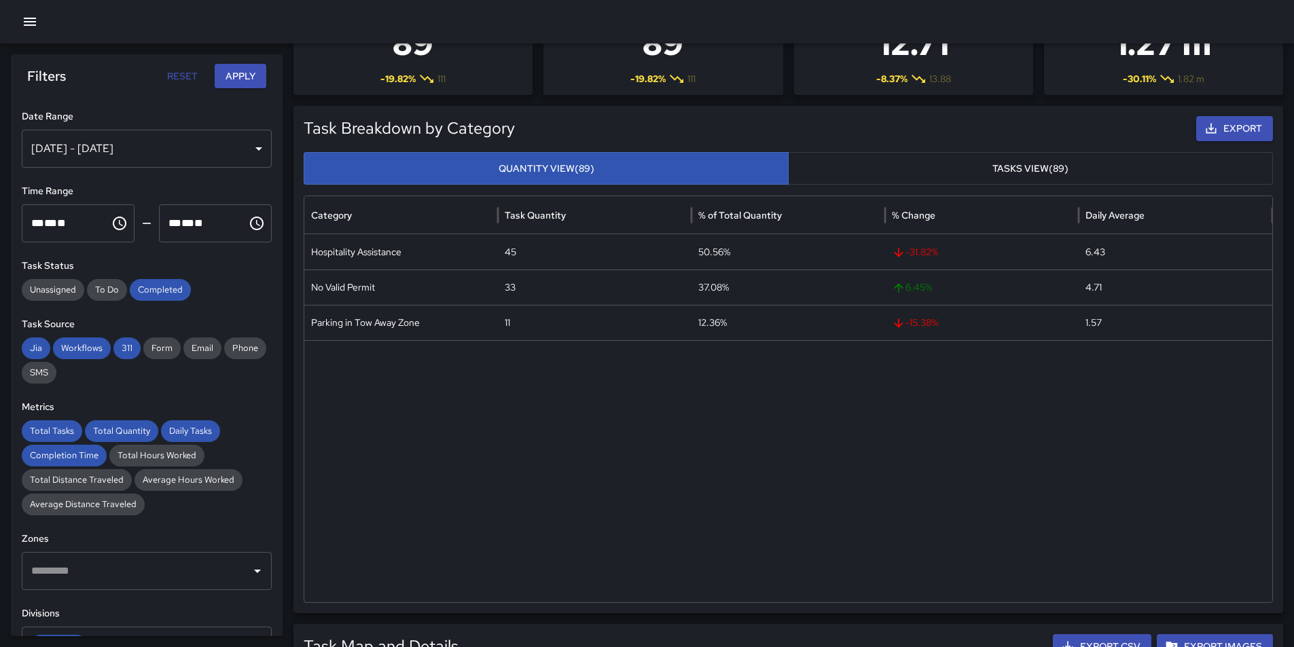
click at [242, 69] on button "Apply" at bounding box center [241, 76] width 52 height 25
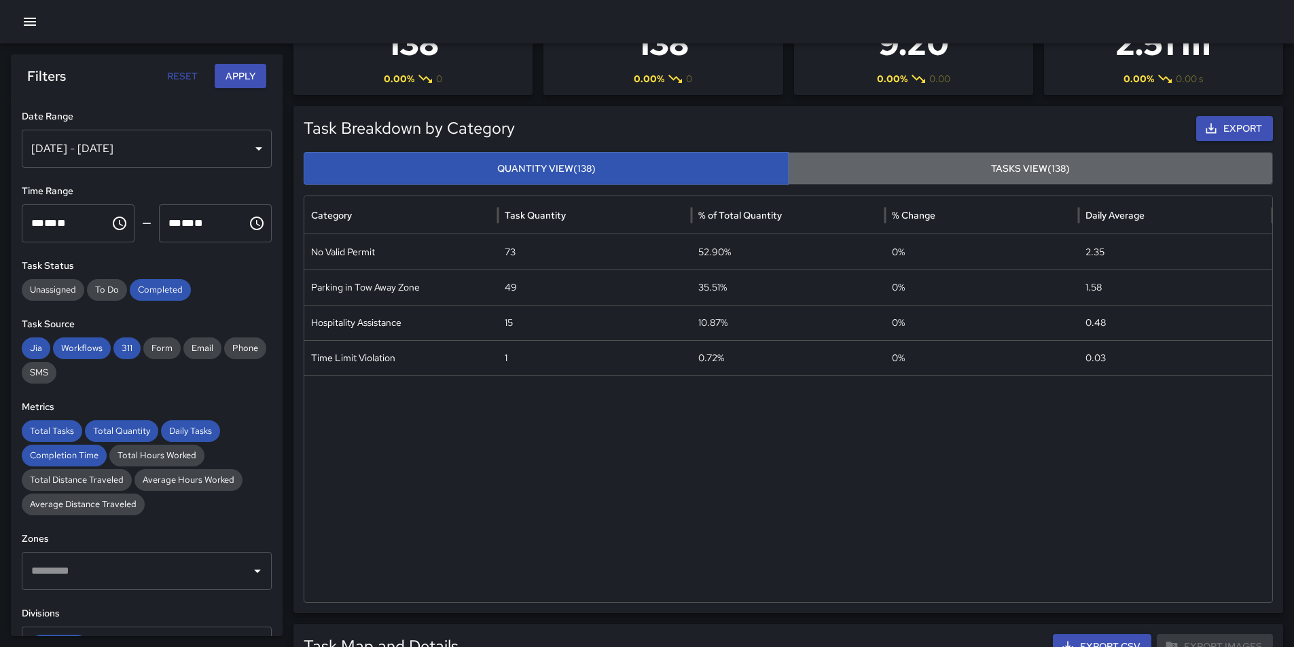
click at [1057, 169] on button "Tasks View (138)" at bounding box center [1030, 168] width 485 height 33
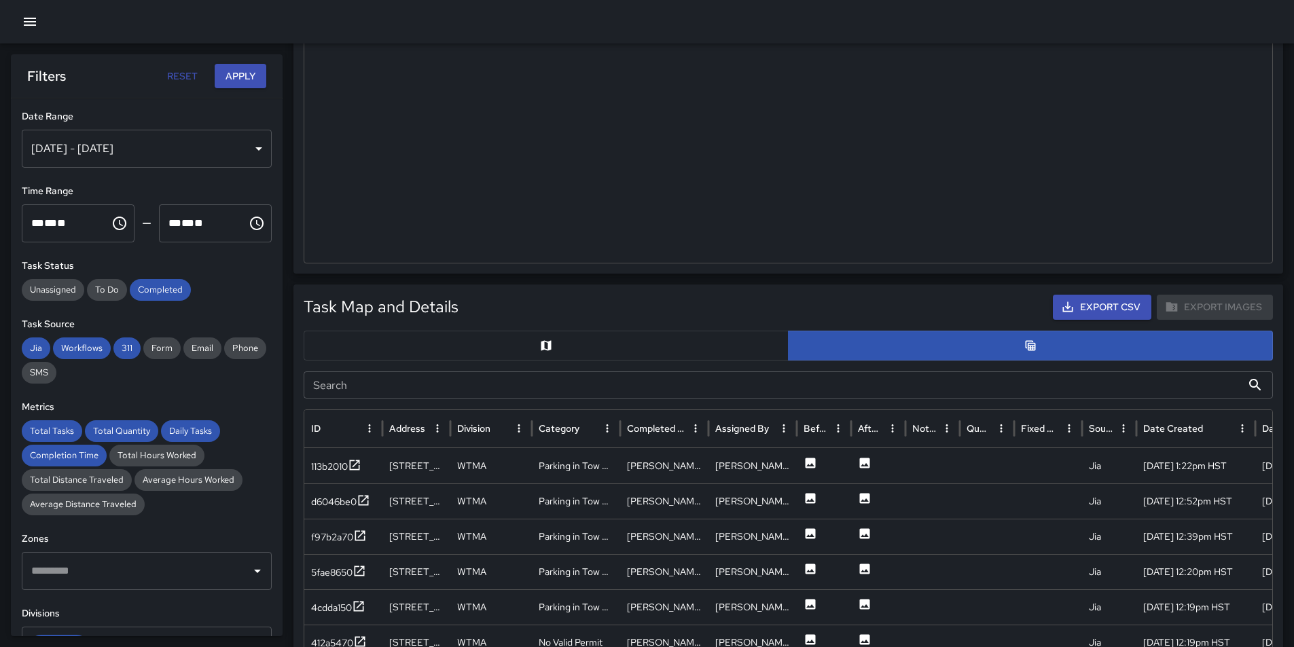
click at [684, 342] on button "button" at bounding box center [546, 346] width 485 height 30
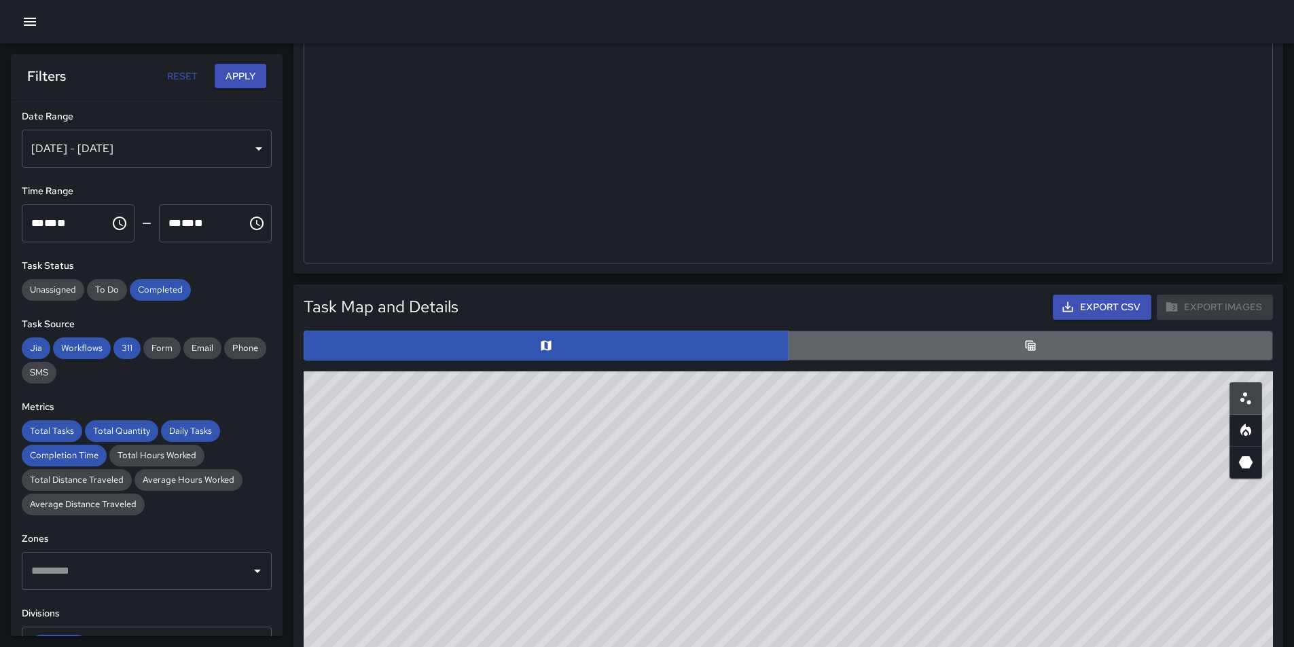
click at [1029, 337] on button "button" at bounding box center [1030, 346] width 485 height 30
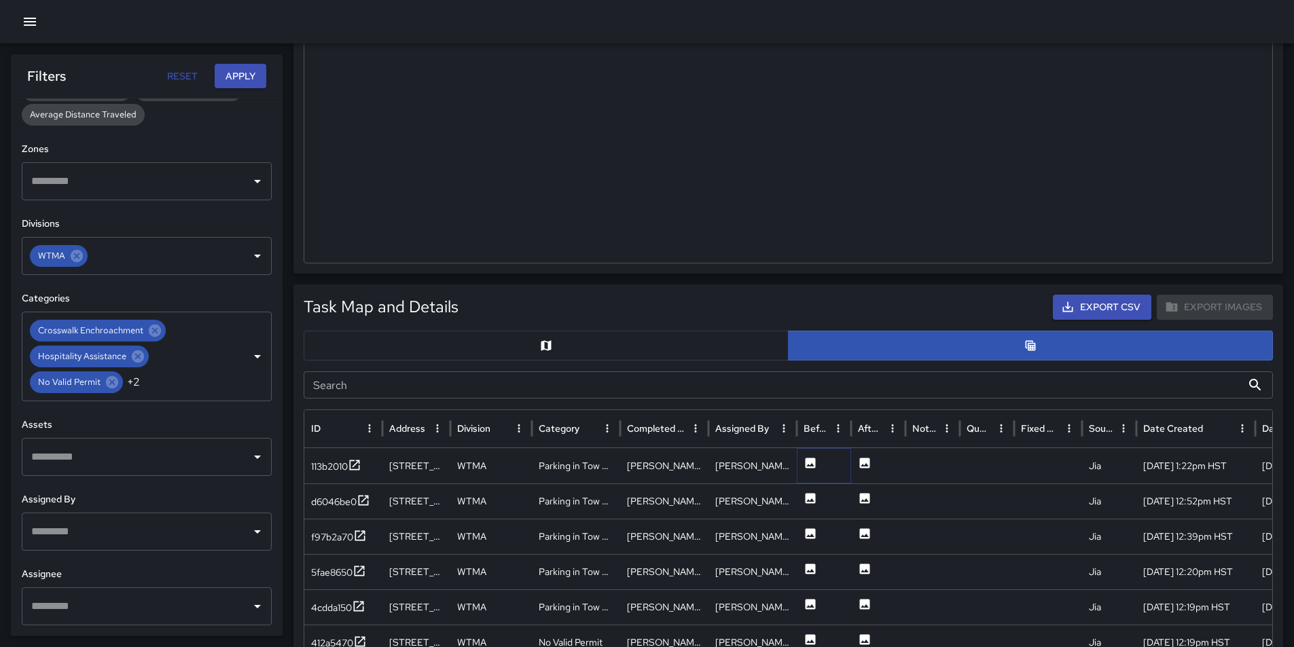
click at [813, 464] on icon at bounding box center [811, 464] width 14 height 14
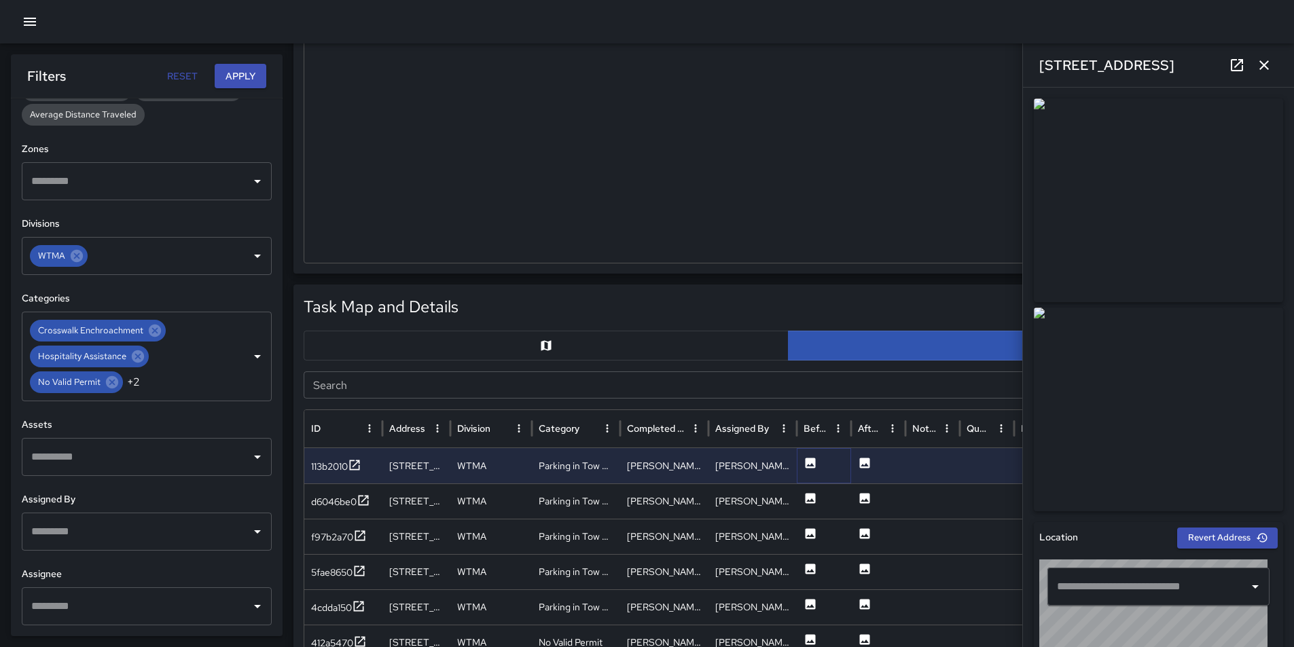
type input "**********"
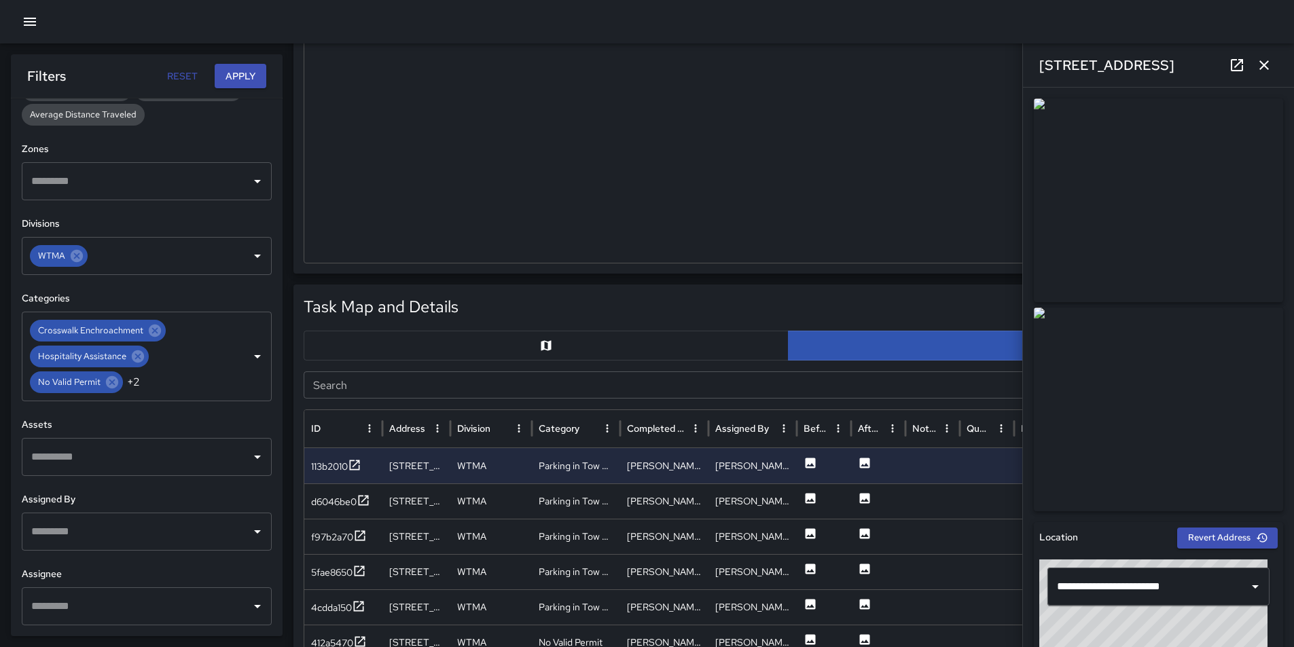
click at [179, 76] on button "Reset" at bounding box center [181, 76] width 43 height 25
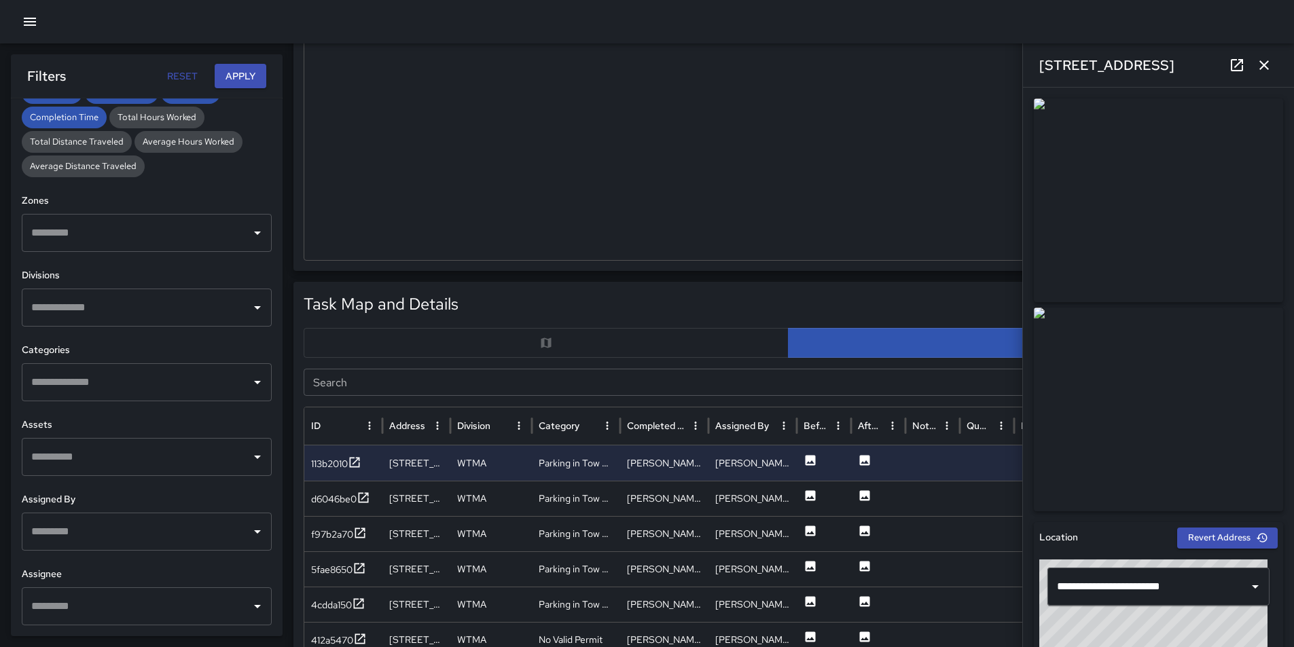
type input "**********"
click at [35, 25] on icon "button" at bounding box center [30, 22] width 12 height 8
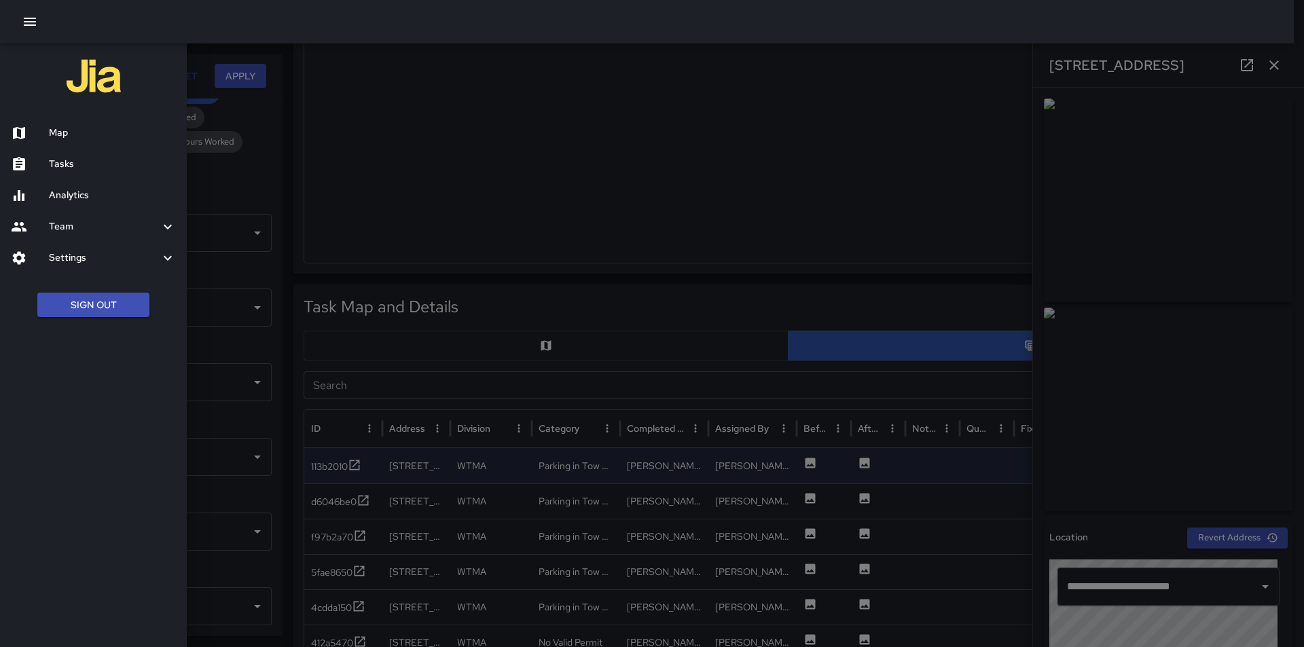
click at [18, 130] on icon at bounding box center [19, 133] width 16 height 16
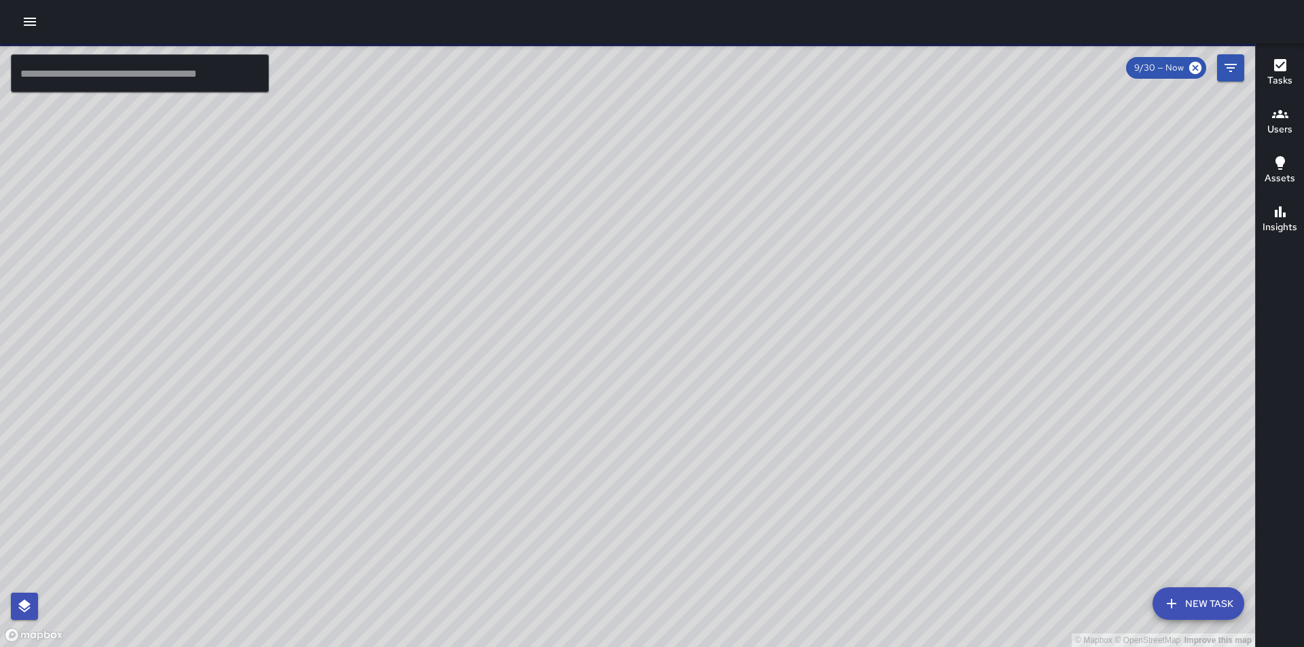
drag, startPoint x: 557, startPoint y: 574, endPoint x: 355, endPoint y: 512, distance: 211.7
click at [355, 512] on div "© Mapbox © OpenStreetMap Improve this map" at bounding box center [628, 345] width 1256 height 604
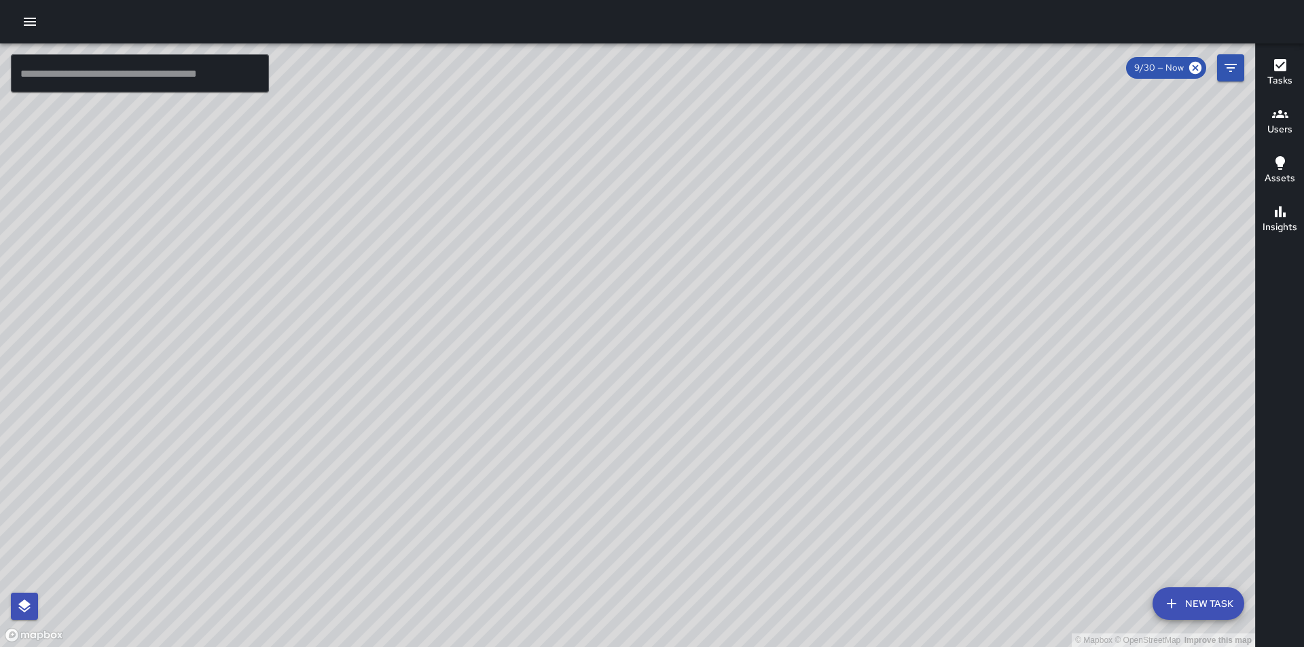
drag, startPoint x: 804, startPoint y: 542, endPoint x: 744, endPoint y: 597, distance: 81.8
click at [744, 597] on div "© Mapbox © OpenStreetMap Improve this map" at bounding box center [628, 345] width 1256 height 604
drag, startPoint x: 573, startPoint y: 460, endPoint x: 606, endPoint y: 513, distance: 62.2
click at [606, 513] on div "© Mapbox © OpenStreetMap Improve this map" at bounding box center [628, 345] width 1256 height 604
